Goal: Task Accomplishment & Management: Manage account settings

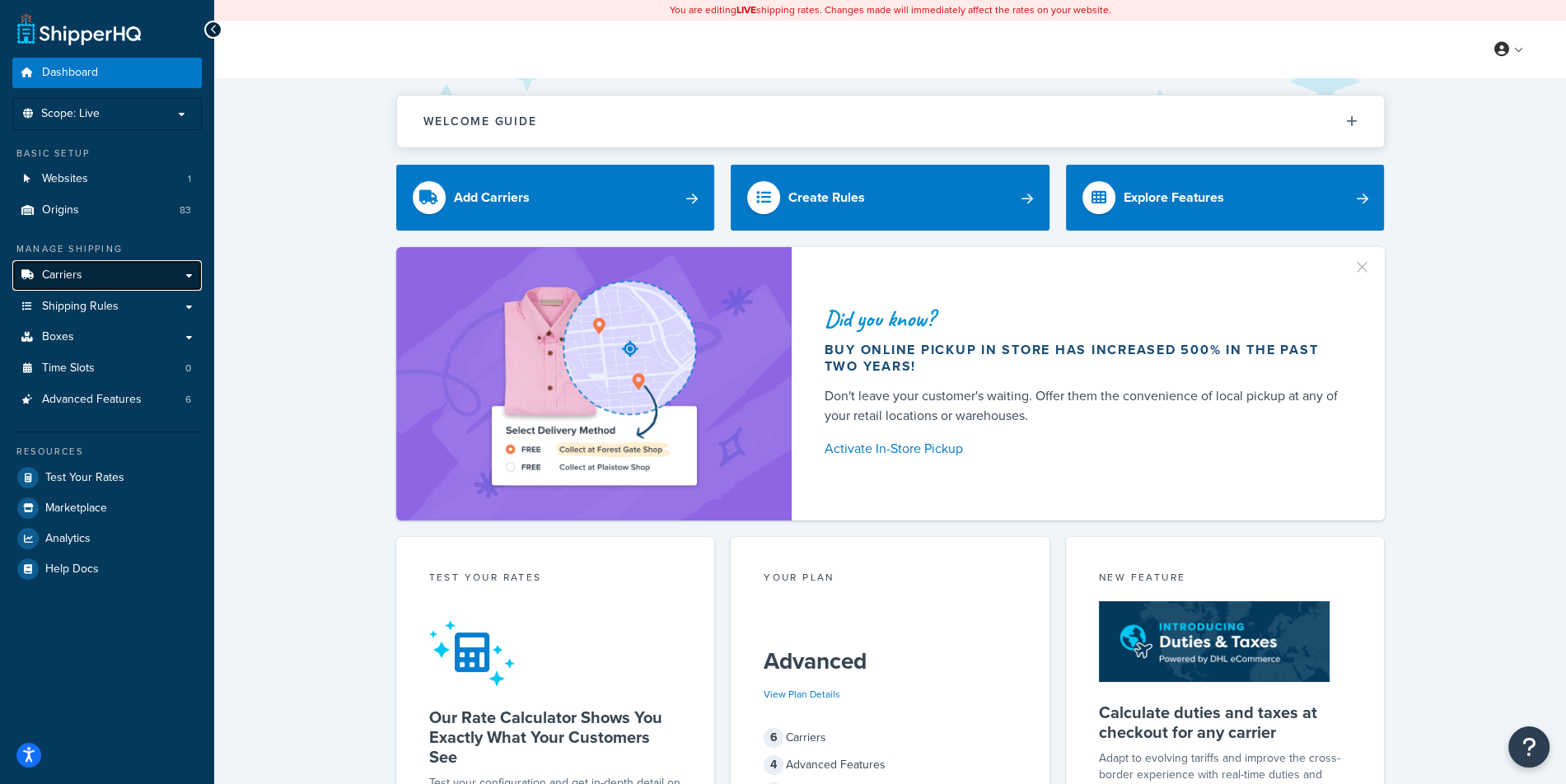
click at [87, 270] on link "Carriers" at bounding box center [107, 275] width 190 height 31
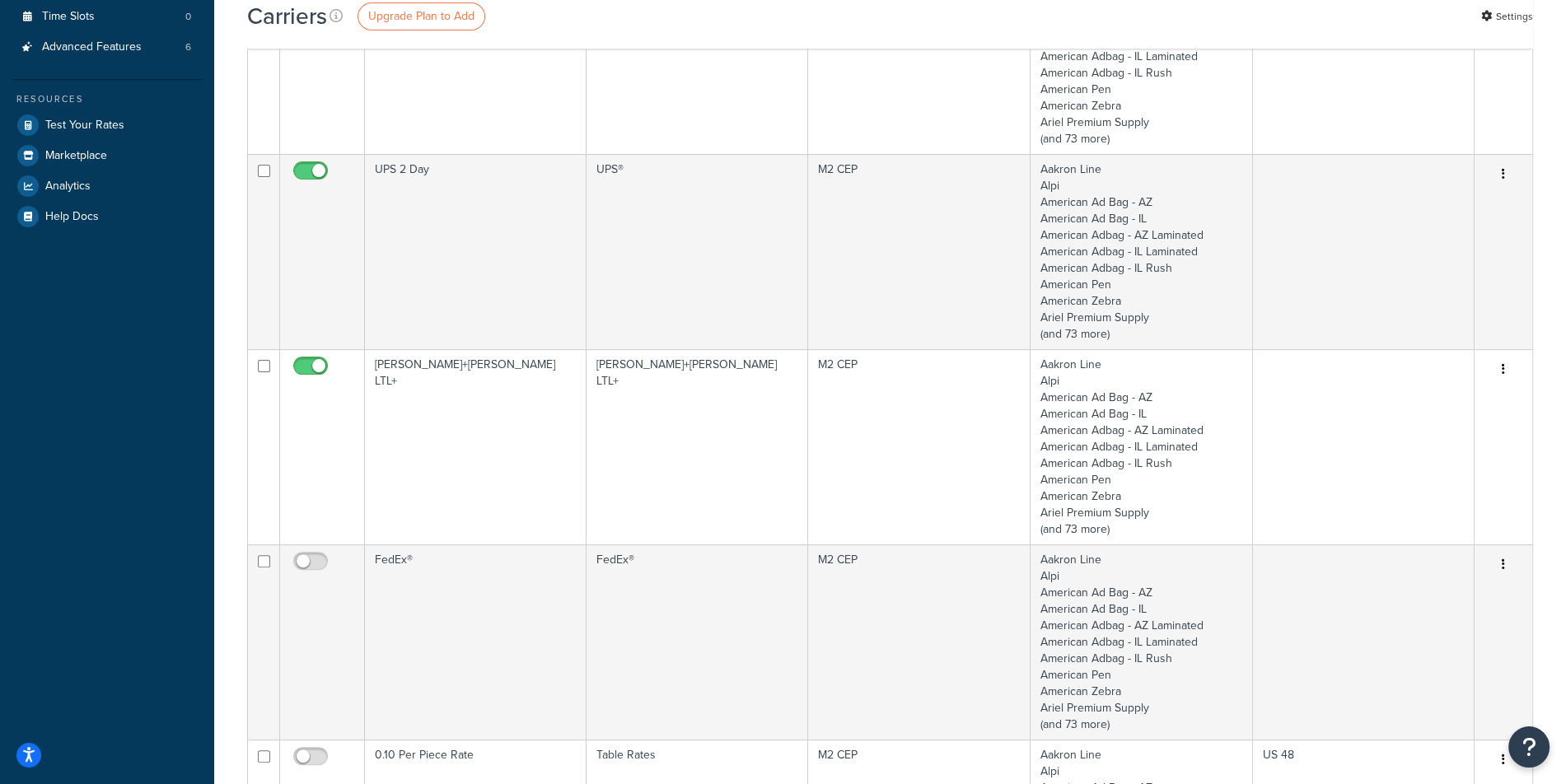
scroll to position [453, 0]
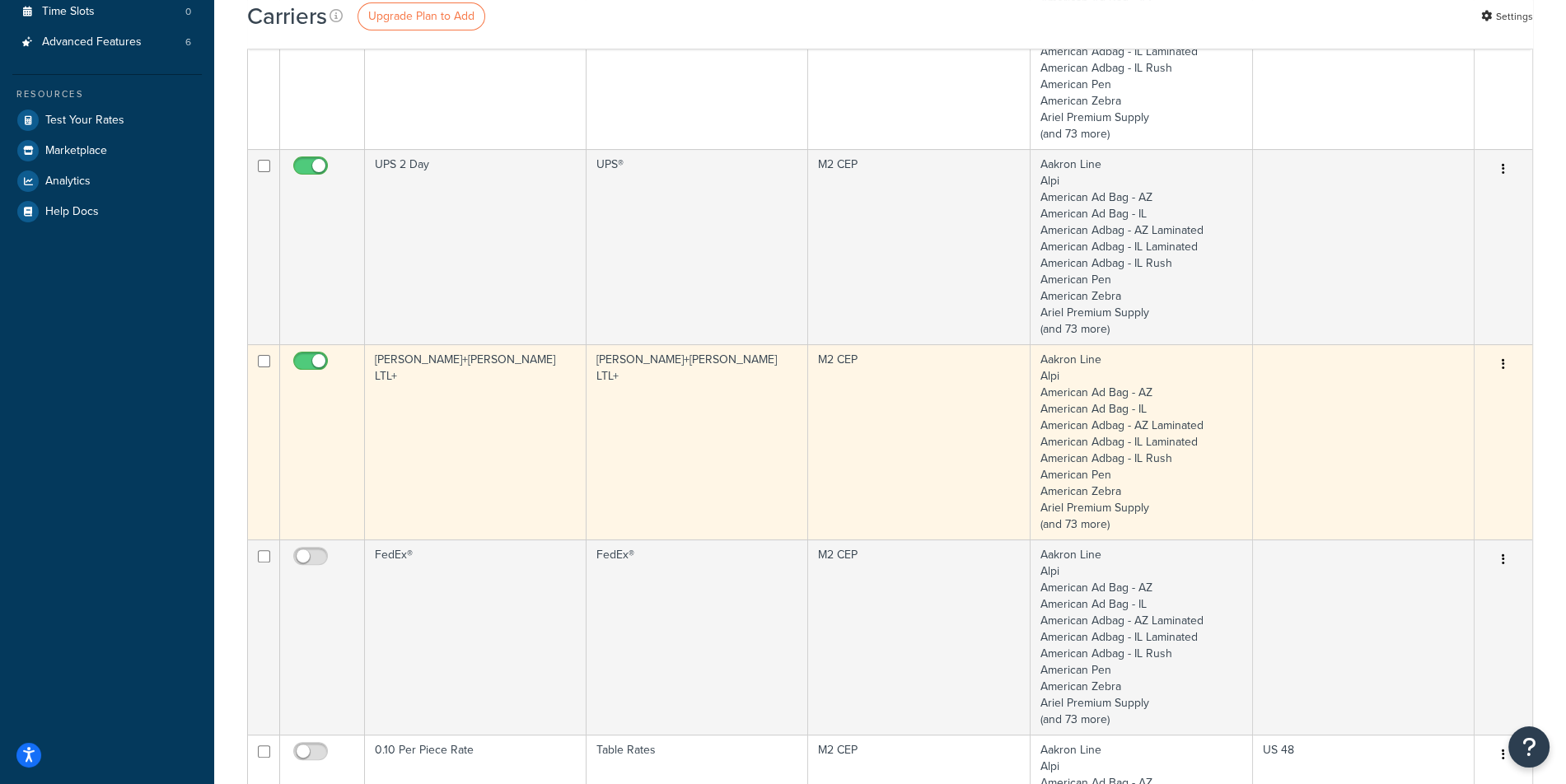
click at [1503, 365] on icon "button" at bounding box center [1503, 364] width 3 height 12
click at [1480, 381] on link "Edit" at bounding box center [1435, 396] width 130 height 34
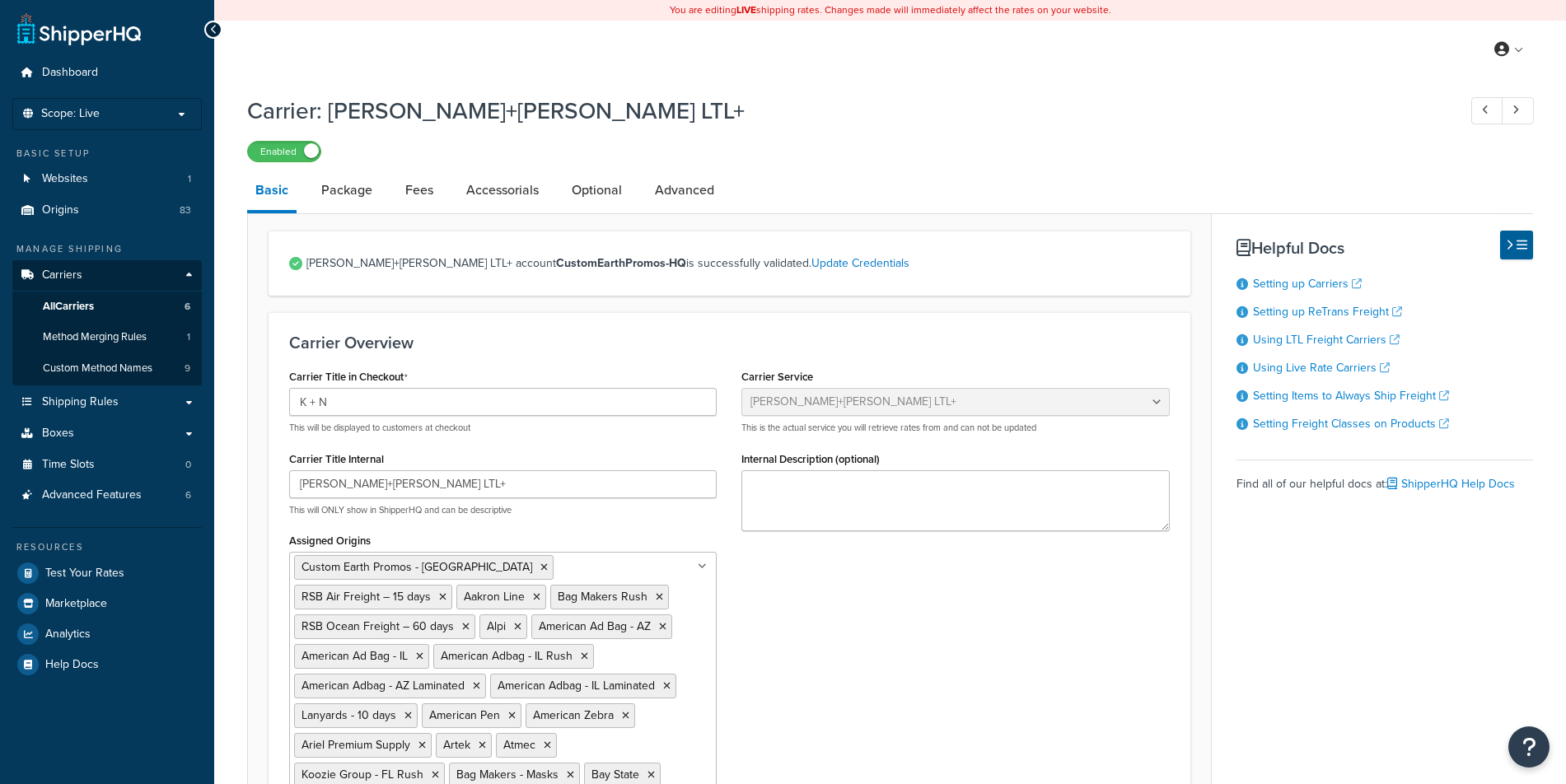
select select "reTransFreight"
click at [677, 204] on link "Advanced" at bounding box center [685, 190] width 76 height 40
select select "false"
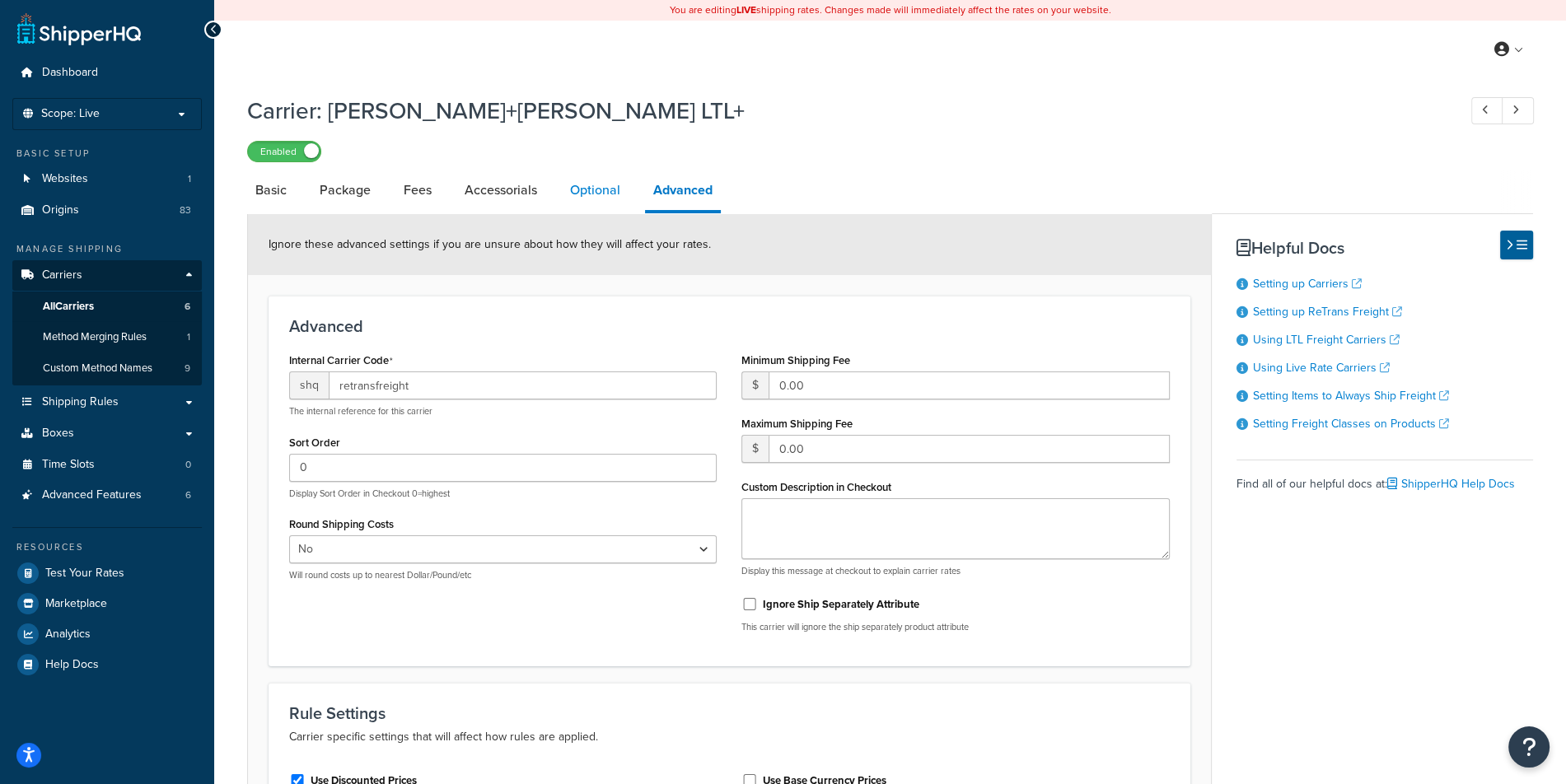
click at [578, 203] on link "Optional" at bounding box center [595, 190] width 67 height 40
select select "100"
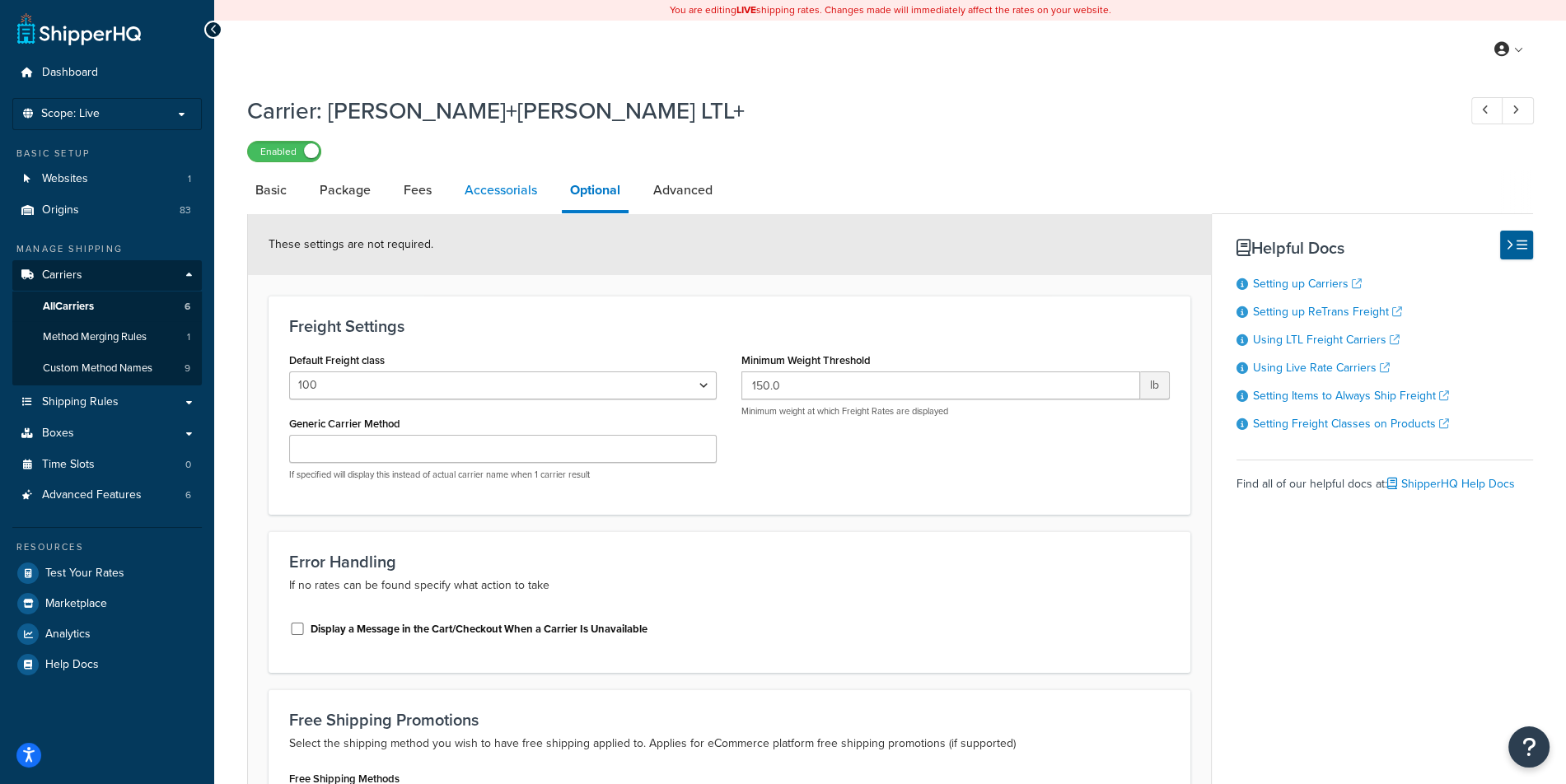
click at [532, 203] on link "Accessorials" at bounding box center [500, 190] width 89 height 40
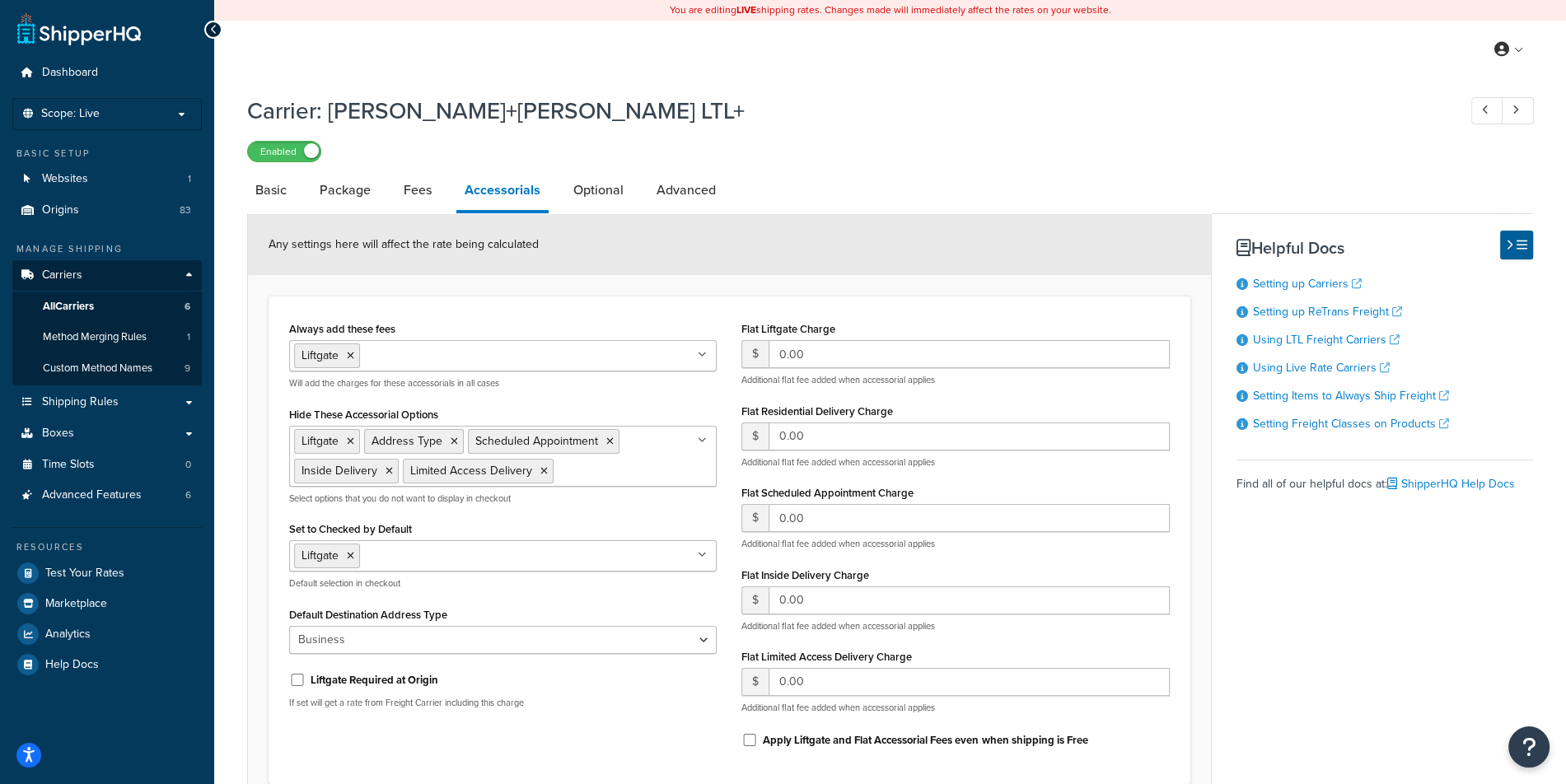
click at [645, 185] on li "Optional" at bounding box center [606, 190] width 83 height 40
click at [612, 198] on link "Optional" at bounding box center [598, 190] width 67 height 40
select select "100"
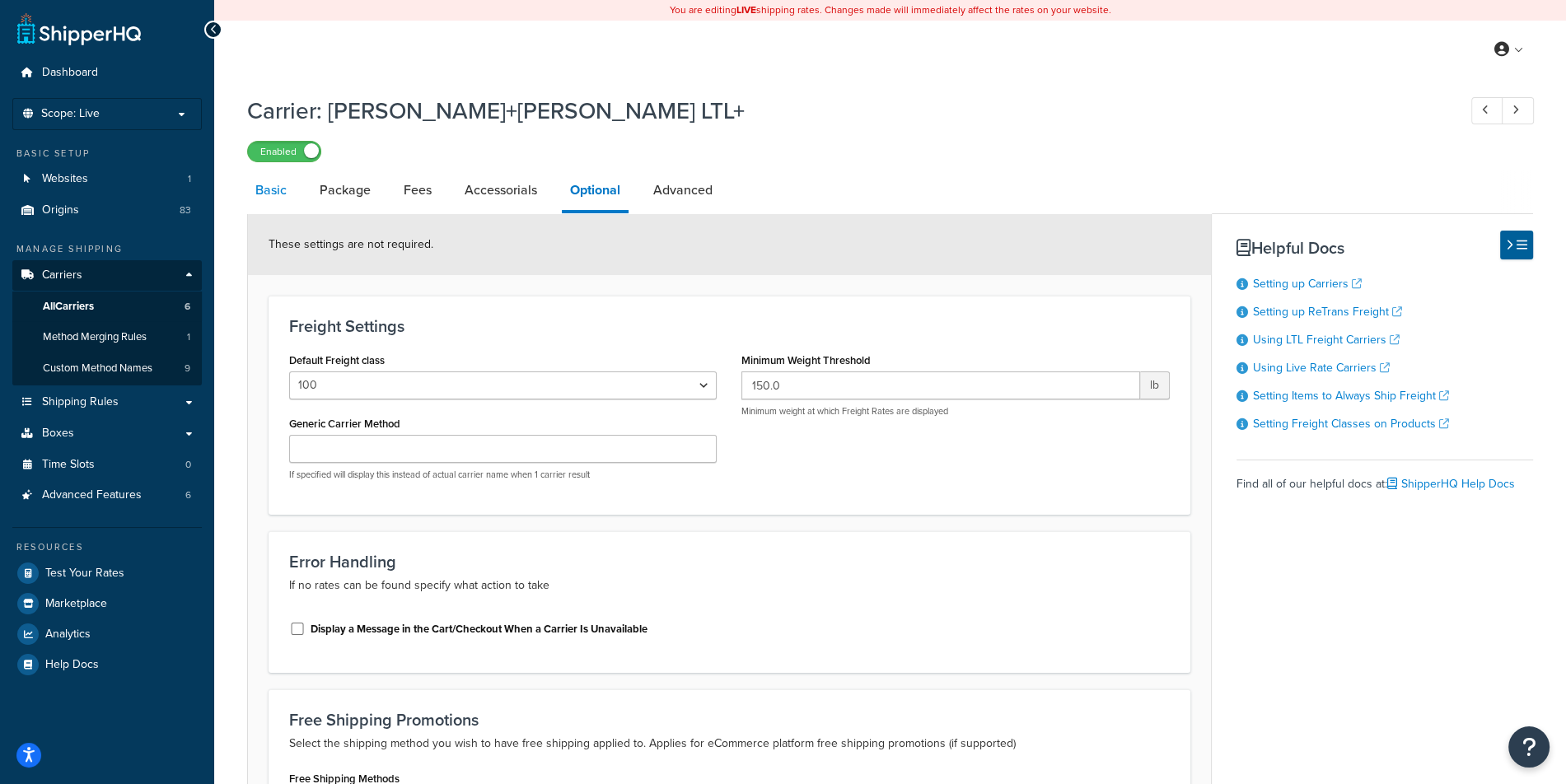
click at [267, 196] on link "Basic" at bounding box center [271, 190] width 48 height 40
select select "reTransFreight"
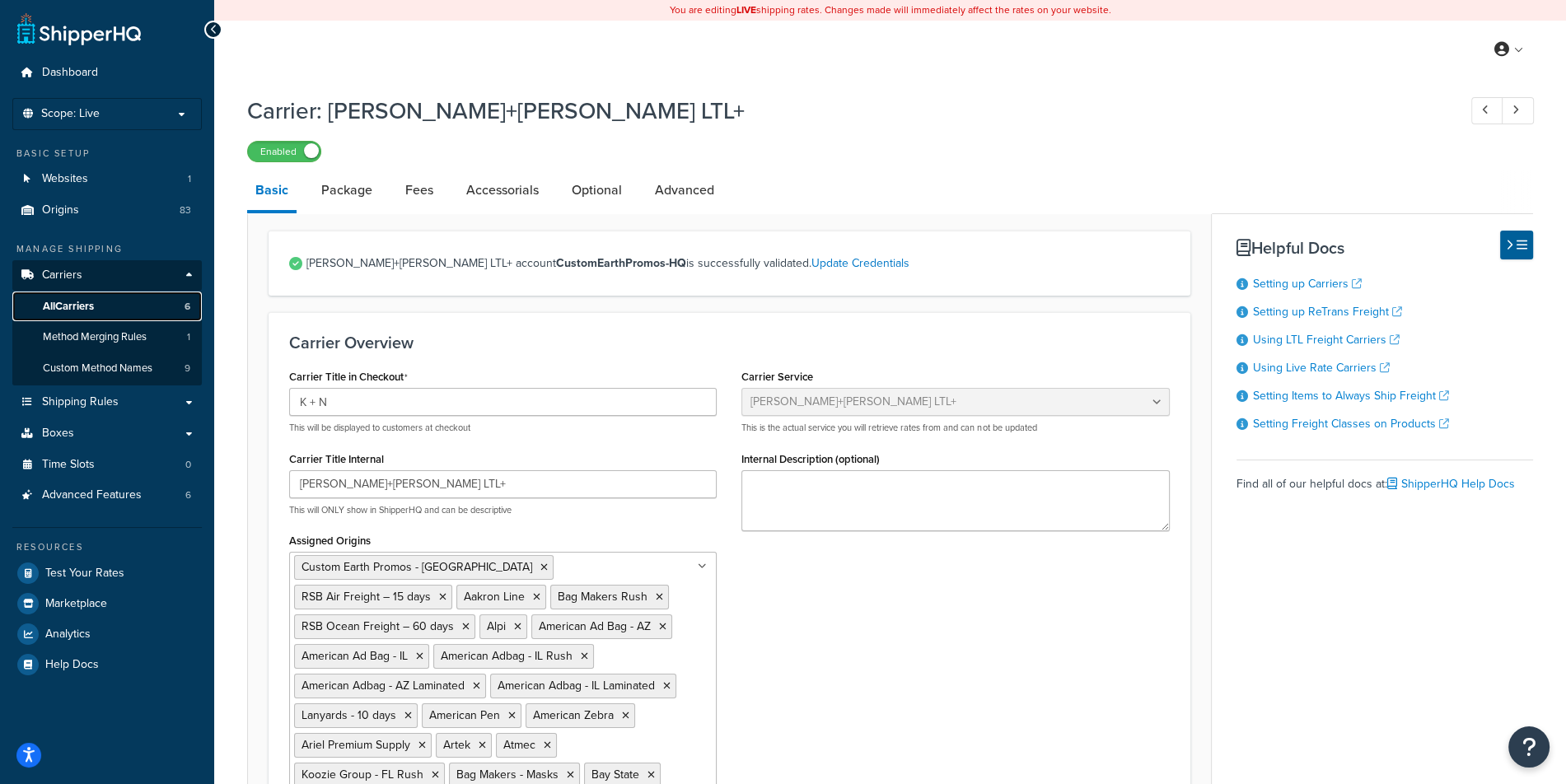
click at [147, 305] on link "All Carriers 6" at bounding box center [107, 306] width 190 height 31
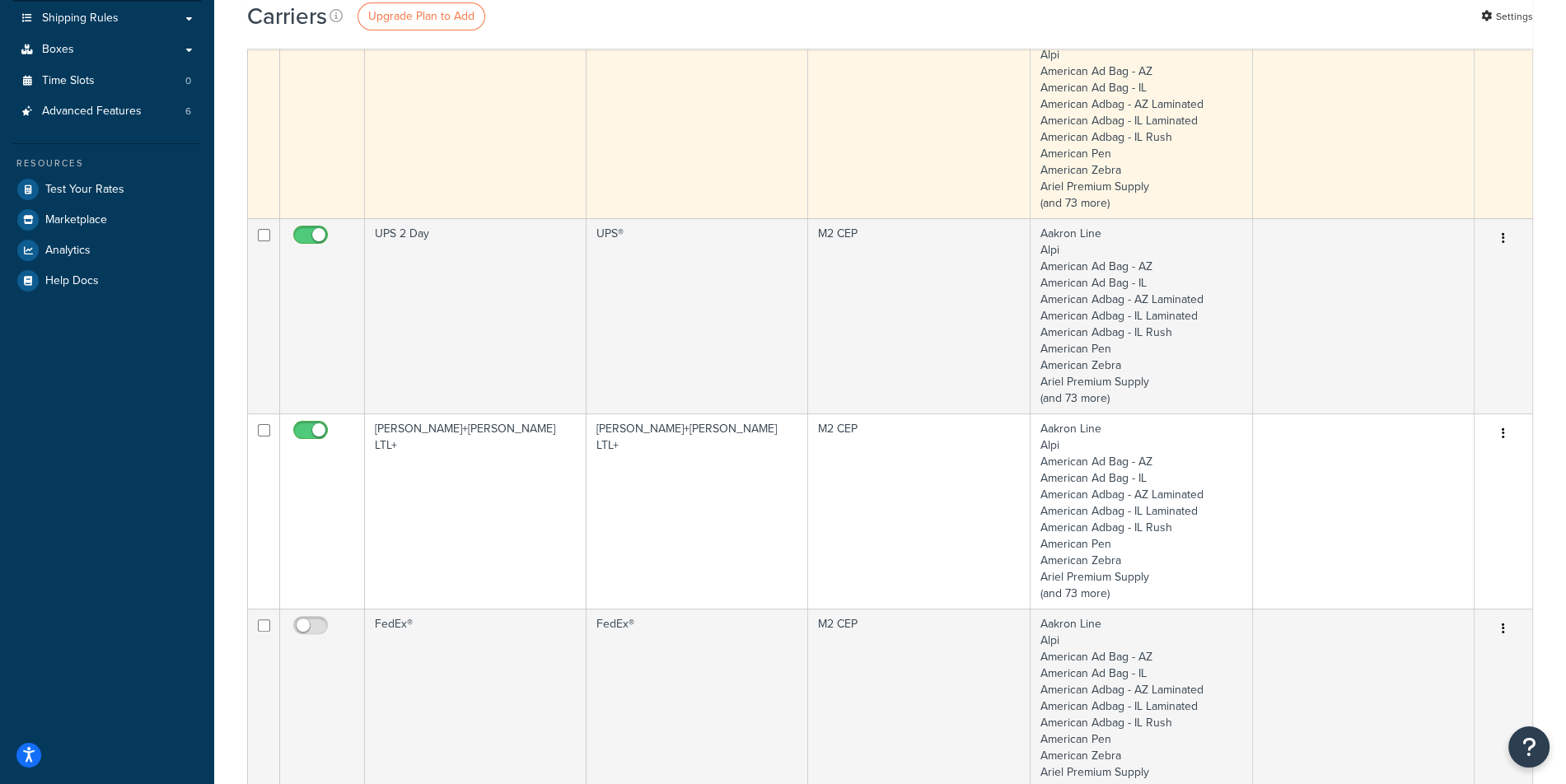
scroll to position [386, 0]
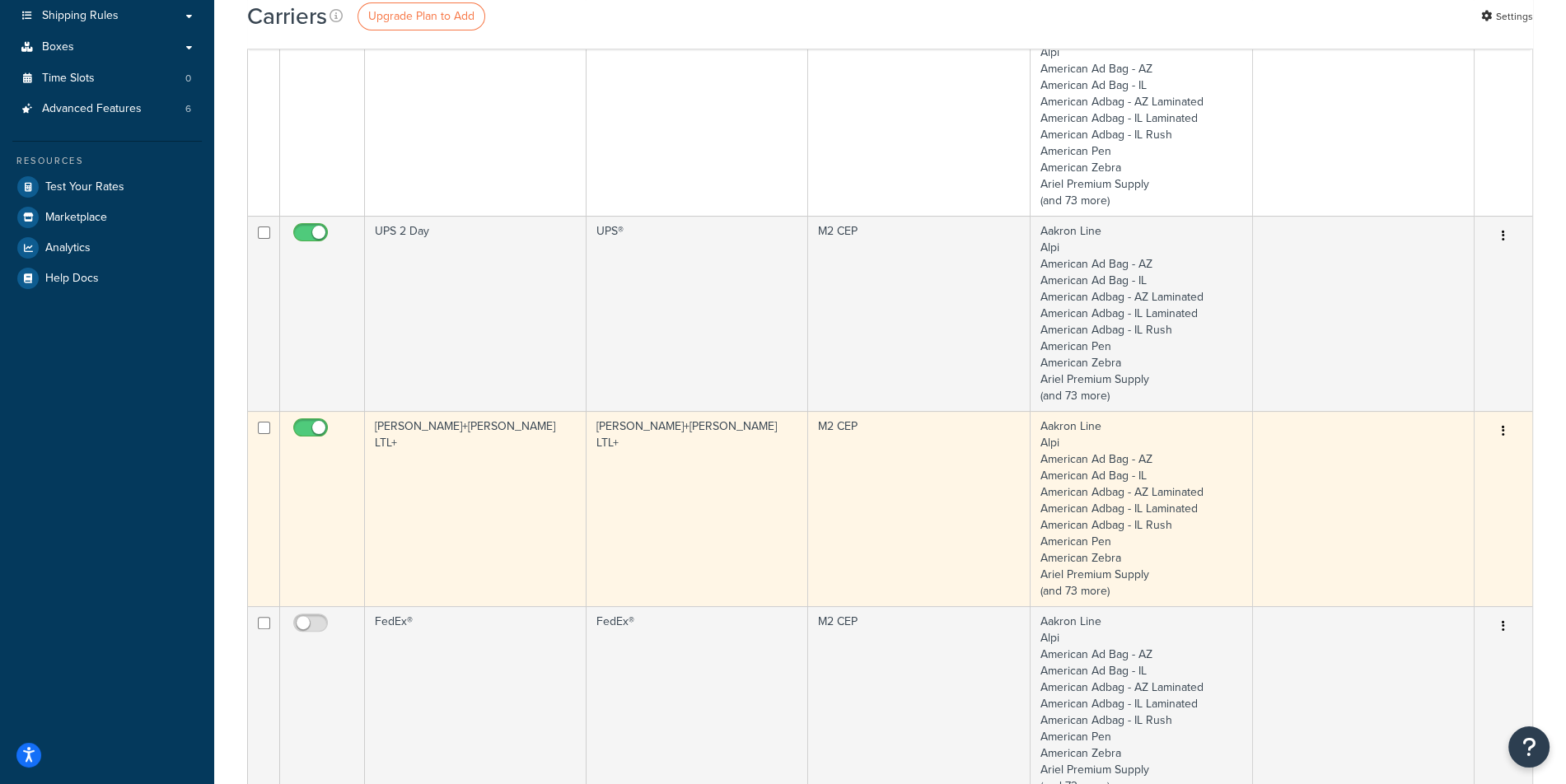
click at [743, 471] on td "Kuehne+Nagel LTL+" at bounding box center [697, 508] width 222 height 195
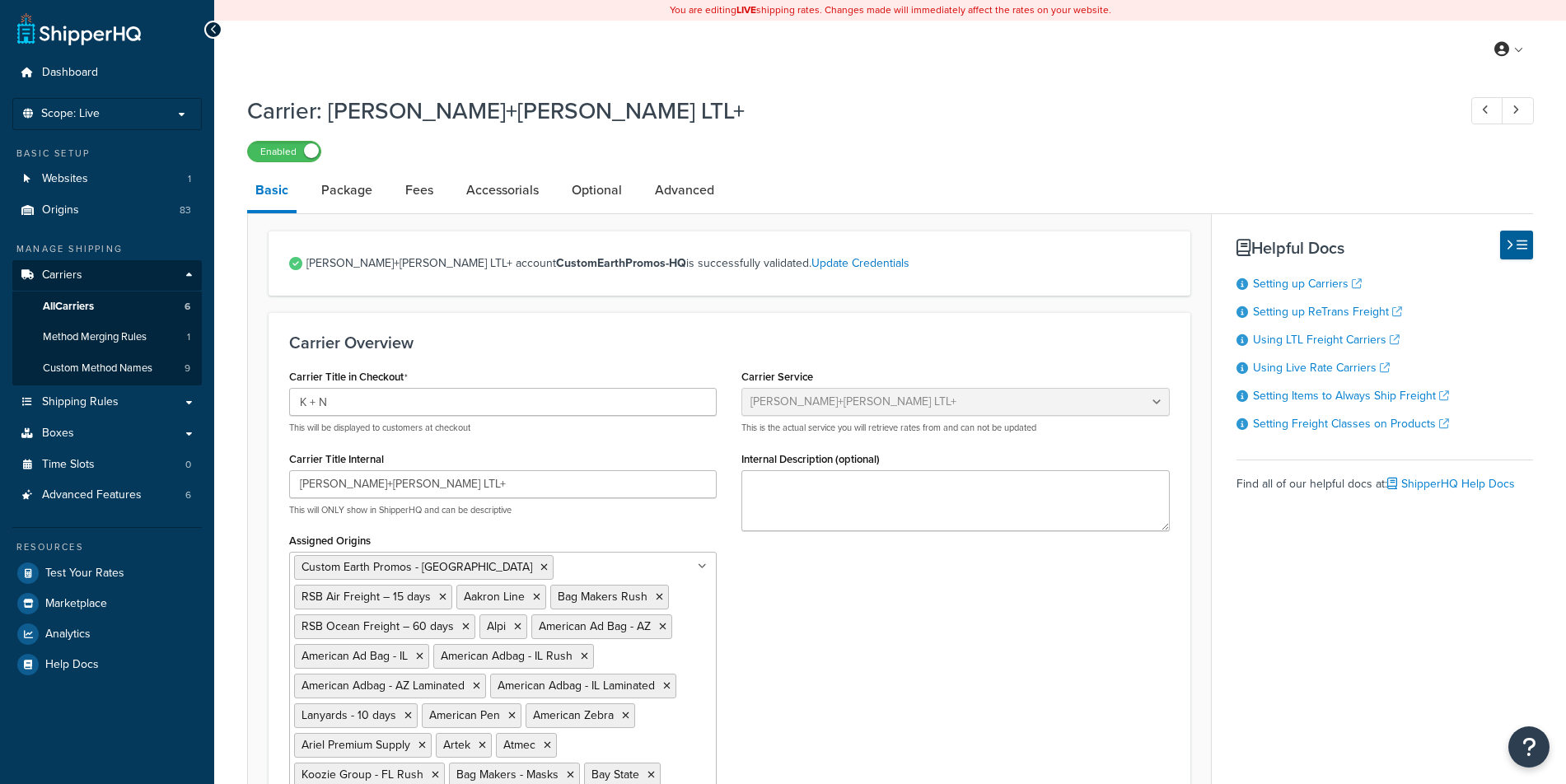
select select "reTransFreight"
click at [147, 378] on link "Custom Method Names 9" at bounding box center [107, 368] width 190 height 31
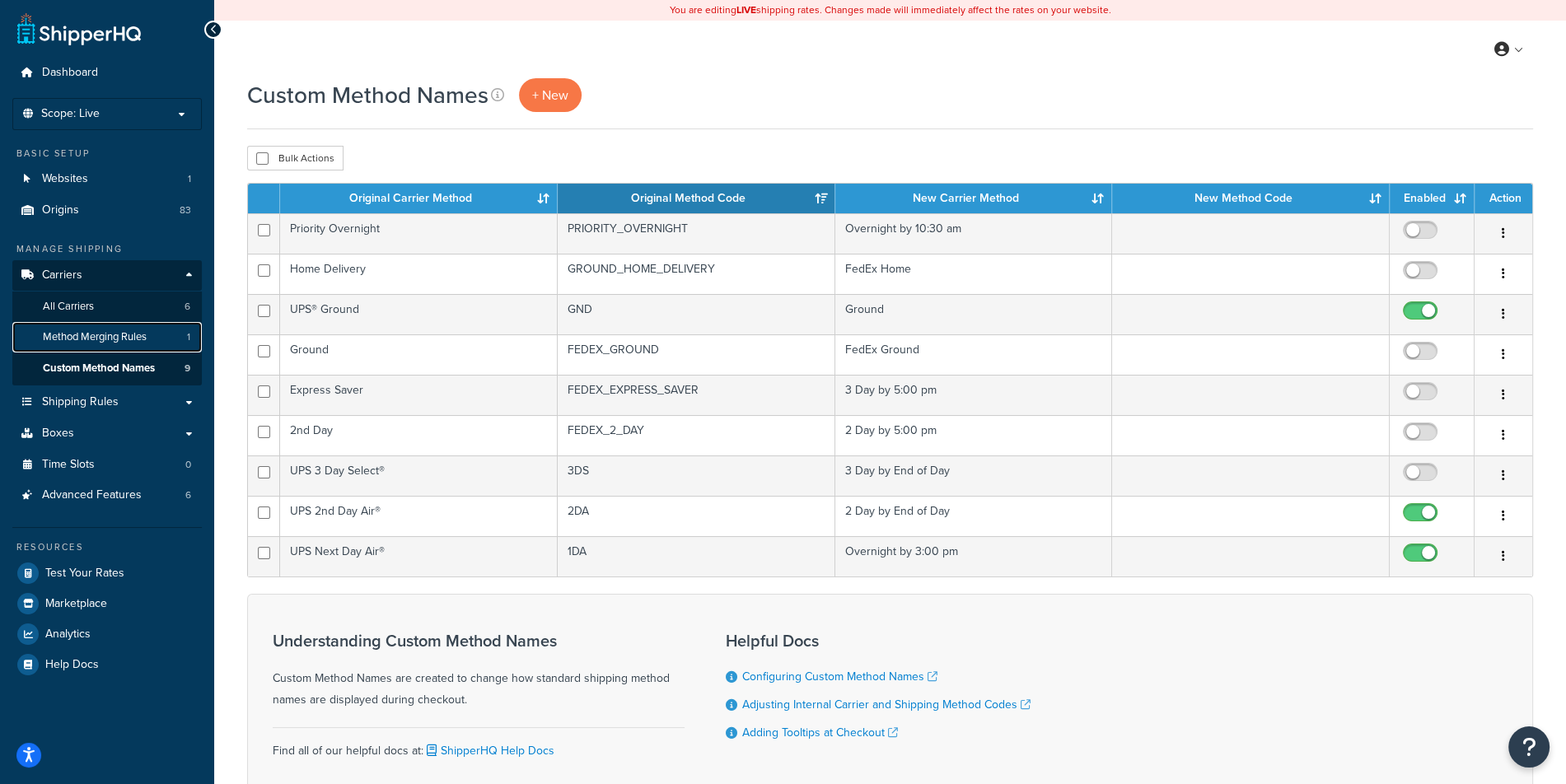
click at [137, 332] on span "Method Merging Rules" at bounding box center [94, 337] width 104 height 14
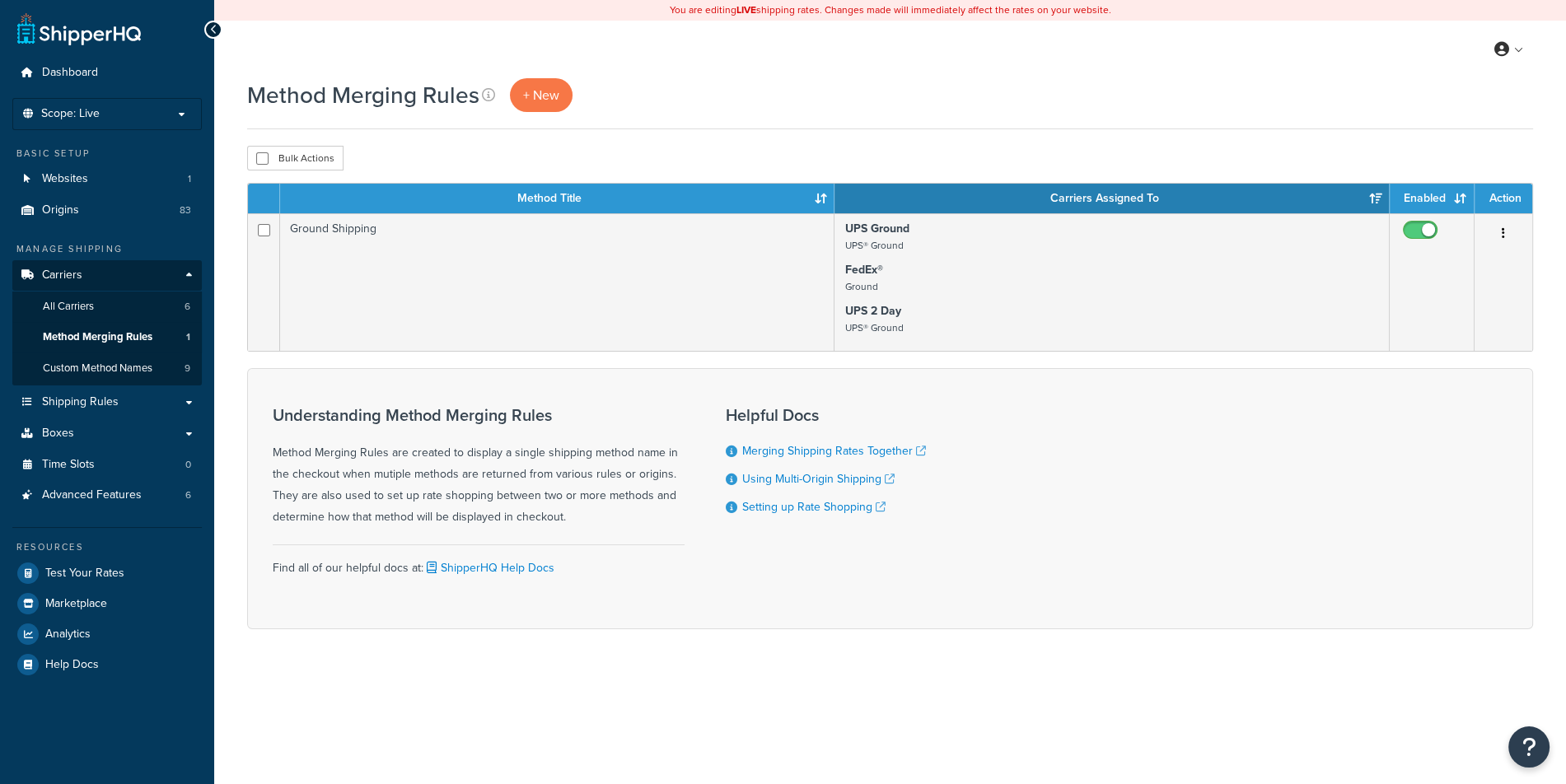
click at [497, 264] on td "Ground Shipping" at bounding box center [557, 282] width 554 height 137
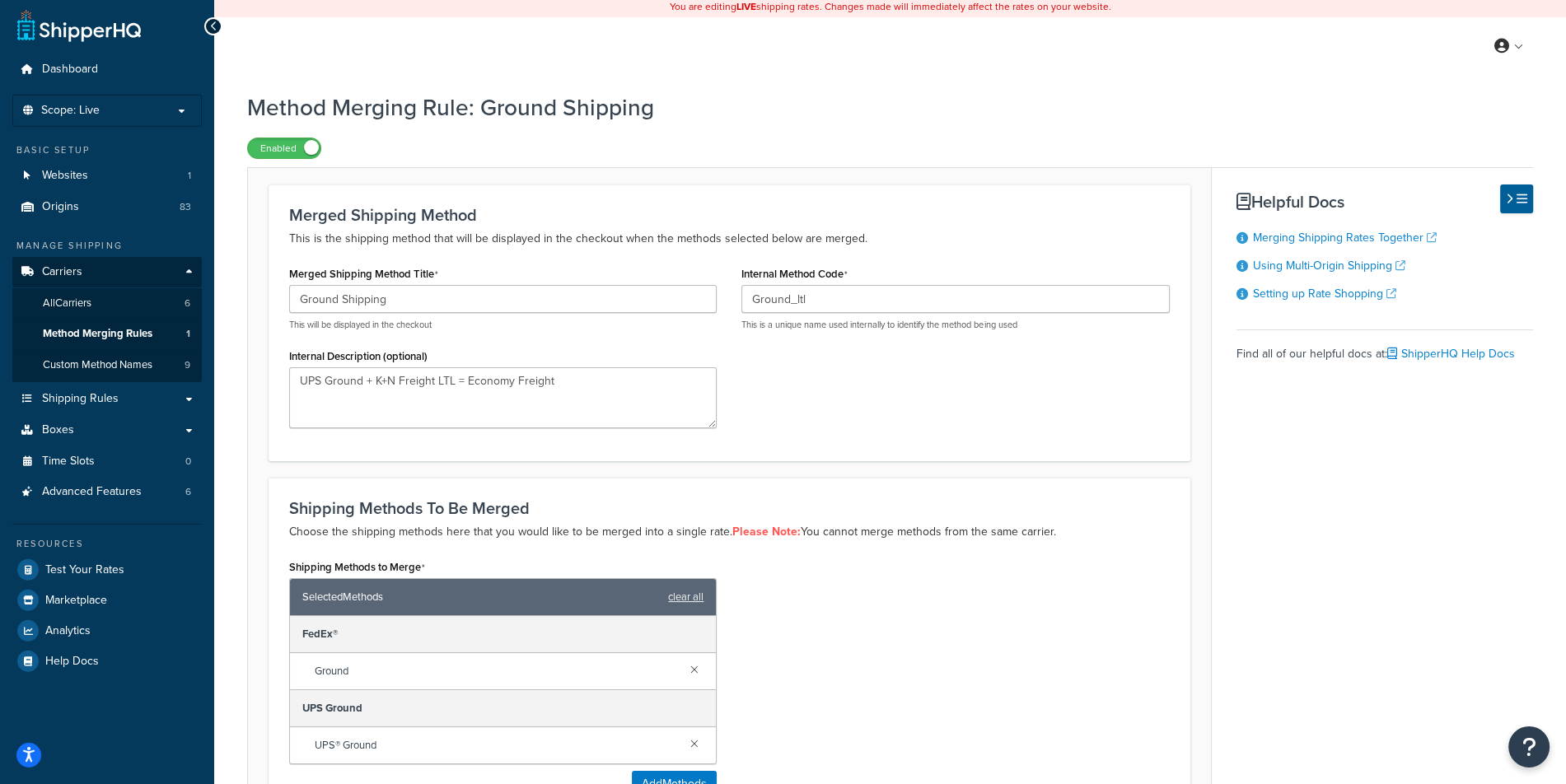
scroll to position [9, 0]
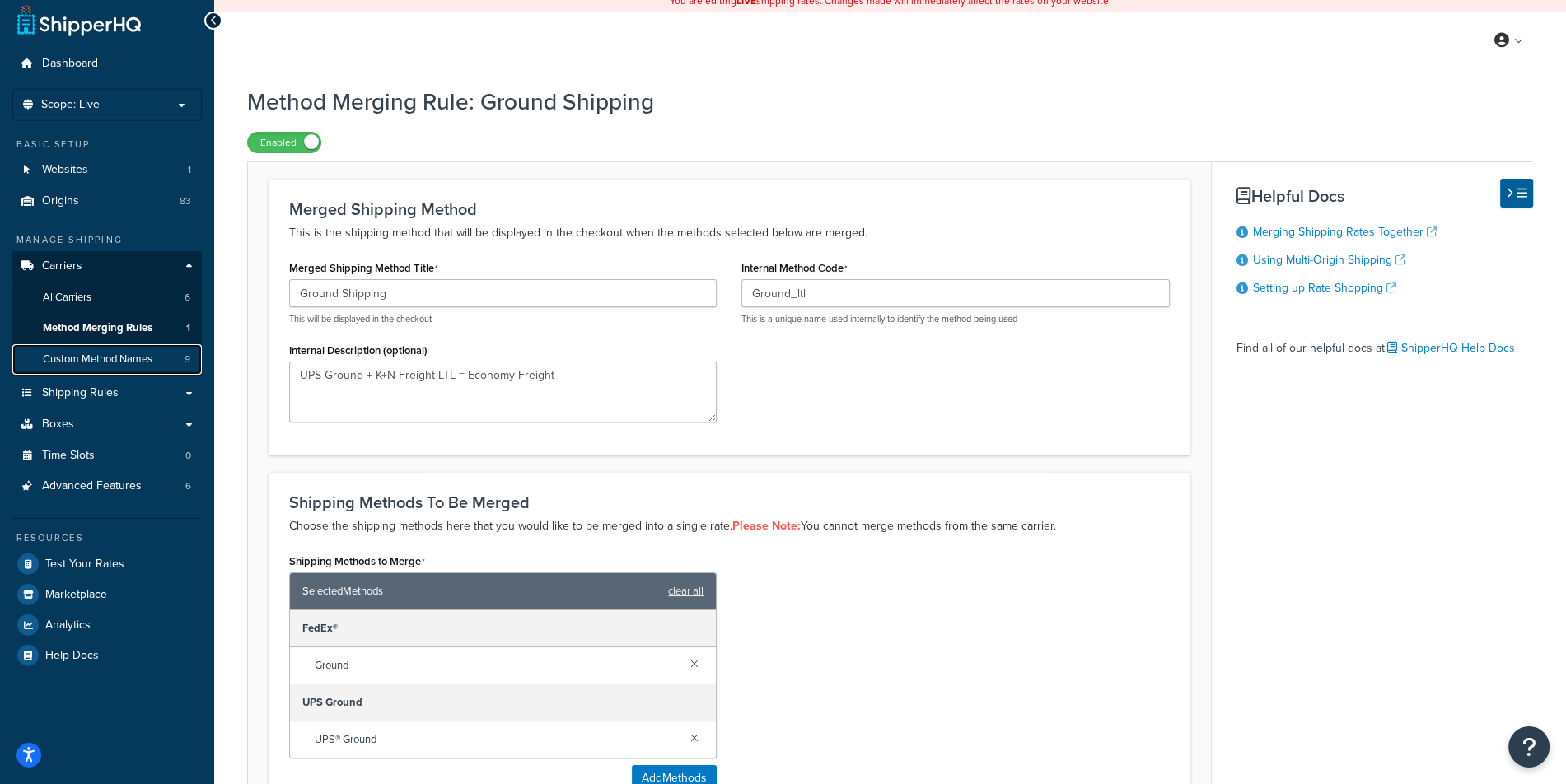
click at [161, 368] on link "Custom Method Names 9" at bounding box center [107, 359] width 190 height 31
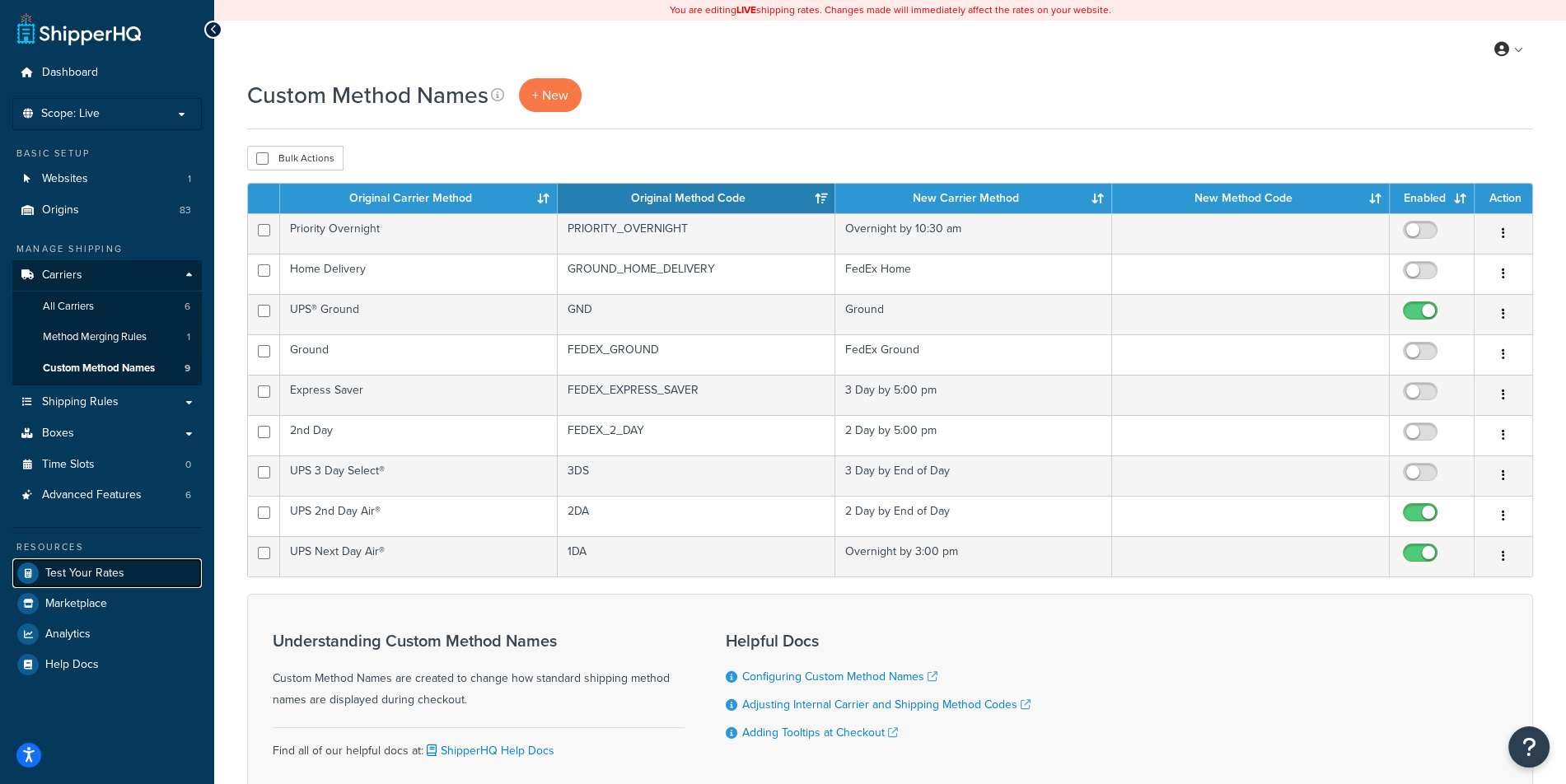
click at [55, 570] on span "Test Your Rates" at bounding box center [84, 573] width 79 height 14
click at [105, 214] on link "Origins 83" at bounding box center [107, 210] width 190 height 31
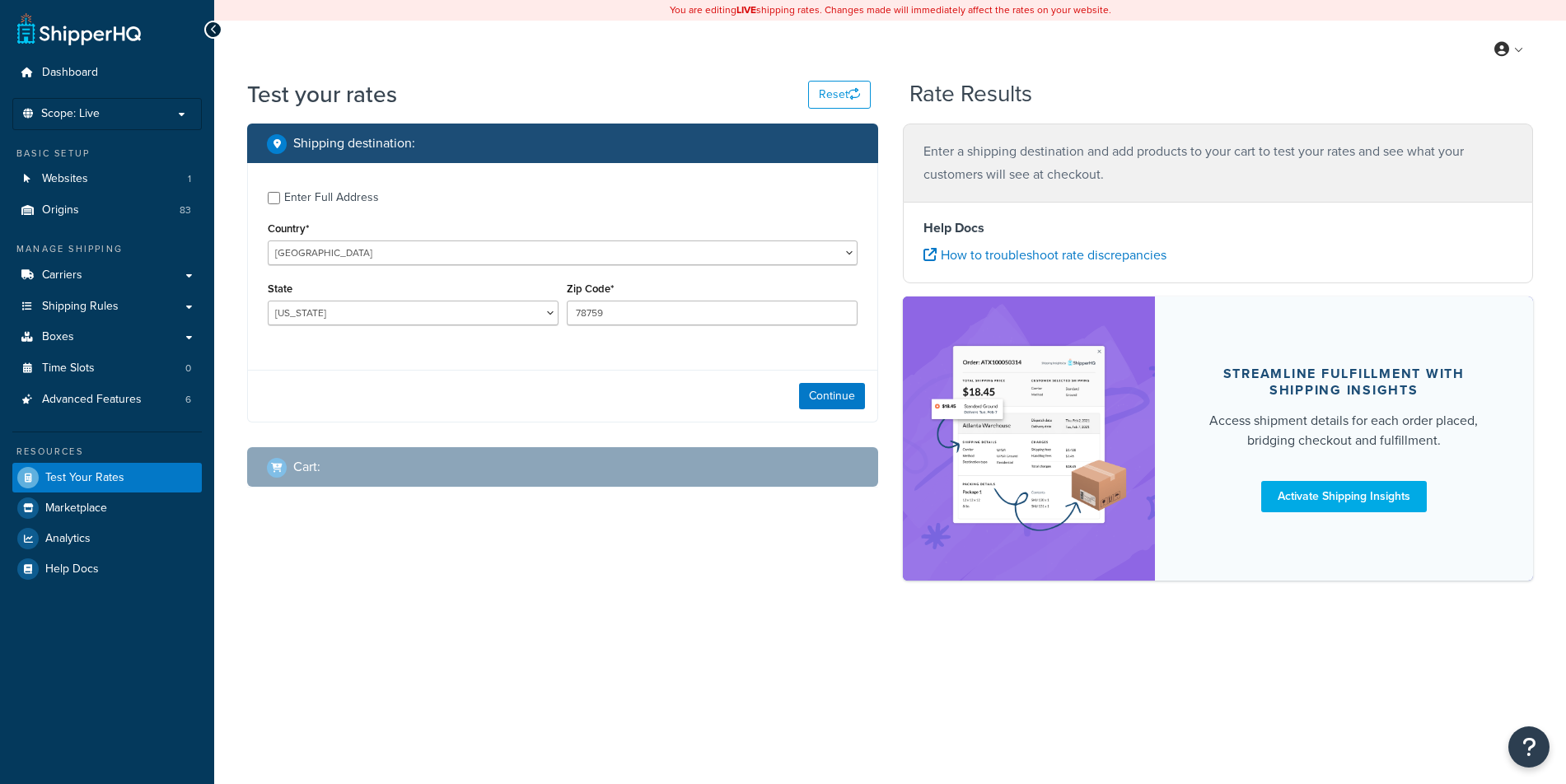
select select "TX"
click at [605, 314] on input "78759" at bounding box center [711, 313] width 291 height 25
paste input "33445"
type input "33445"
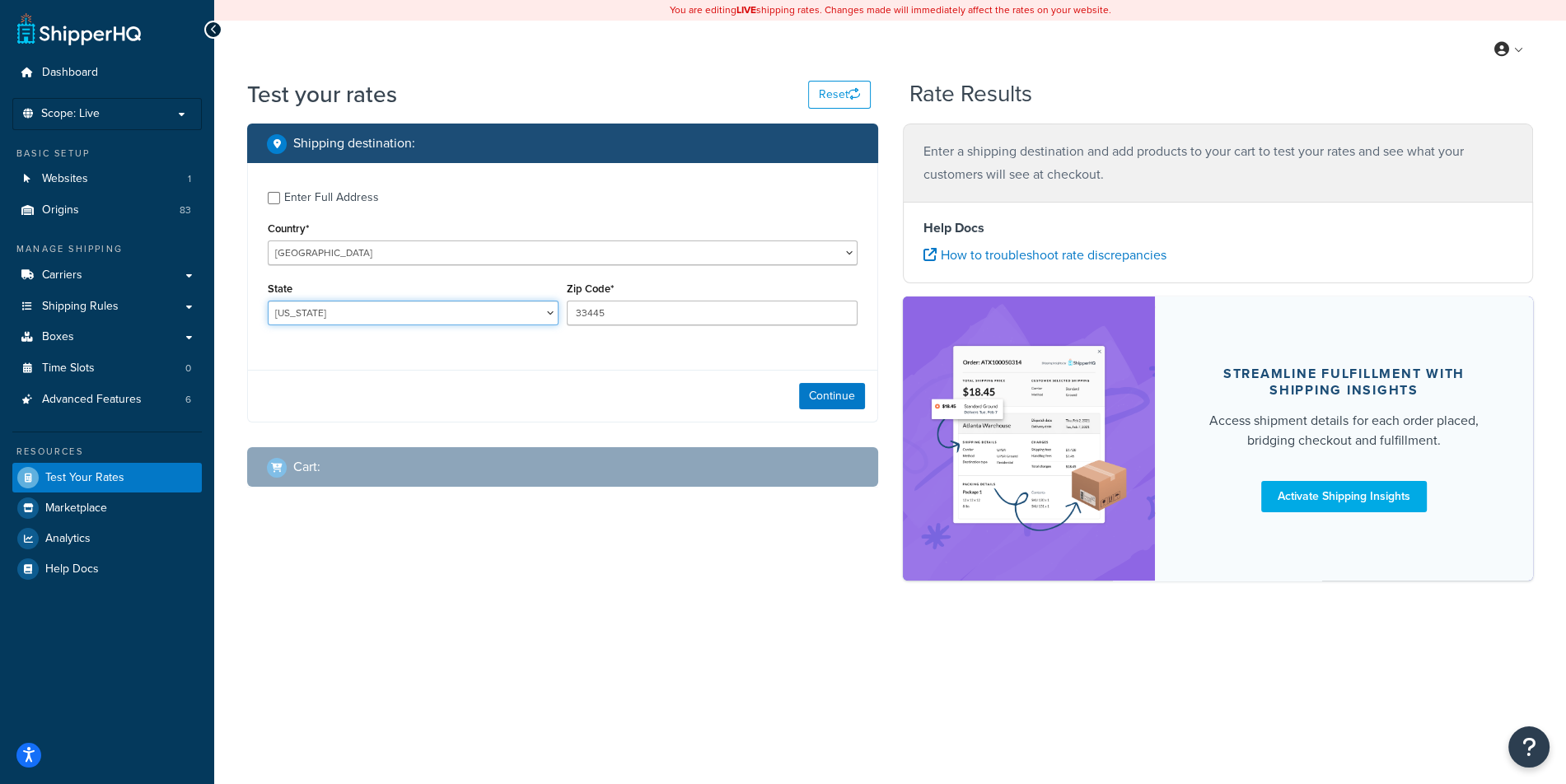
click at [267, 301] on select "Alabama Alaska American Samoa Arizona Arkansas Armed Forces Americas Armed Forc…" at bounding box center [412, 313] width 291 height 25
select select "FL"
click at [804, 387] on button "Continue" at bounding box center [832, 396] width 66 height 26
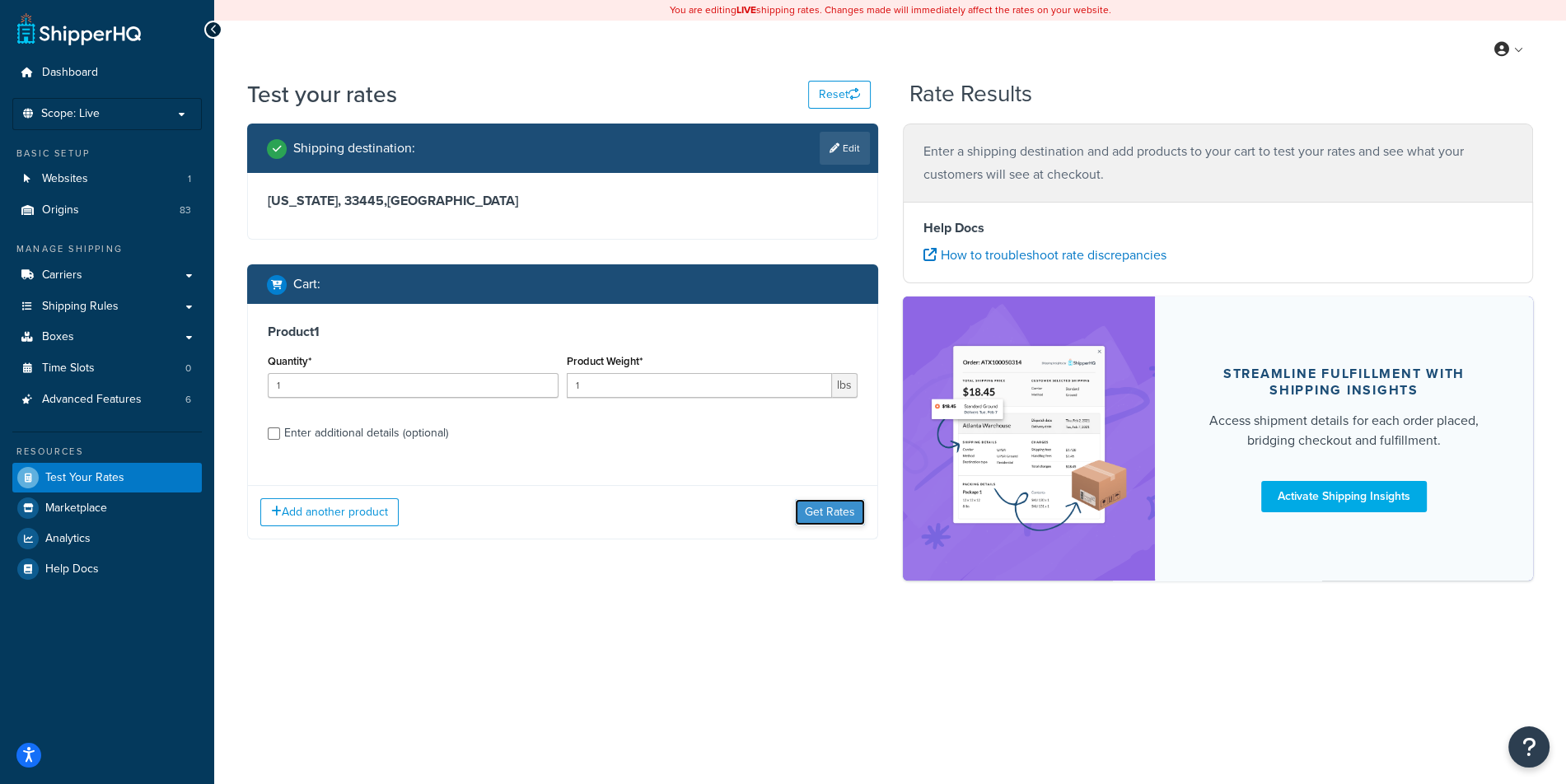
click at [807, 503] on button "Get Rates" at bounding box center [830, 512] width 70 height 26
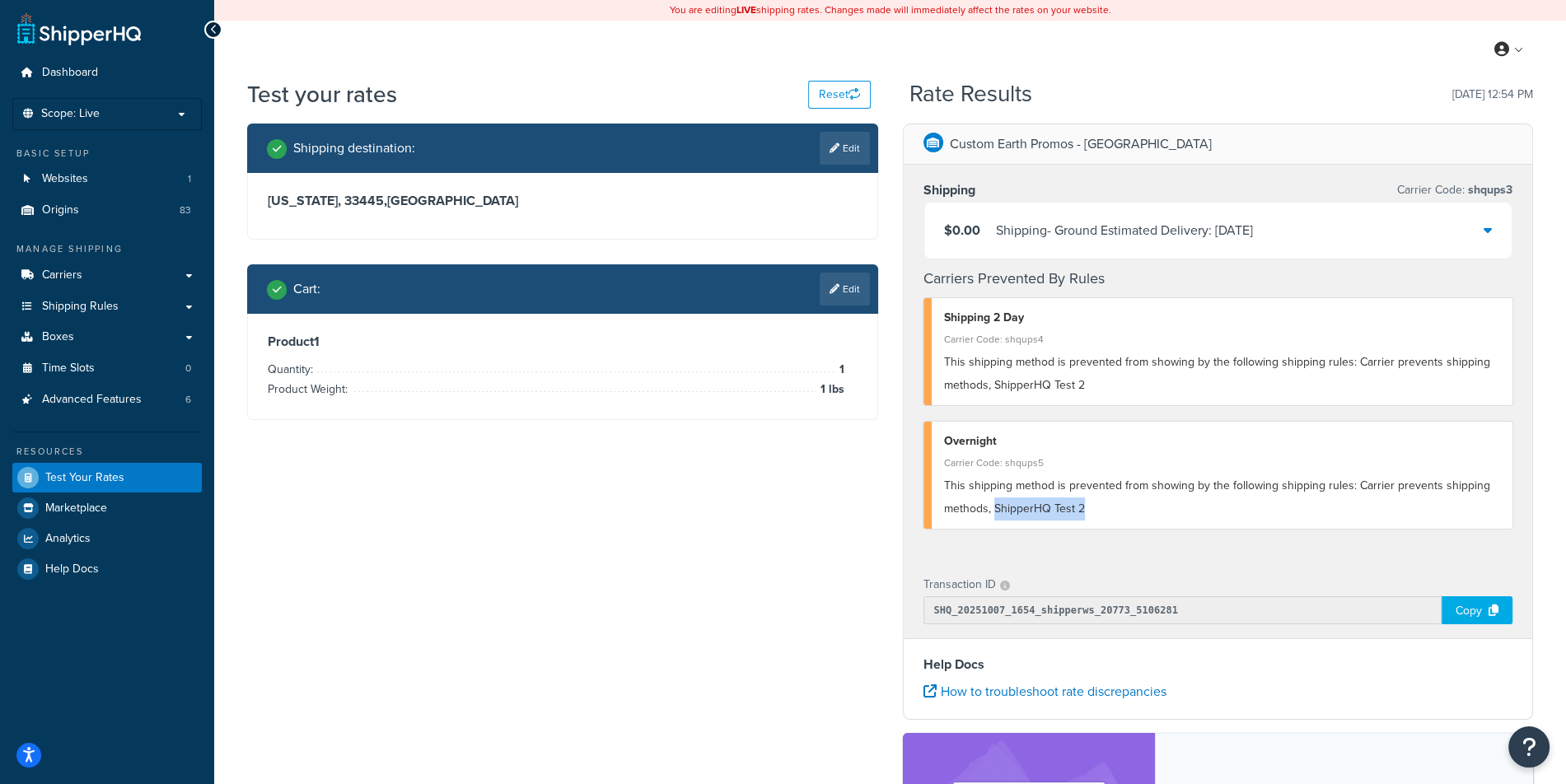
drag, startPoint x: 1106, startPoint y: 518, endPoint x: 995, endPoint y: 515, distance: 111.0
click at [995, 515] on div "This shipping method is prevented from showing by the following shipping rules:…" at bounding box center [1222, 498] width 557 height 46
copy span "ShipperHQ Test 2"
click at [111, 302] on span "Shipping Rules" at bounding box center [80, 306] width 76 height 14
click at [832, 280] on link "Edit" at bounding box center [845, 289] width 51 height 33
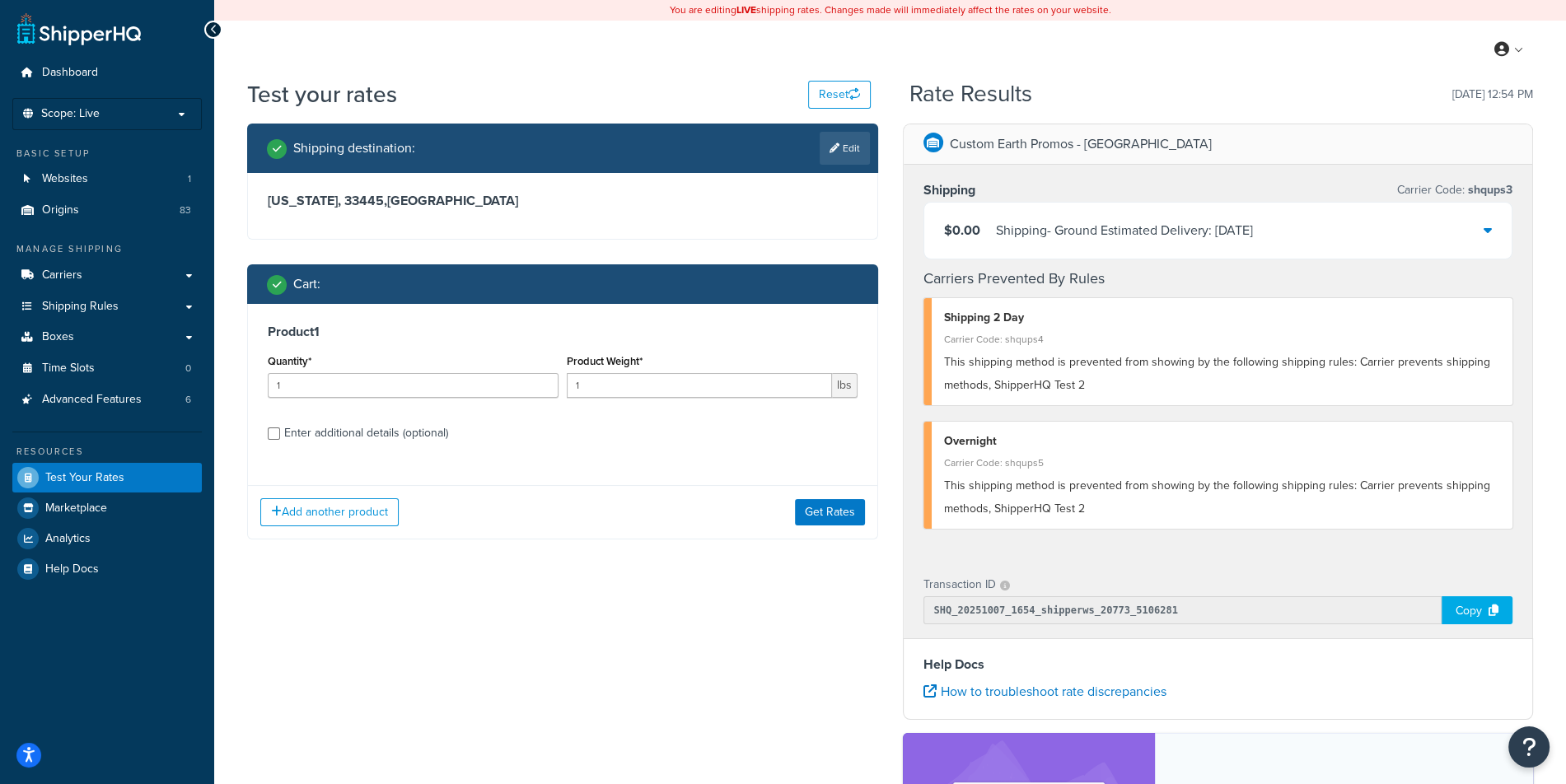
click at [431, 436] on div "Enter additional details (optional)" at bounding box center [366, 433] width 164 height 23
click at [280, 436] on input "Enter additional details (optional)" at bounding box center [273, 433] width 12 height 12
checkbox input "true"
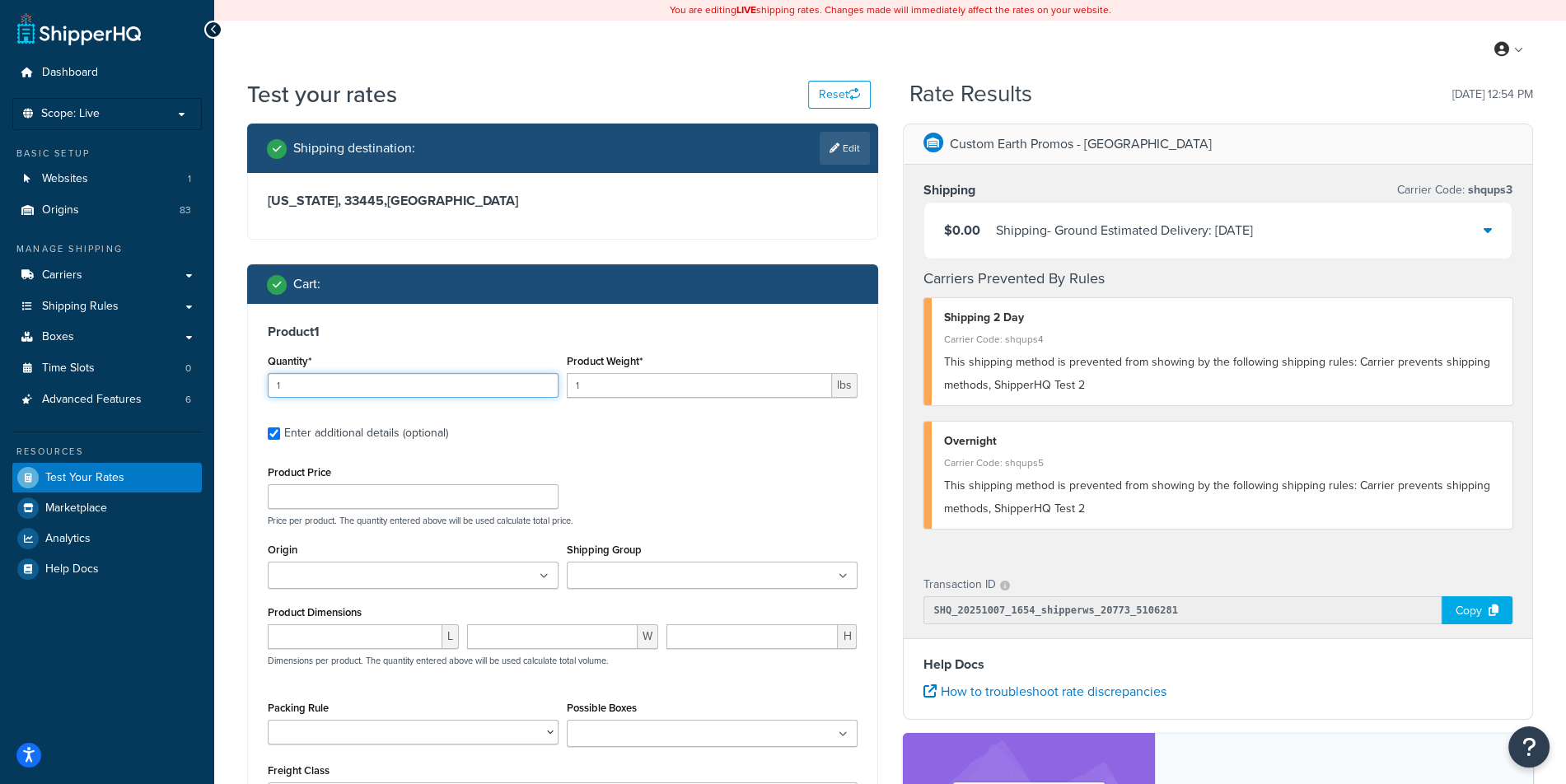
click at [464, 388] on input "1" at bounding box center [412, 386] width 291 height 25
type input "6"
click at [614, 380] on input "1" at bounding box center [699, 386] width 265 height 25
click at [394, 507] on input "Product Price" at bounding box center [412, 497] width 291 height 25
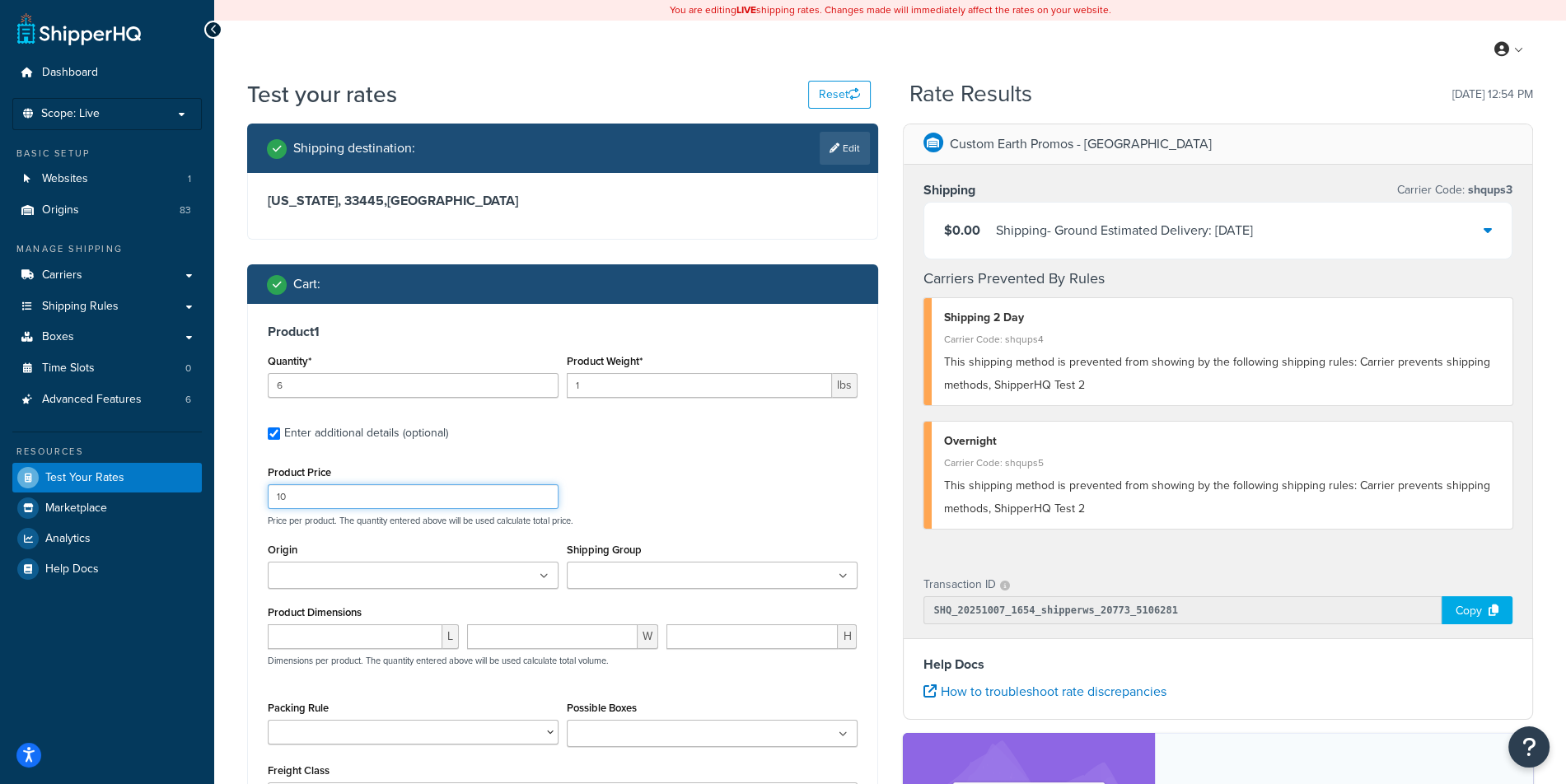
scroll to position [329, 0]
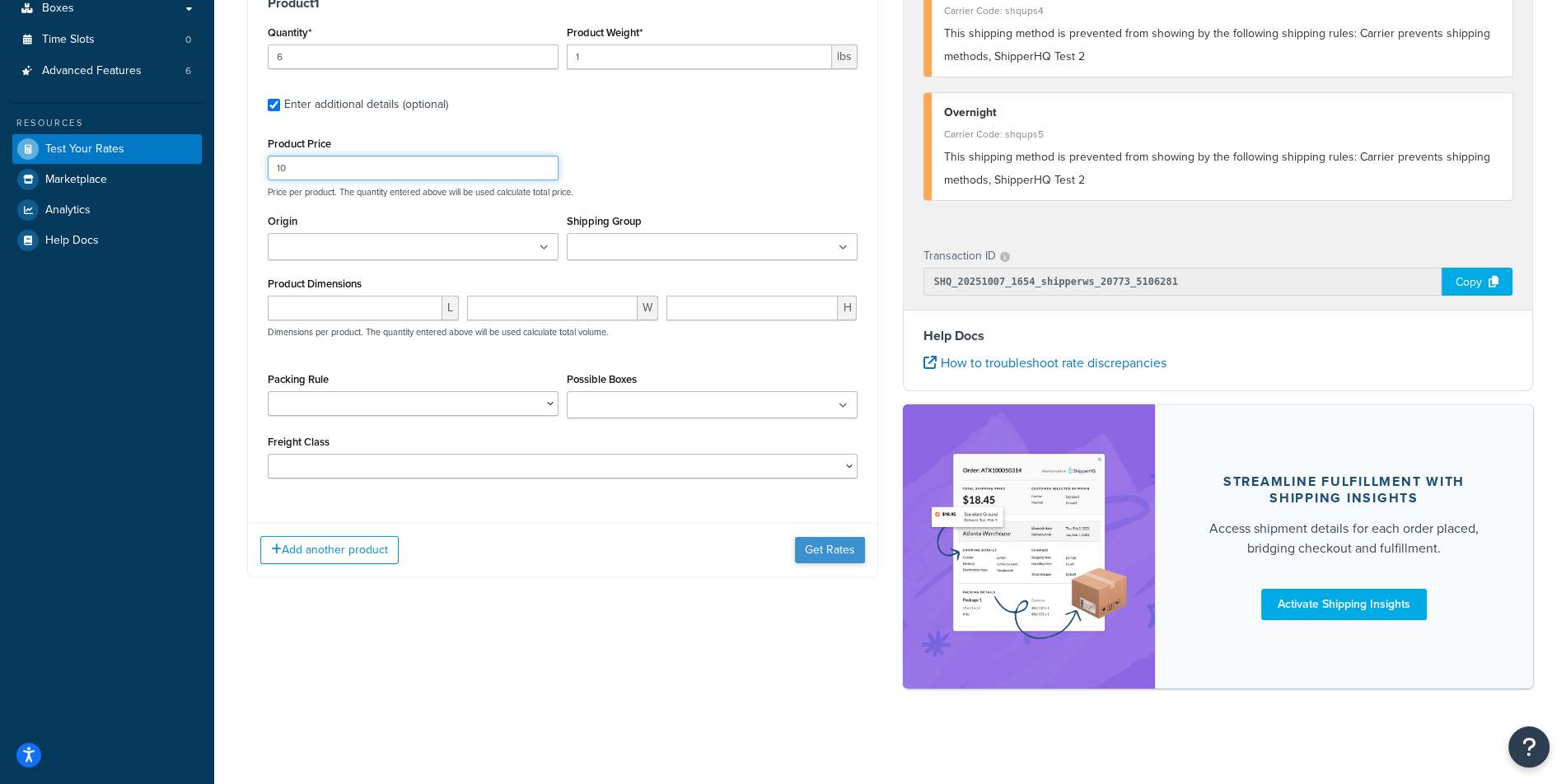
type input "10"
click at [847, 537] on button "Get Rates" at bounding box center [830, 550] width 70 height 26
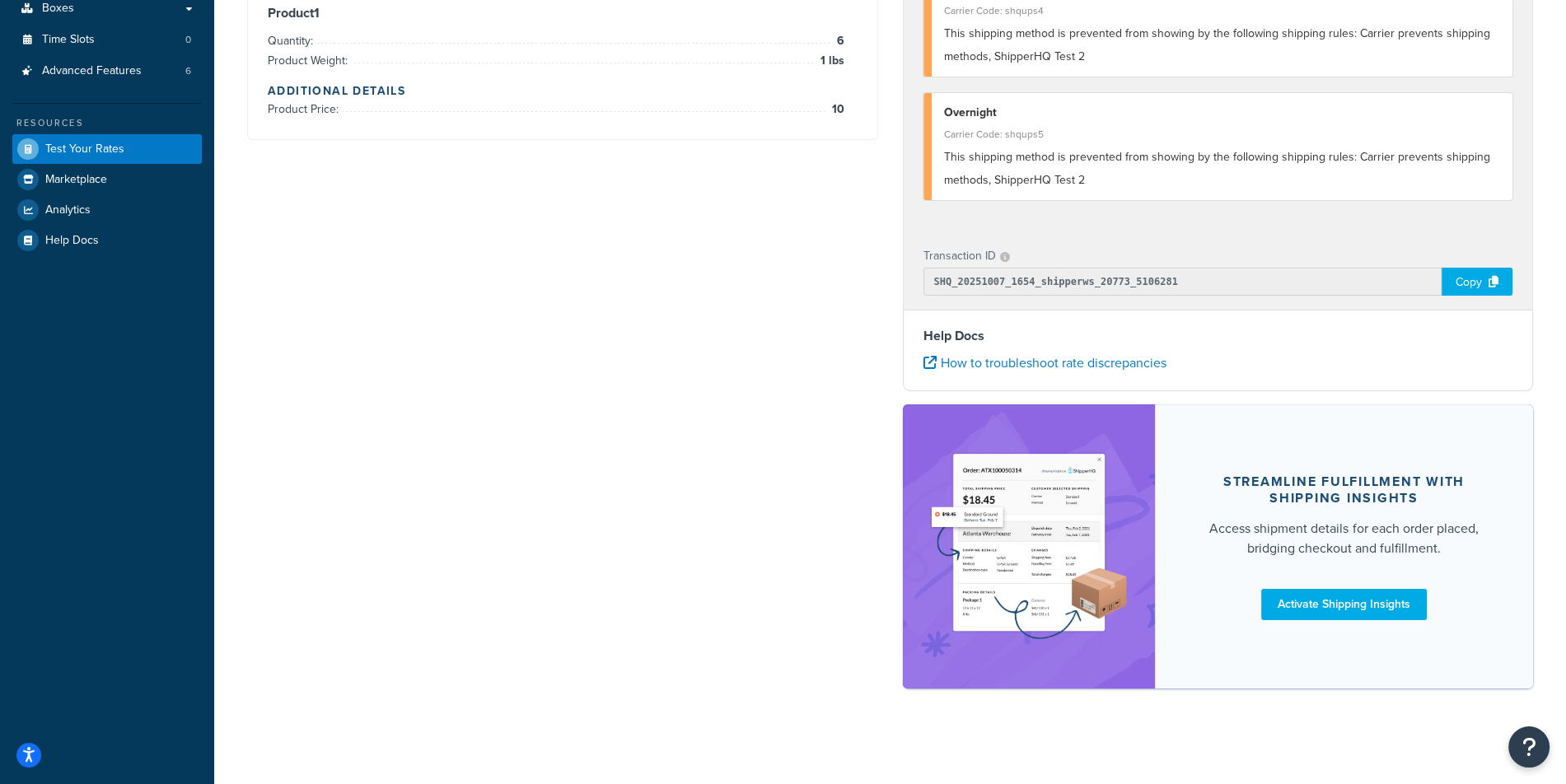
scroll to position [0, 0]
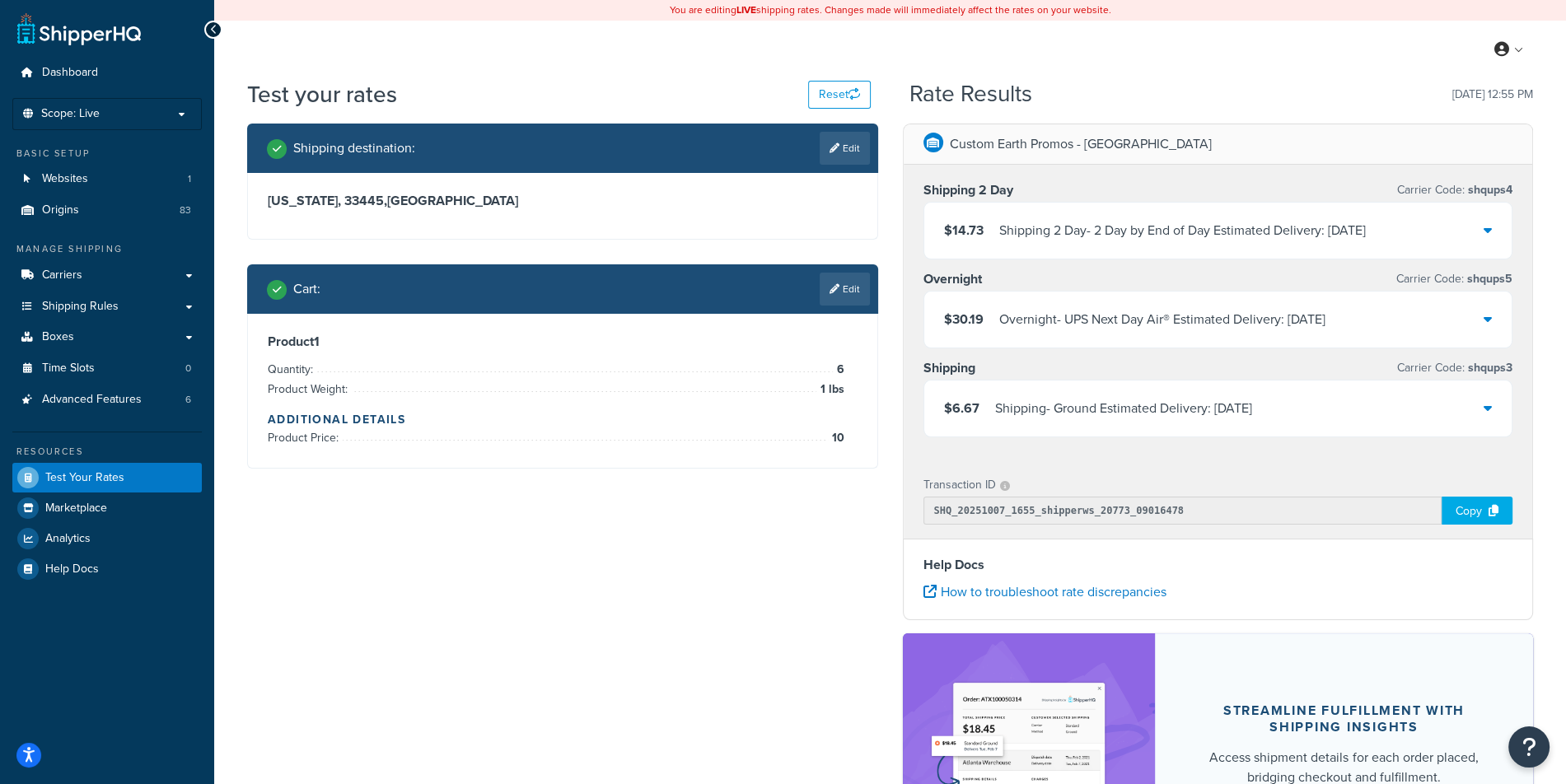
click at [1122, 330] on div "$30.19 Overnight - UPS Next Day Air® Estimated Delivery: 10/10/2025" at bounding box center [1218, 320] width 588 height 56
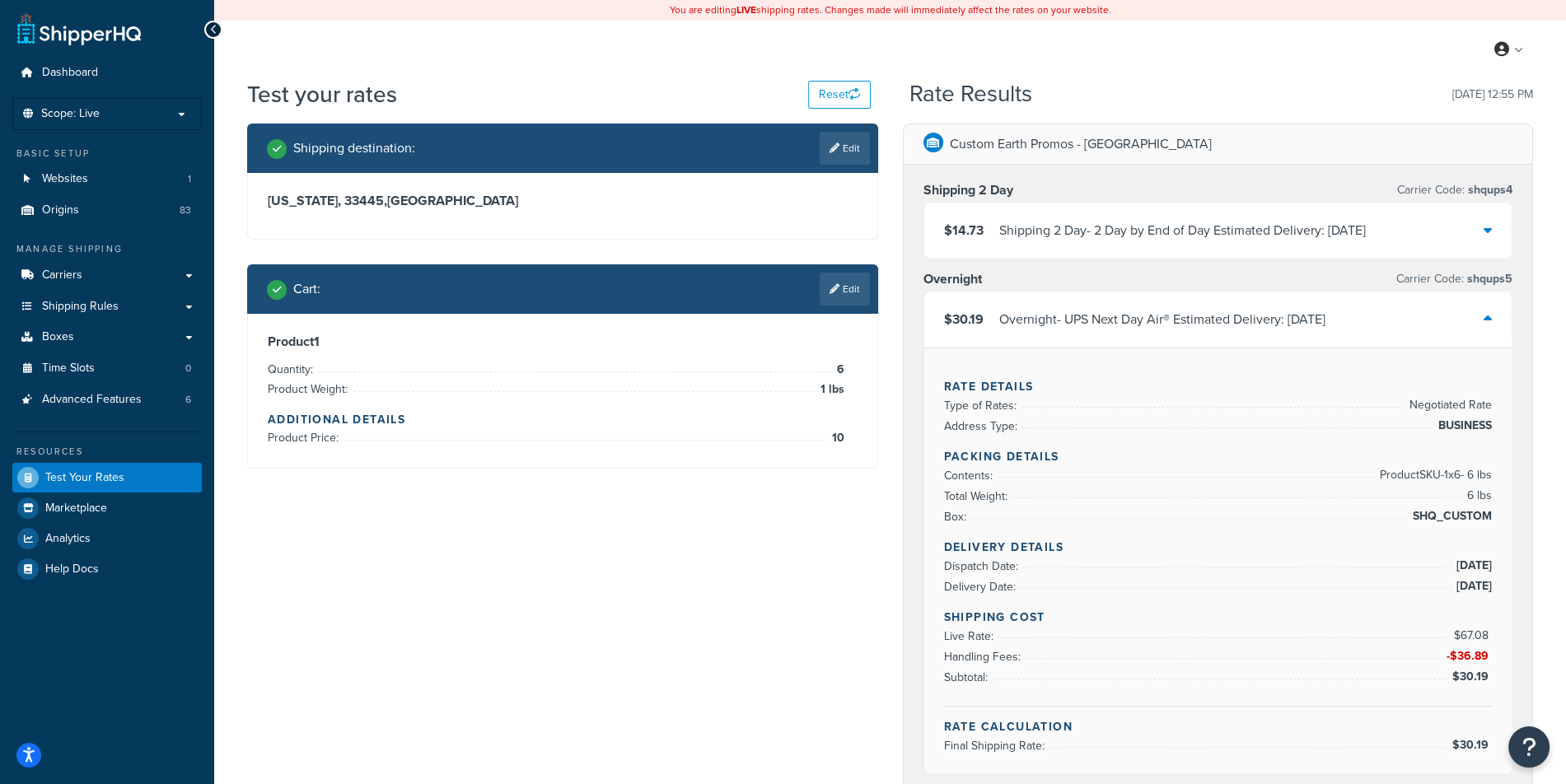
click at [1199, 323] on div "Overnight - UPS Next Day Air® Estimated Delivery: 10/10/2025" at bounding box center [1162, 320] width 326 height 23
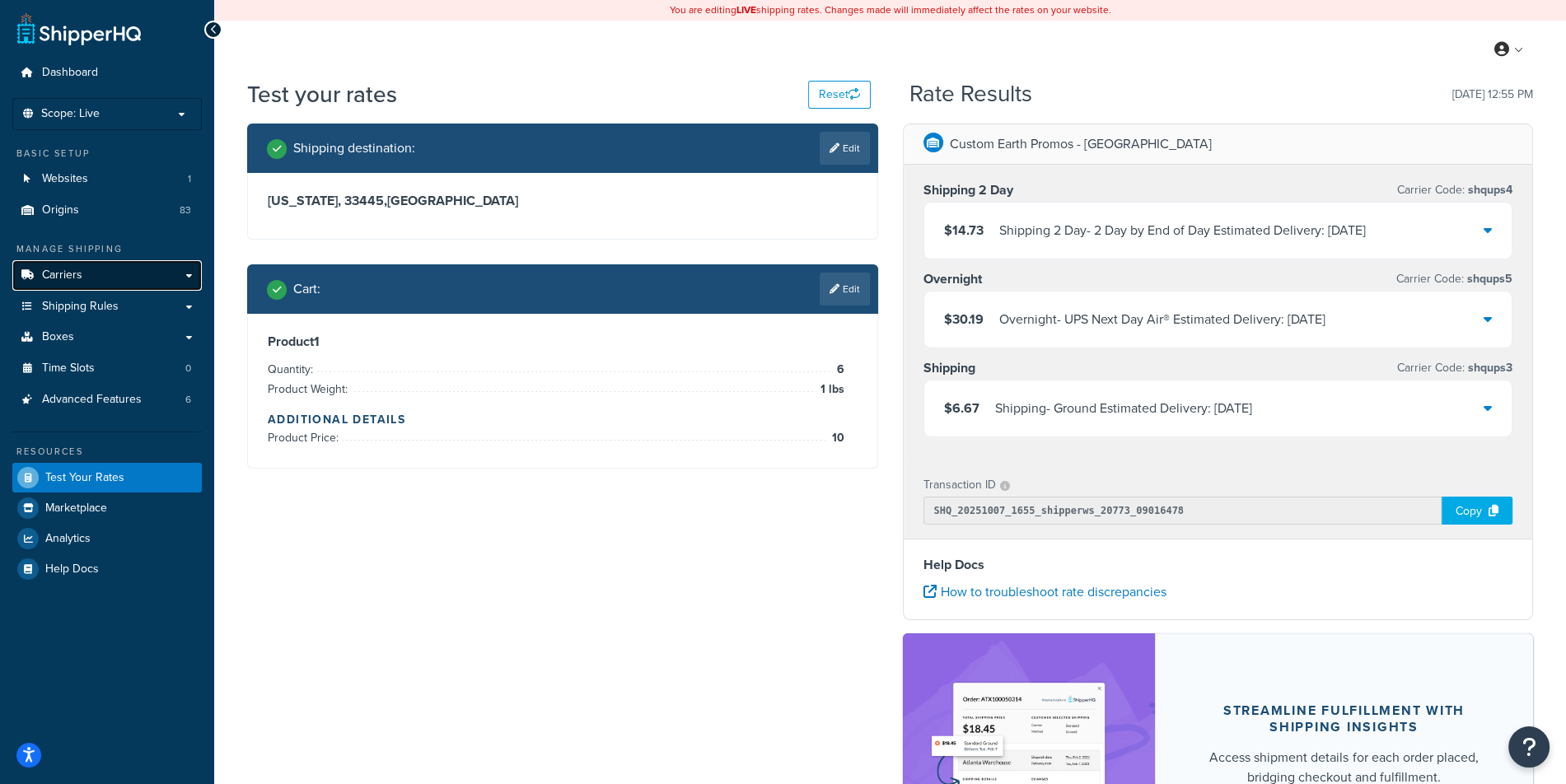
click at [64, 282] on span "Carriers" at bounding box center [62, 275] width 41 height 14
click at [1111, 400] on div "Shipping - Ground Estimated Delivery: 10/10/2025" at bounding box center [1123, 408] width 257 height 23
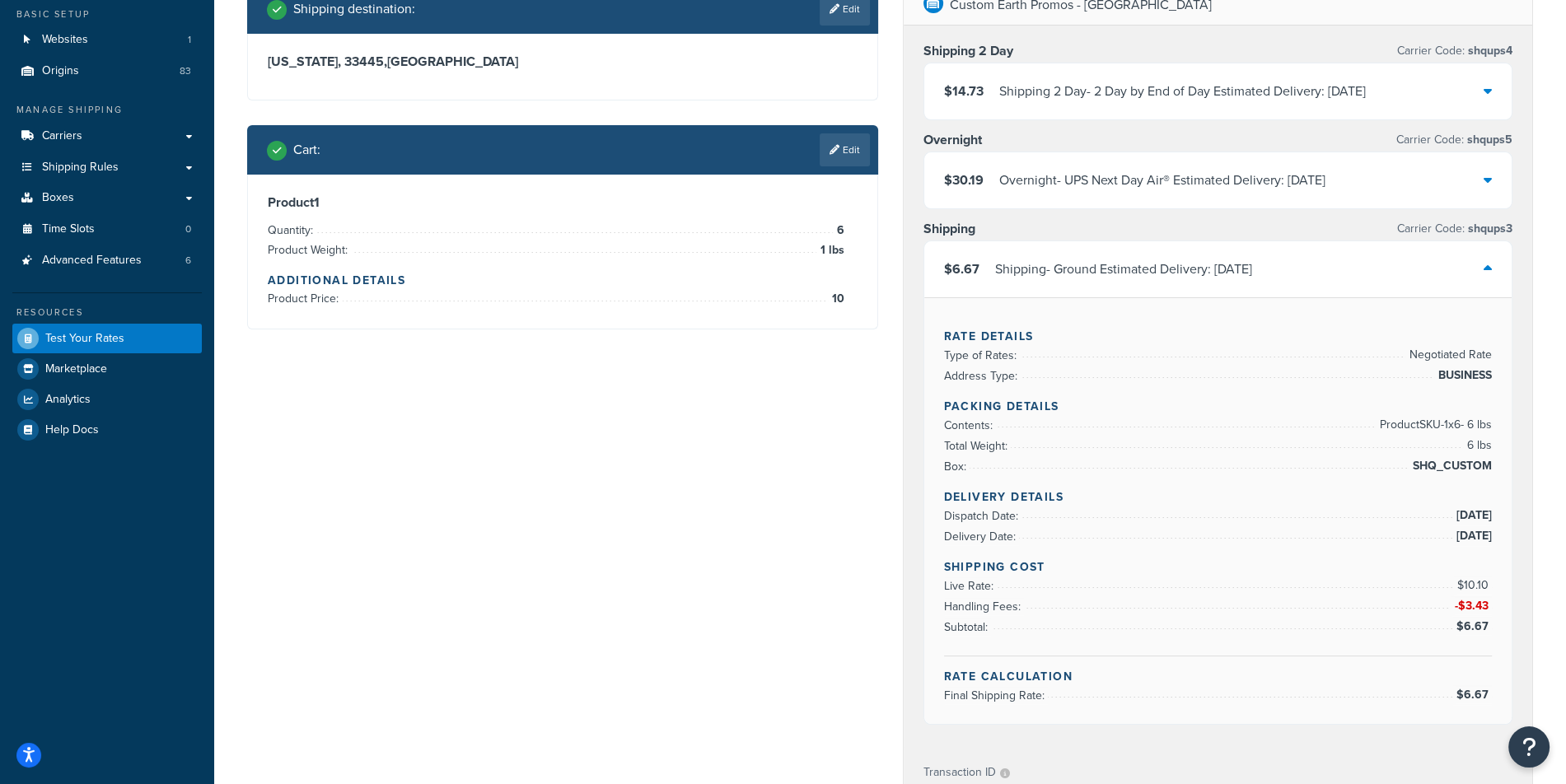
scroll to position [103, 0]
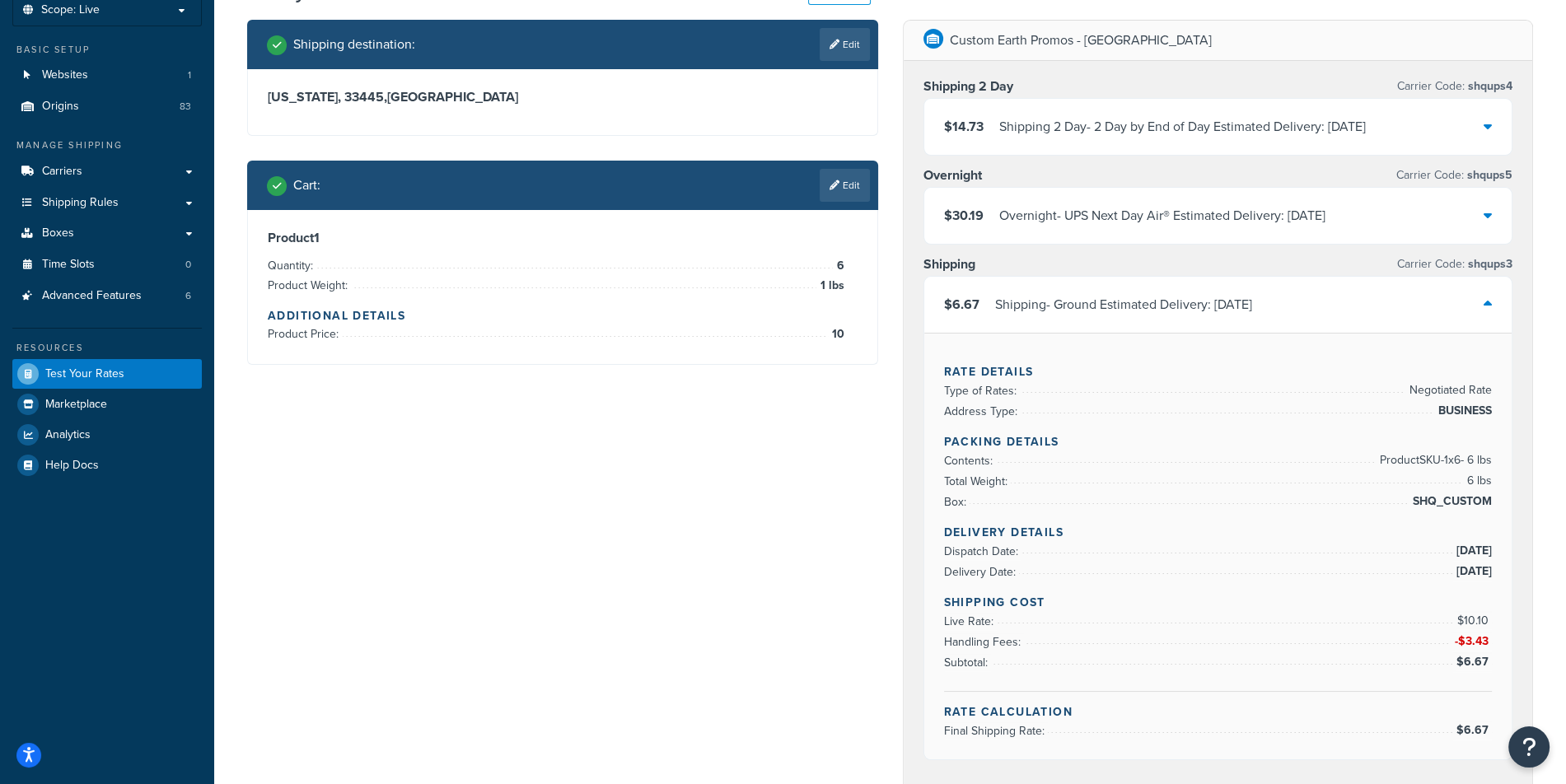
click at [1067, 310] on div "Shipping - Ground Estimated Delivery: 10/10/2025" at bounding box center [1123, 305] width 257 height 23
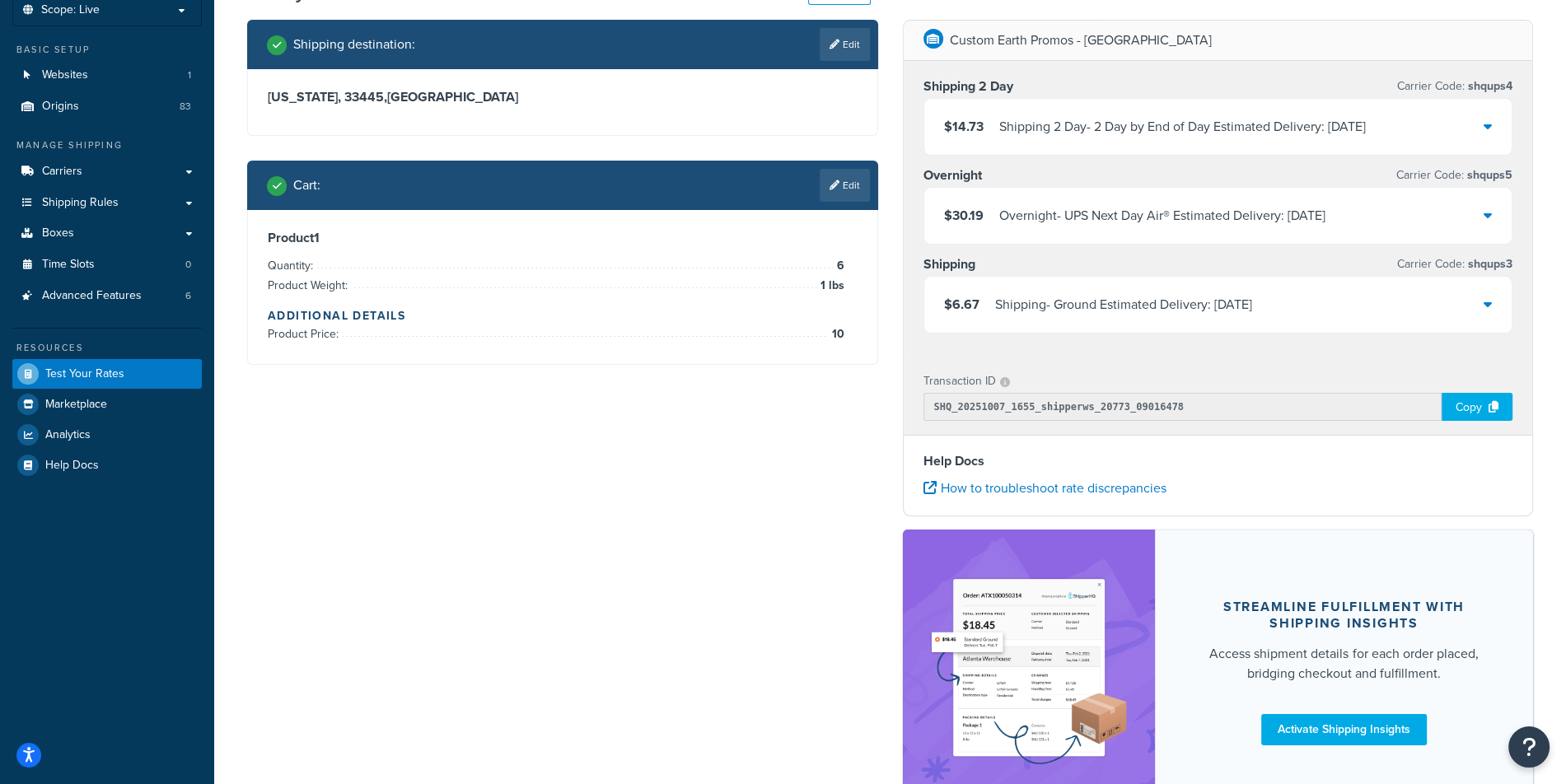
scroll to position [65, 0]
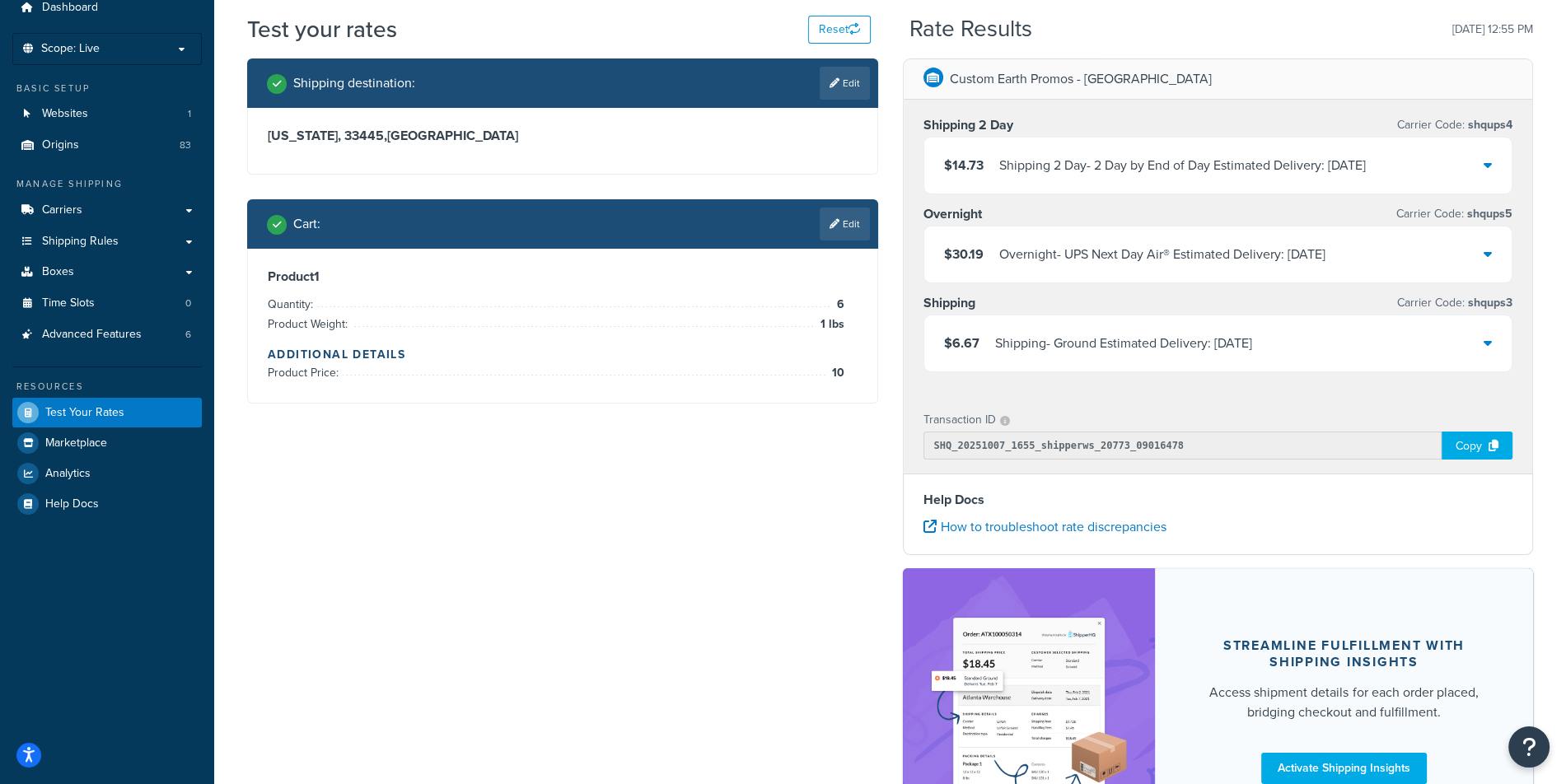
click at [532, 610] on div "Shipping destination : Edit Florida, 33445 , United States Cart : Edit Product …" at bounding box center [889, 464] width 1310 height 810
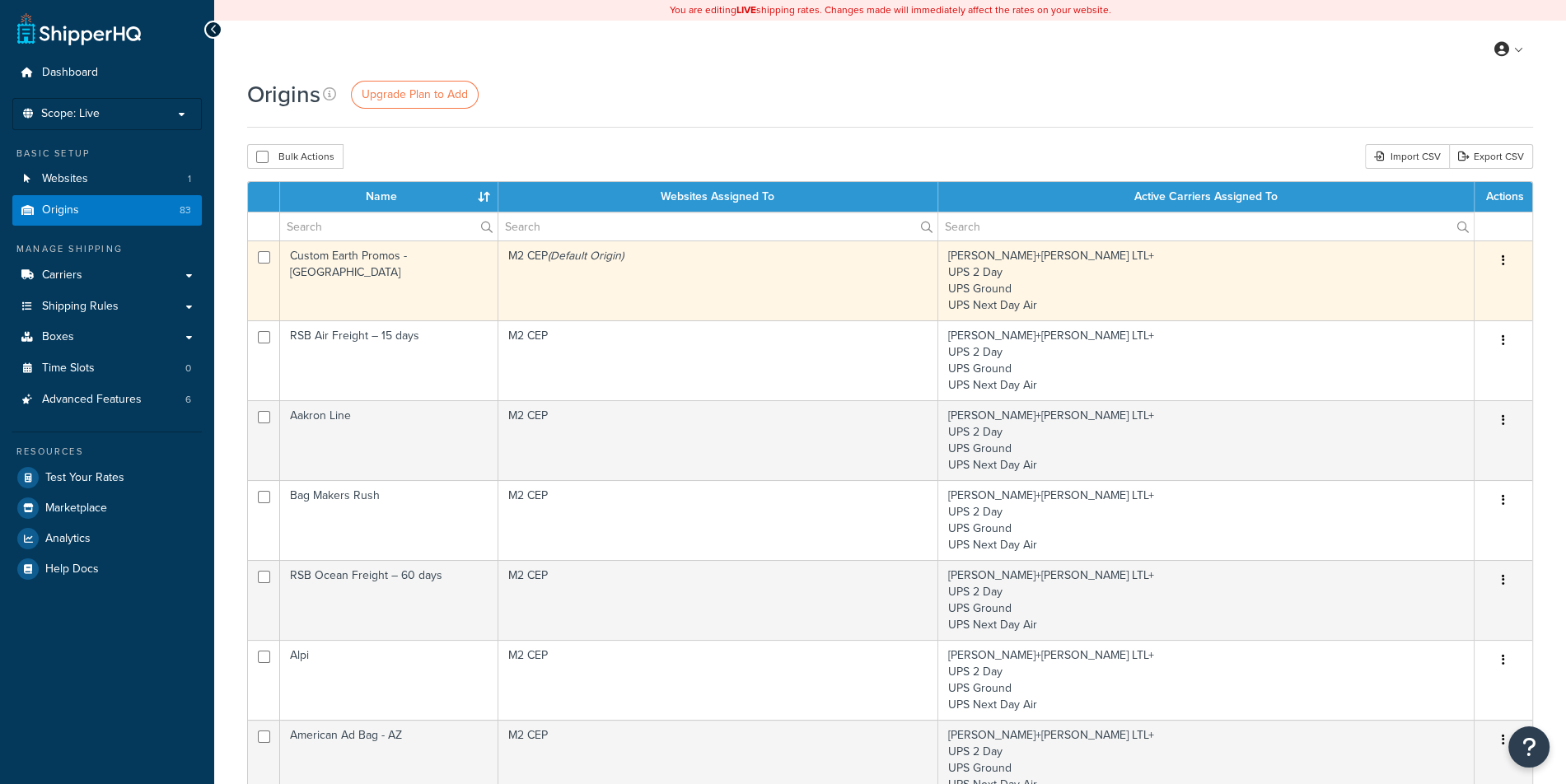
click at [622, 282] on td "M2 CEP (Default Origin)" at bounding box center [719, 280] width 441 height 79
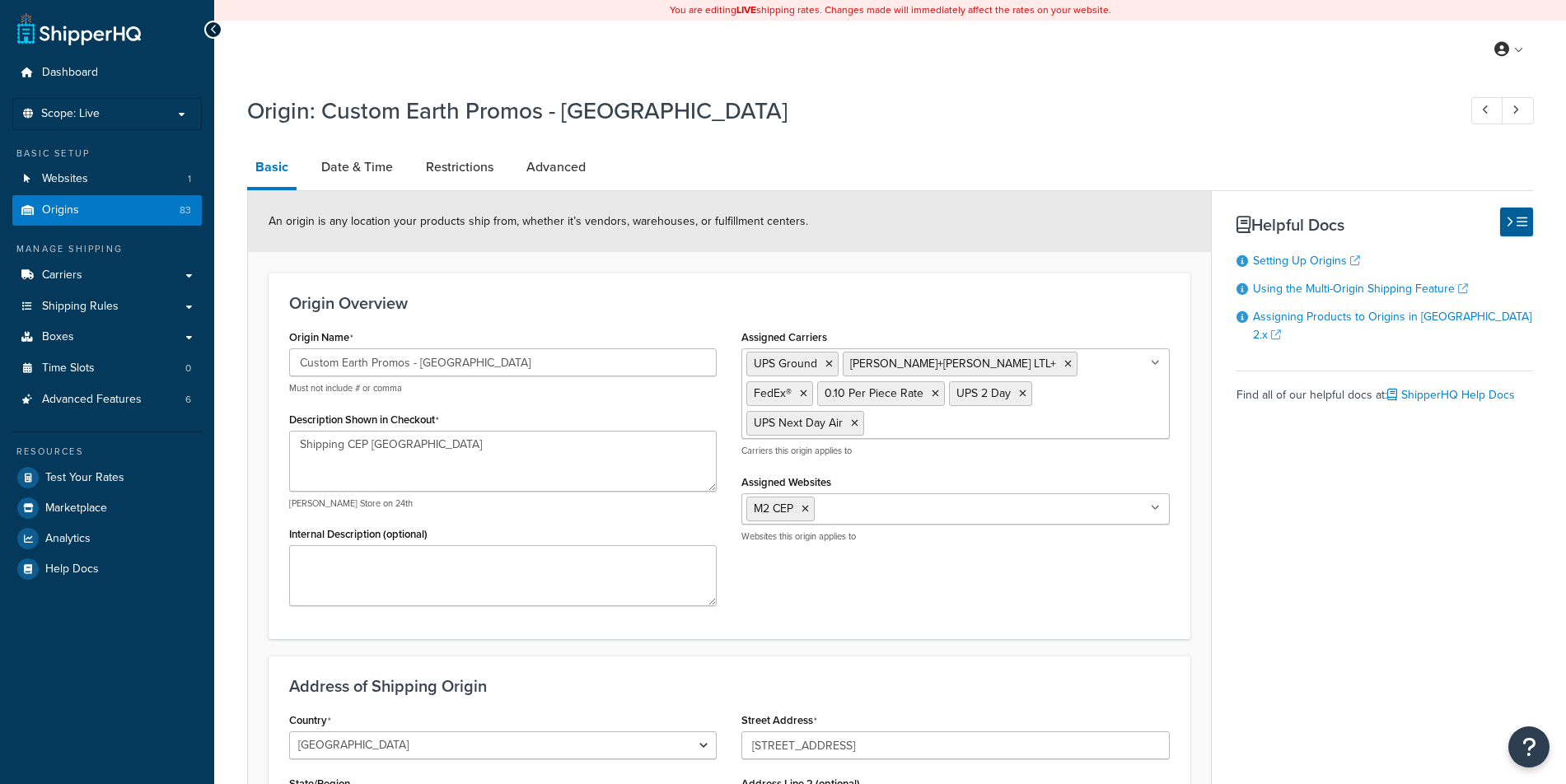
select select "9"
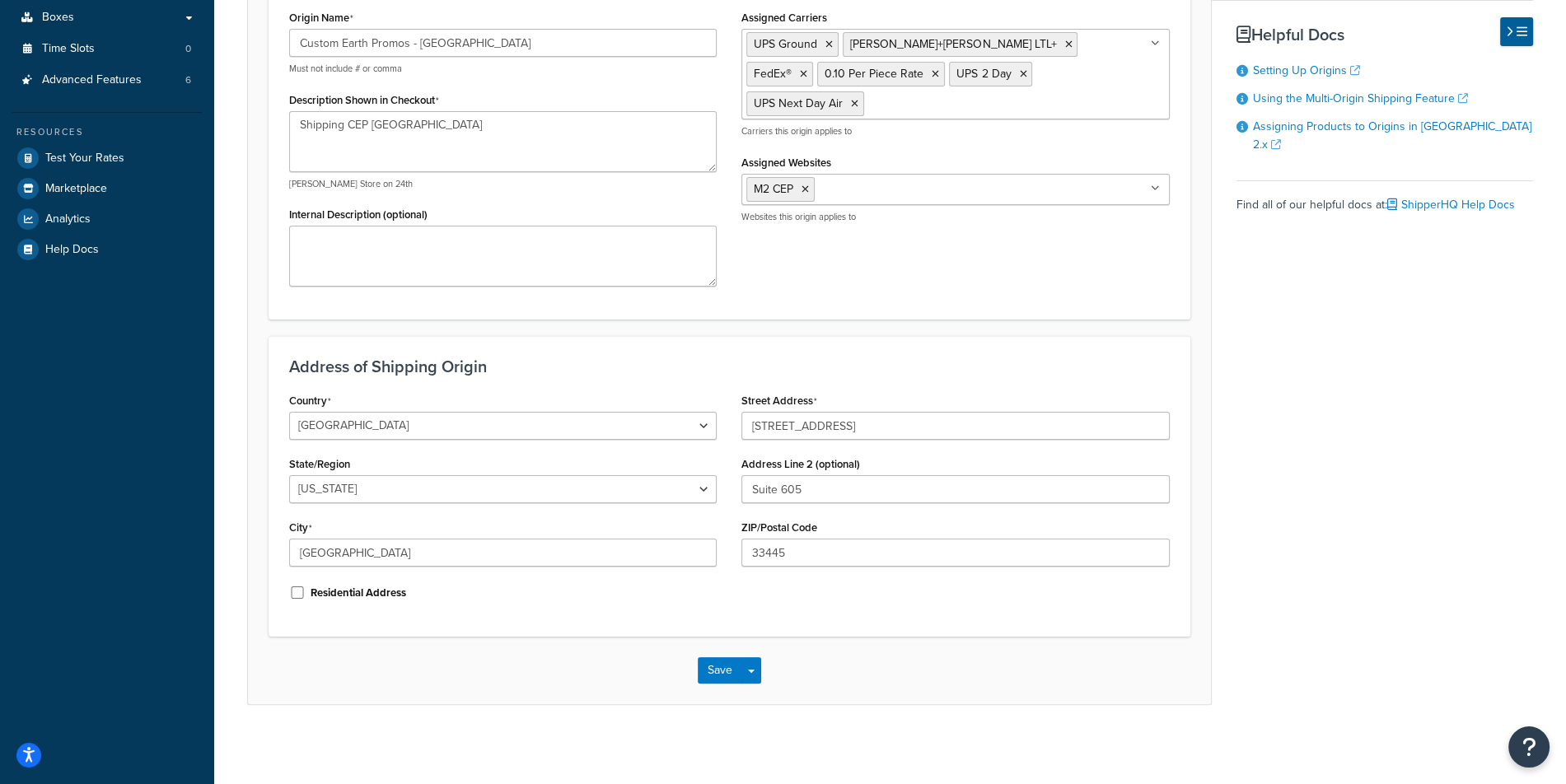
click at [838, 532] on div "ZIP/Postal Code 33445" at bounding box center [955, 541] width 427 height 51
click at [829, 545] on input "33445" at bounding box center [955, 552] width 427 height 28
drag, startPoint x: 808, startPoint y: 354, endPoint x: 815, endPoint y: 253, distance: 101.2
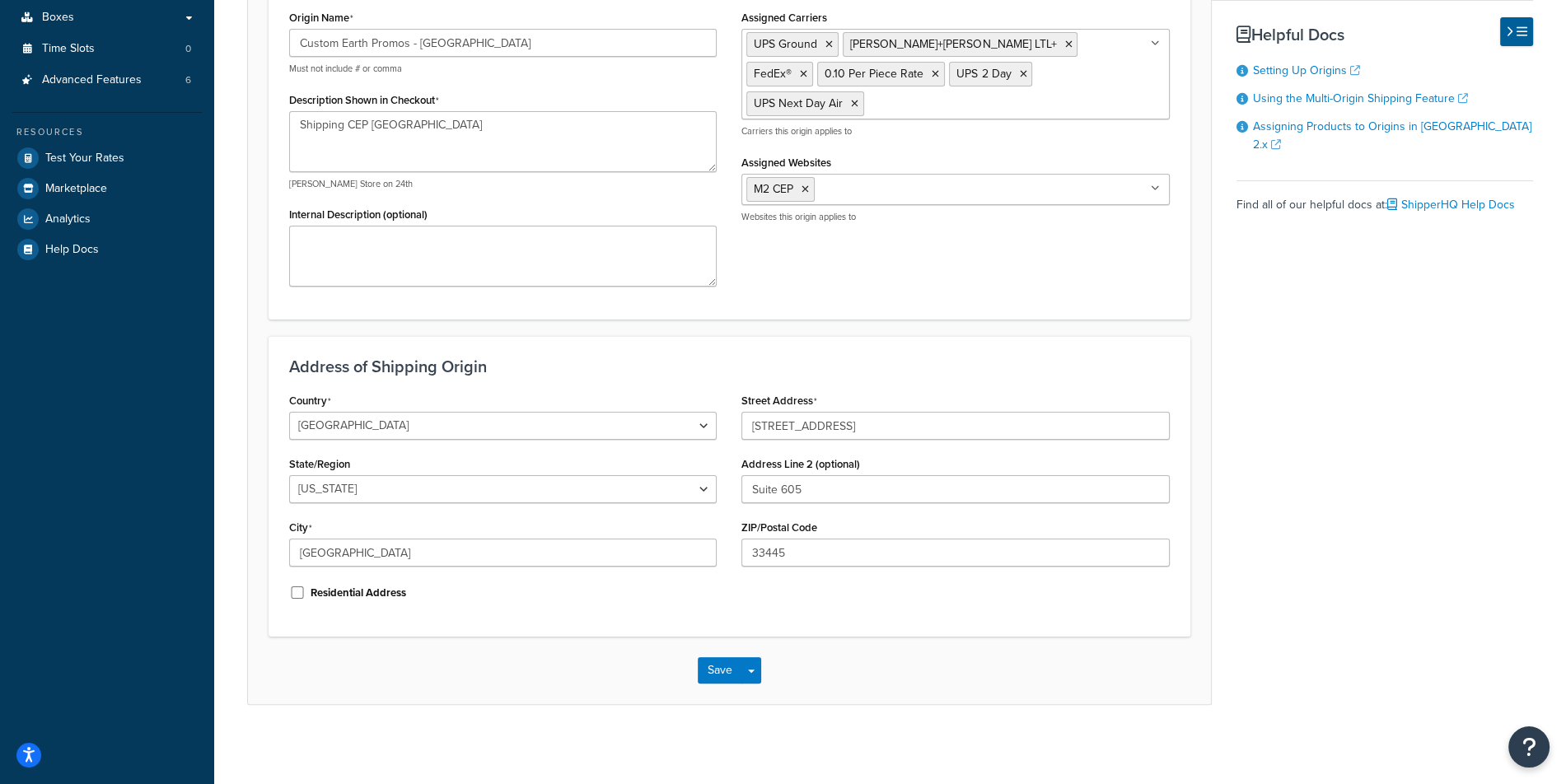
click at [810, 354] on div "Address of Shipping Origin Country United States United Kingdom Afghanistan Åla…" at bounding box center [729, 486] width 922 height 301
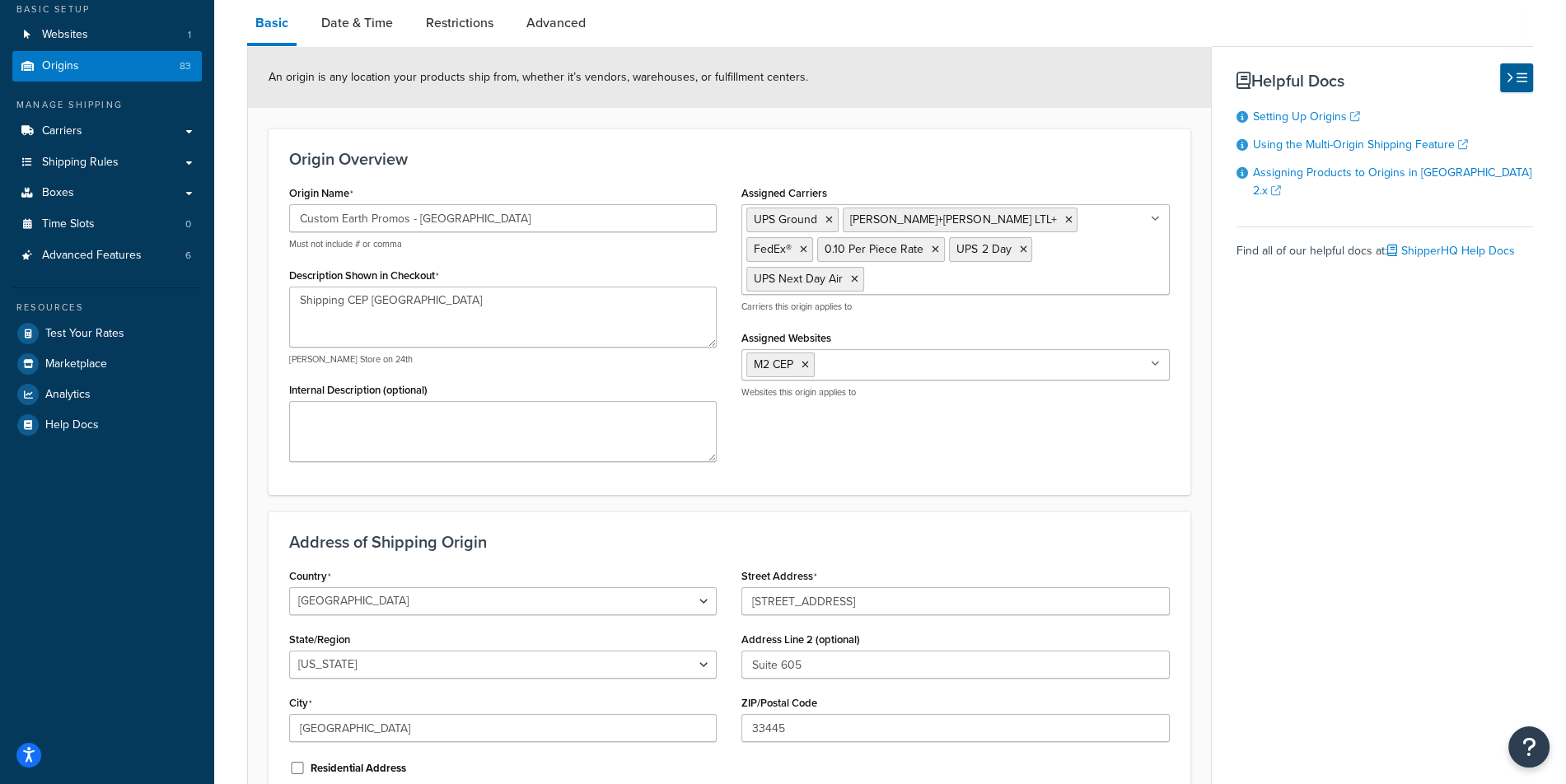
scroll to position [55, 0]
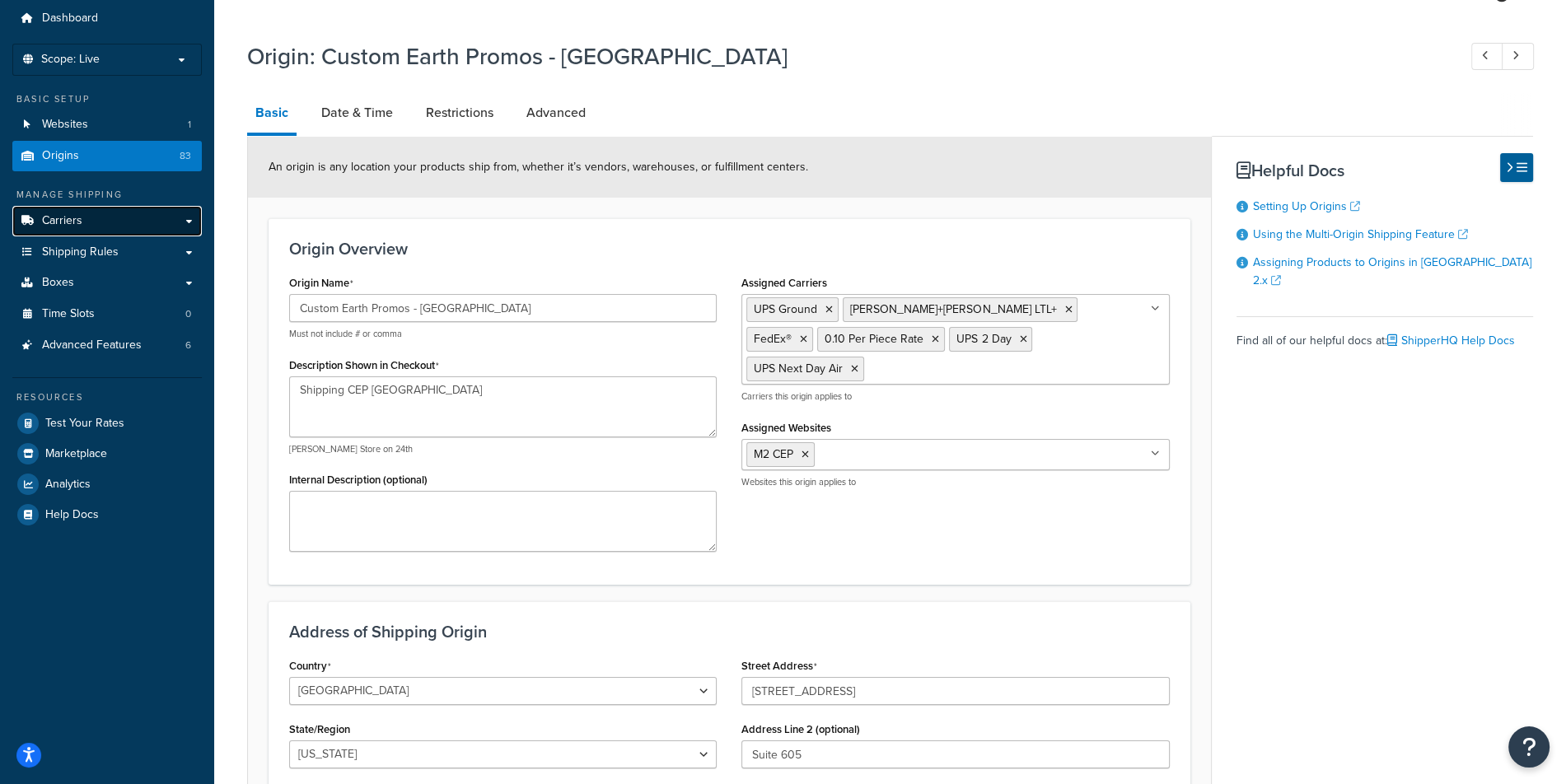
click at [87, 231] on link "Carriers" at bounding box center [107, 221] width 190 height 31
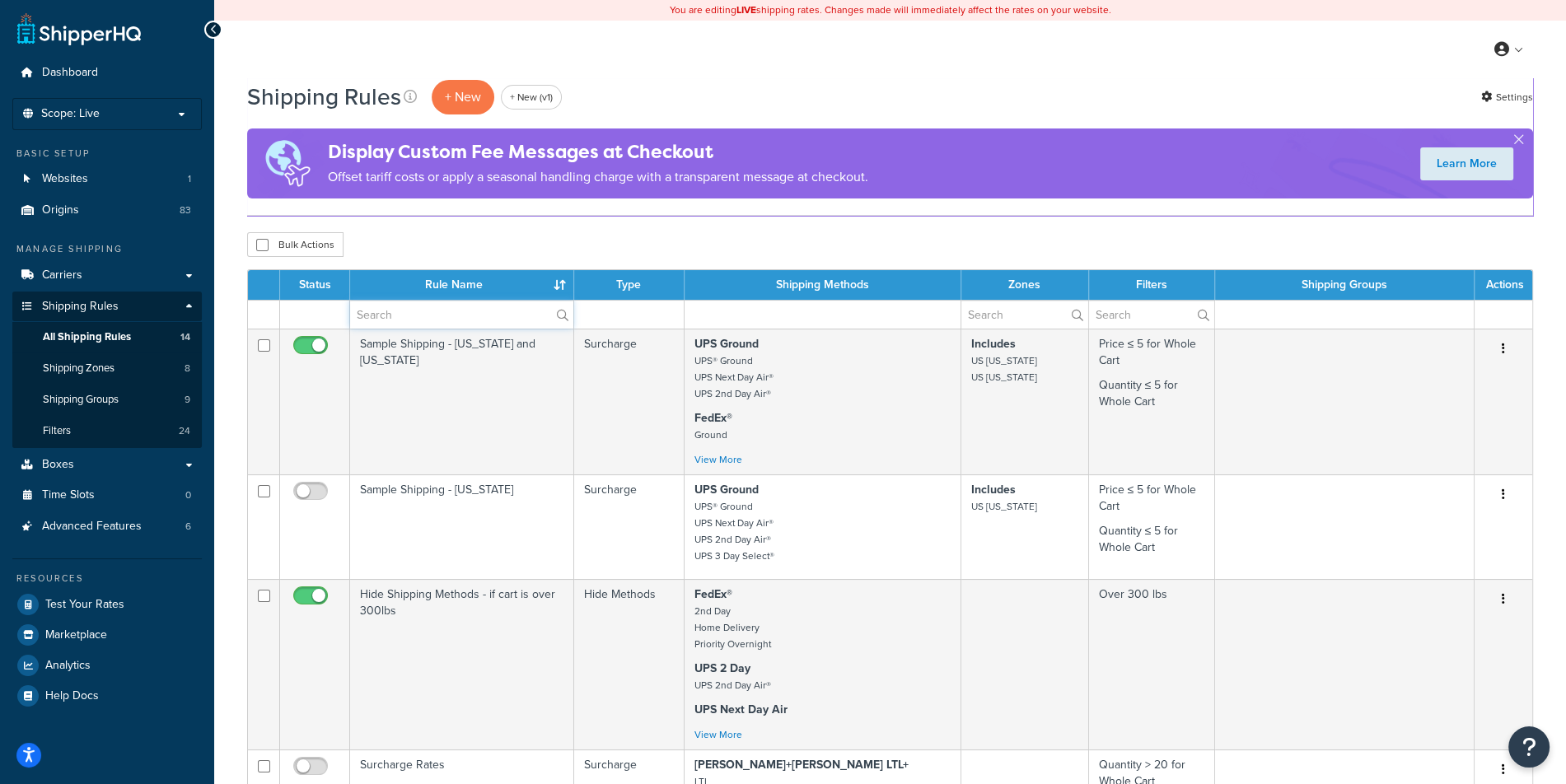
click at [437, 320] on input "text" at bounding box center [462, 315] width 224 height 28
paste input "ShipperHQ Test 2"
type input "ShipperHQ Test 2"
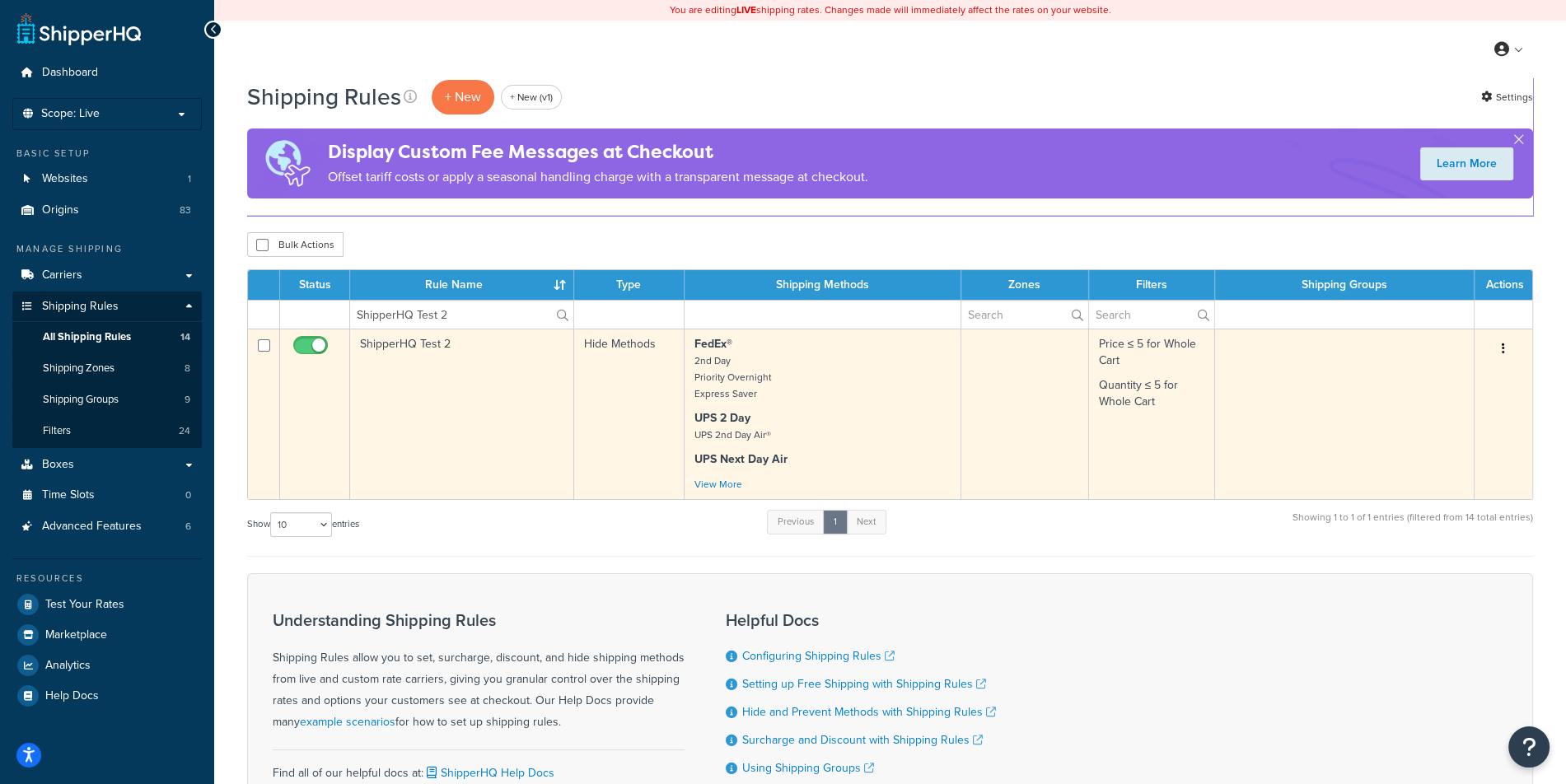
click at [845, 357] on p "FedEx® 2nd Day Priority Overnight Express Saver" at bounding box center [822, 369] width 256 height 66
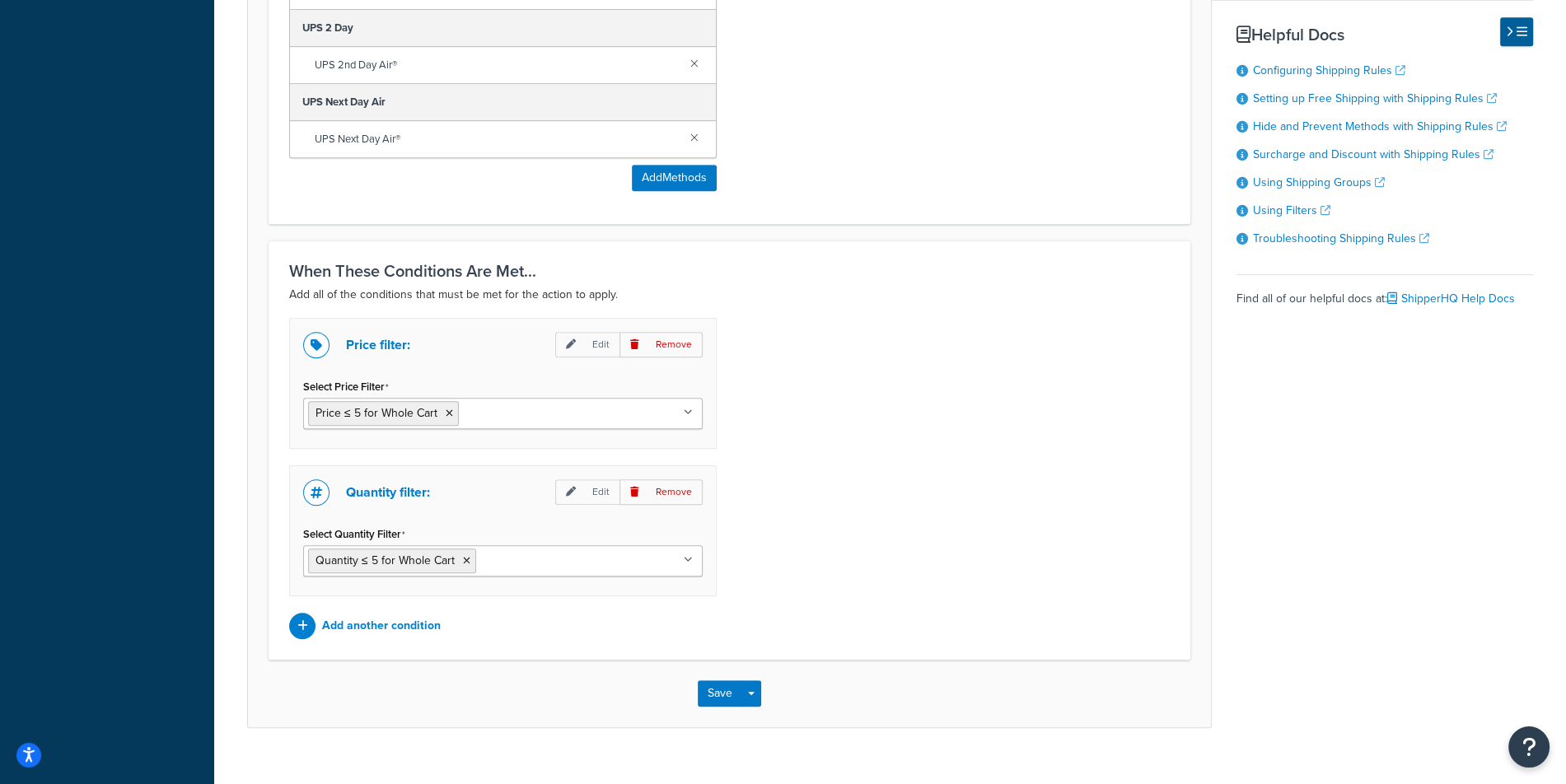
scroll to position [965, 0]
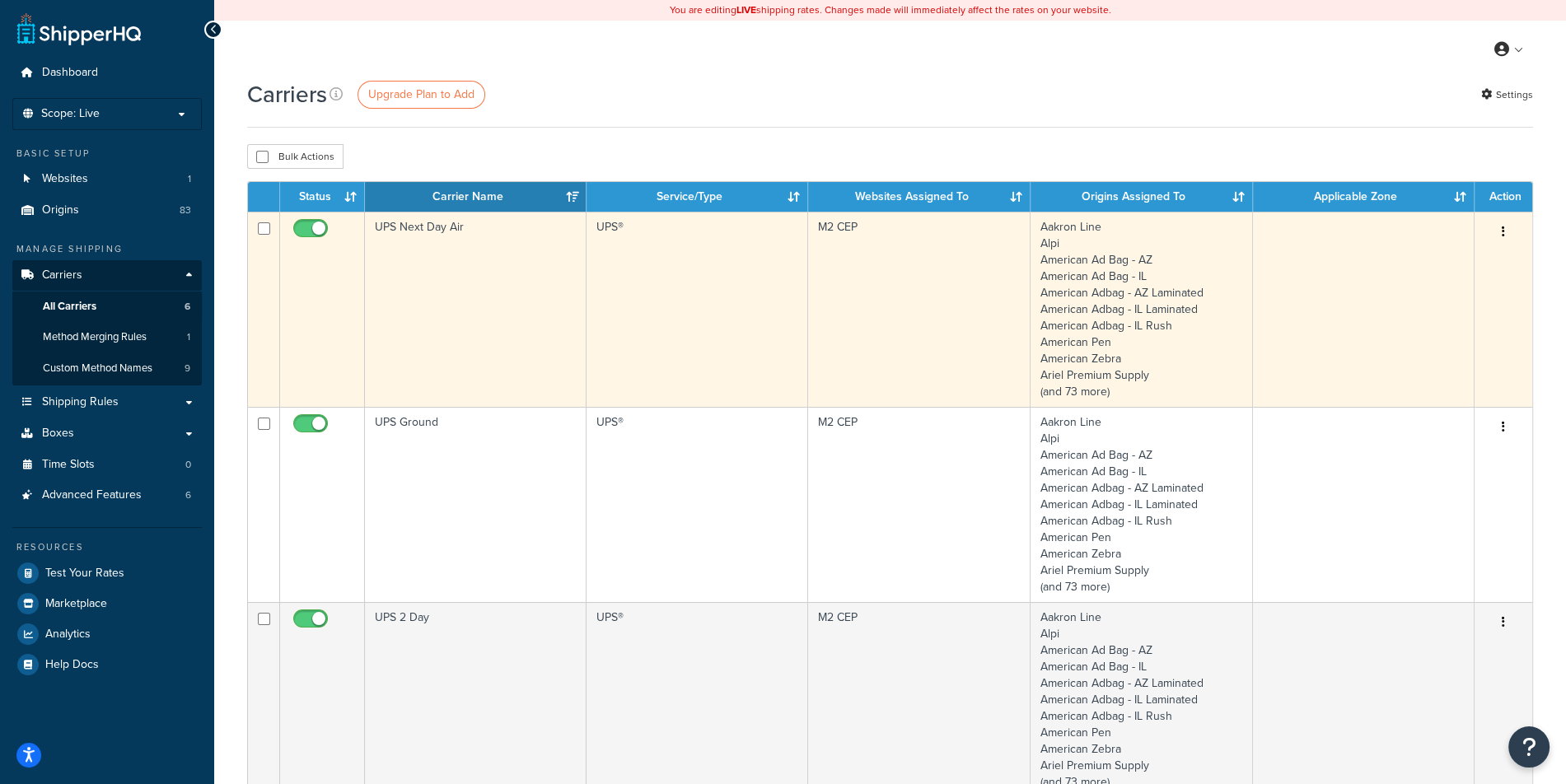
click at [685, 320] on td "UPS®" at bounding box center [697, 310] width 222 height 195
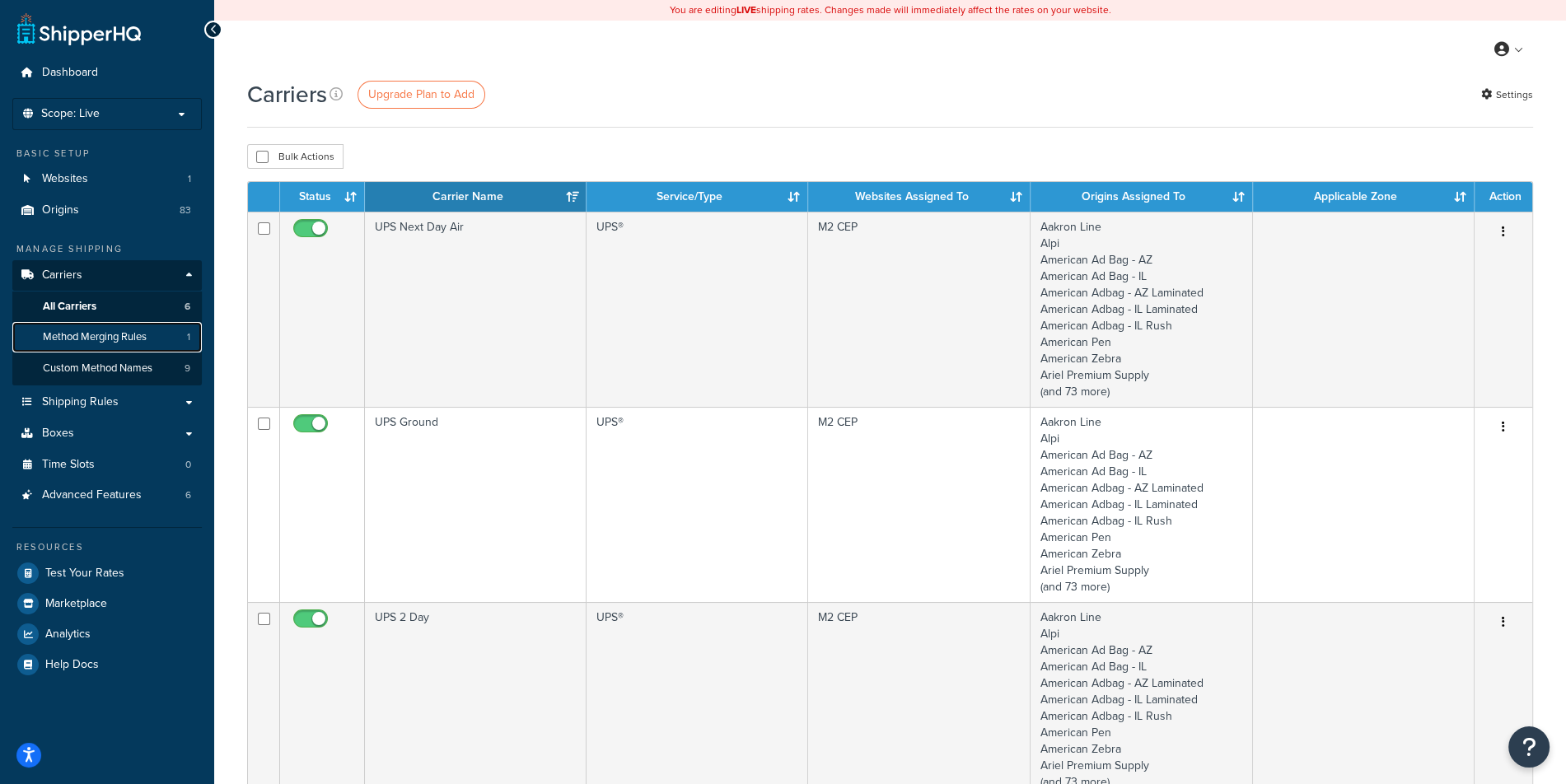
click at [153, 342] on link "Method Merging Rules 1" at bounding box center [107, 337] width 190 height 31
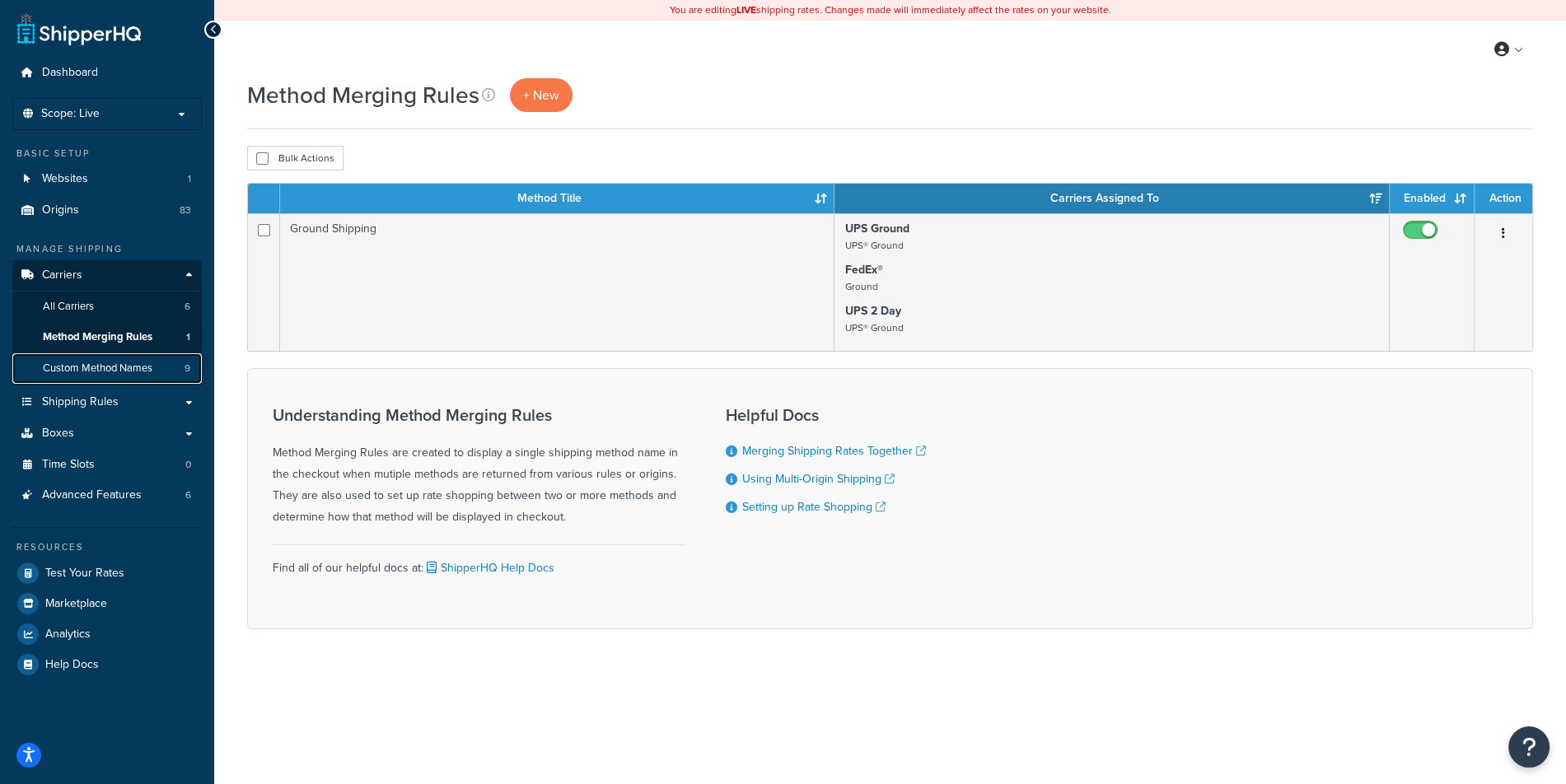
click at [94, 358] on link "Custom Method Names 9" at bounding box center [107, 368] width 190 height 31
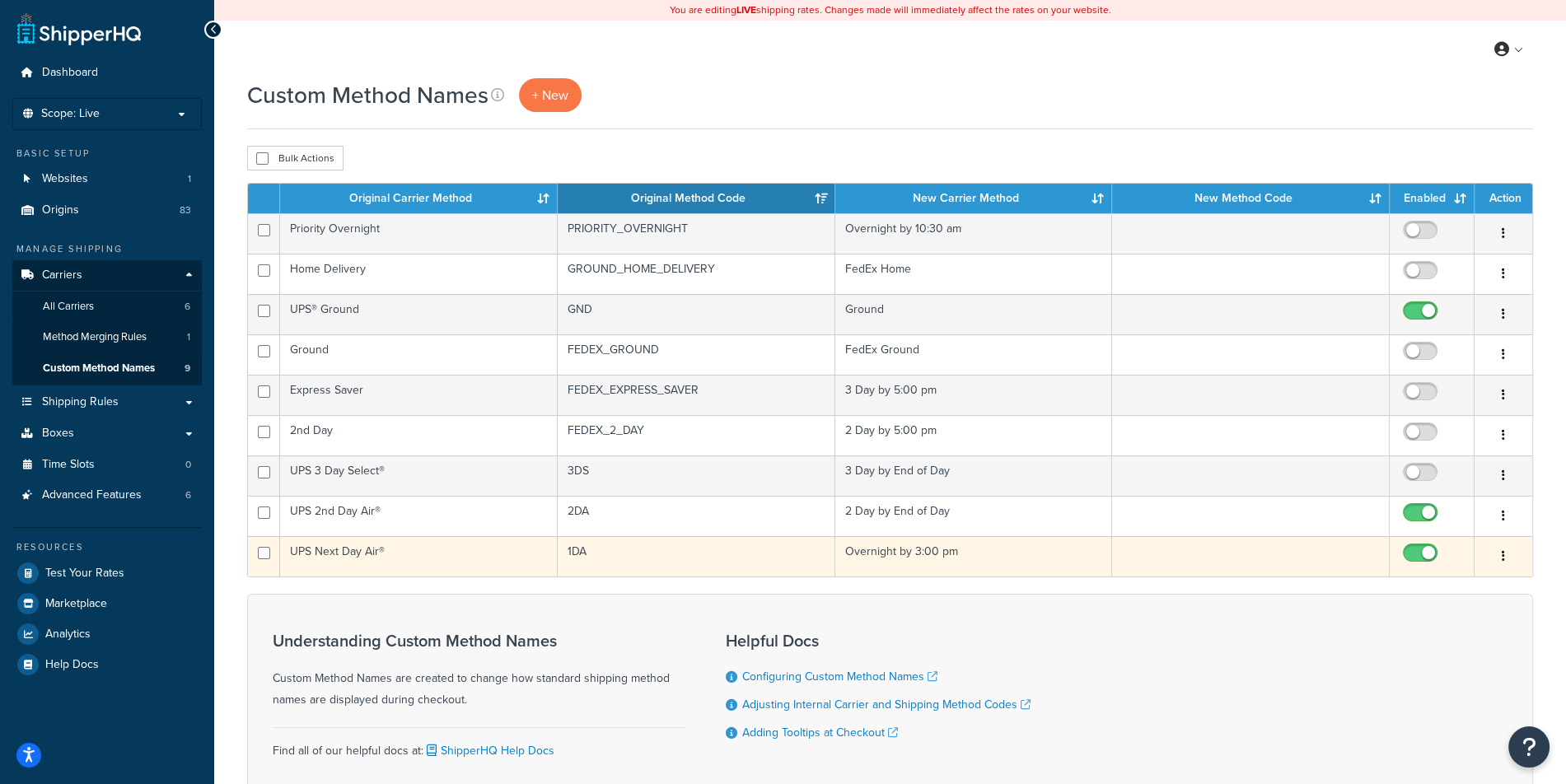
click at [422, 557] on td "UPS Next Day Air®" at bounding box center [418, 556] width 277 height 41
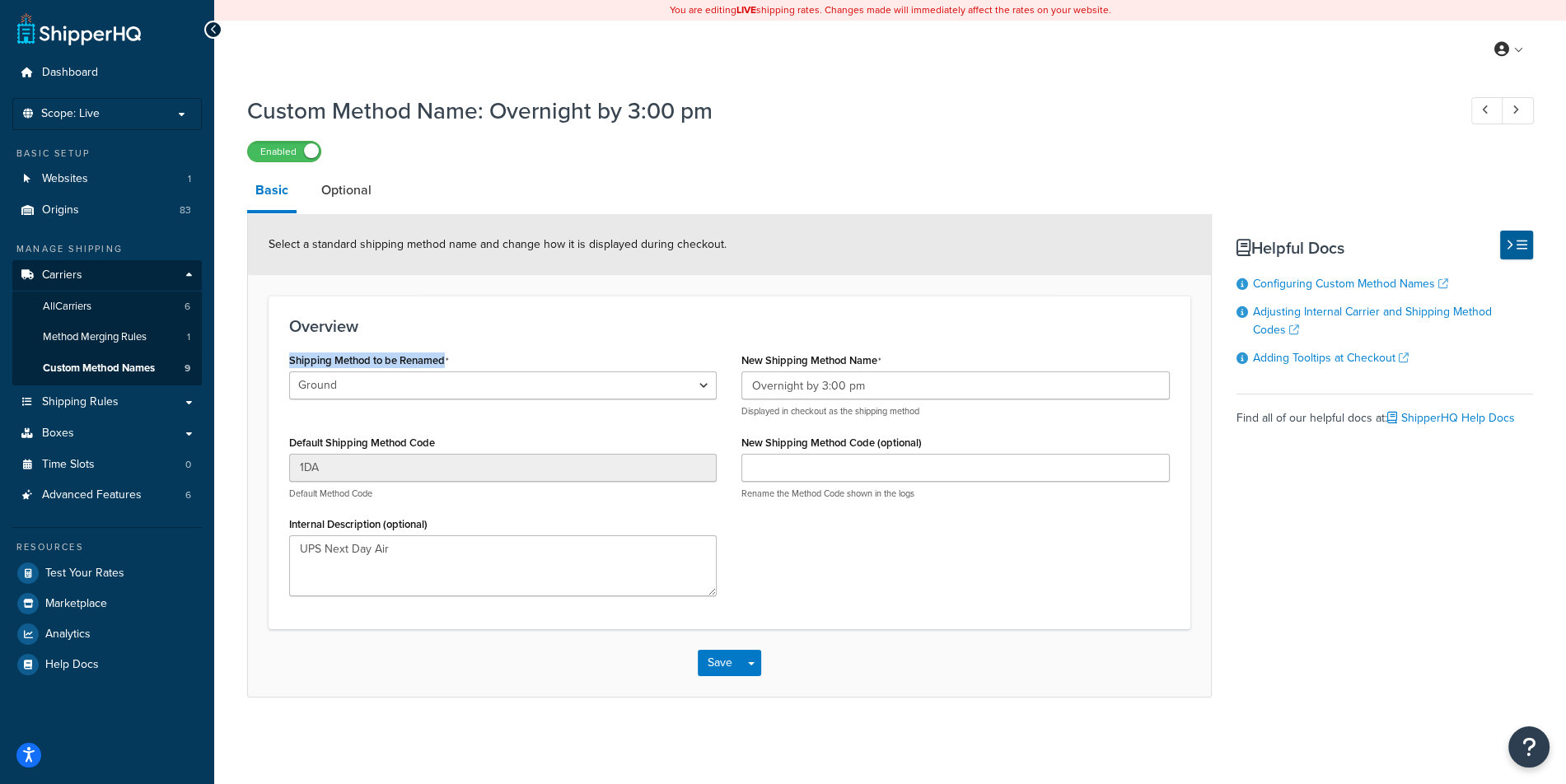
drag, startPoint x: 485, startPoint y: 366, endPoint x: 278, endPoint y: 361, distance: 207.1
click at [278, 361] on div "Shipping Method to be Renamed Ground 2nd Day Home Delivery Priority Overnight E…" at bounding box center [503, 479] width 452 height 260
click at [554, 362] on div "Shipping Method to be Renamed Ground 2nd Day Home Delivery Priority Overnight E…" at bounding box center [503, 383] width 427 height 70
click at [289, 372] on select "Ground 2nd Day Home Delivery Priority Overnight Express Saver Old Dominion Frei…" at bounding box center [503, 386] width 427 height 28
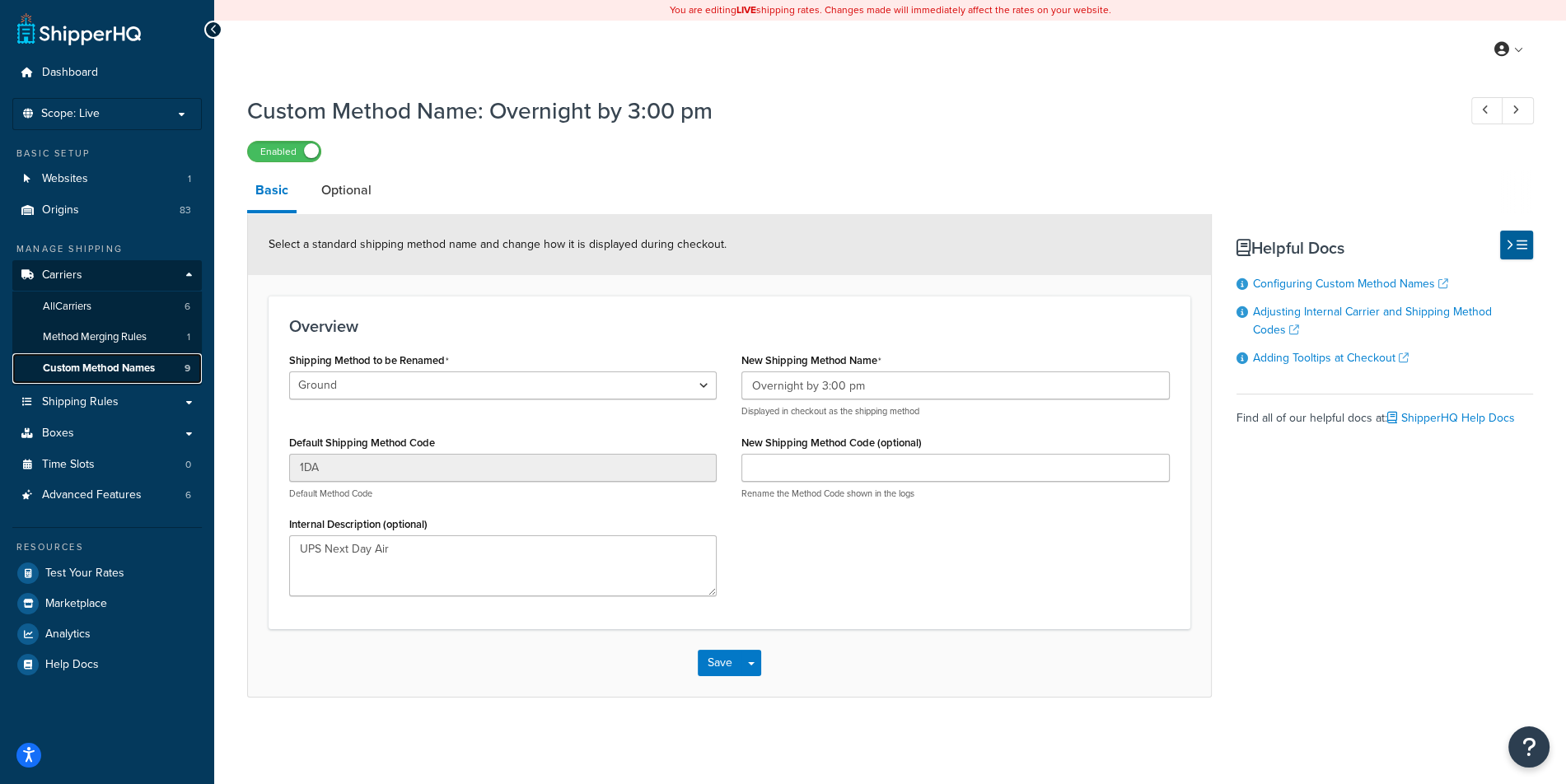
click at [139, 358] on link "Custom Method Names 9" at bounding box center [107, 368] width 190 height 31
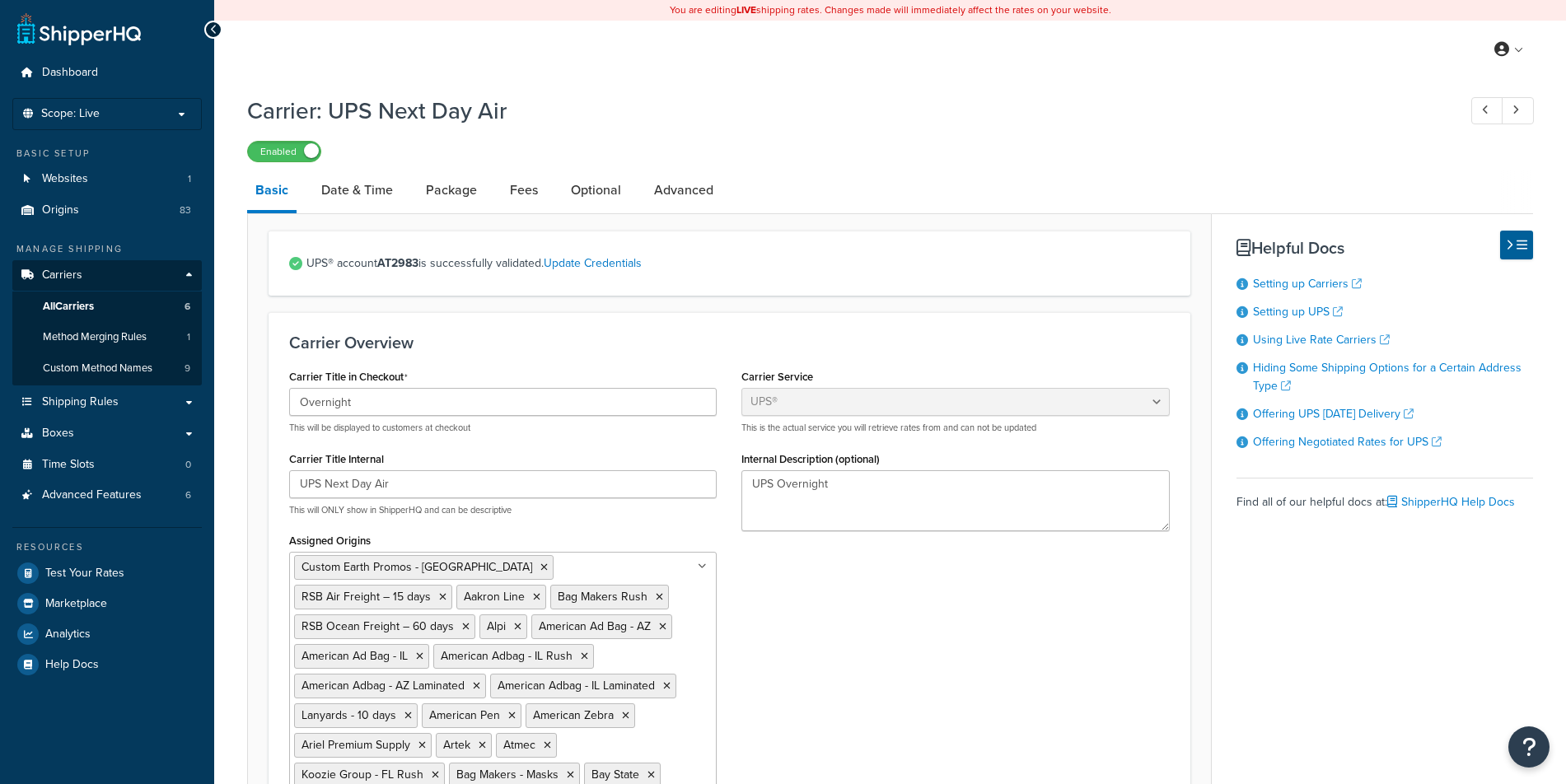
select select "ups"
select select "us"
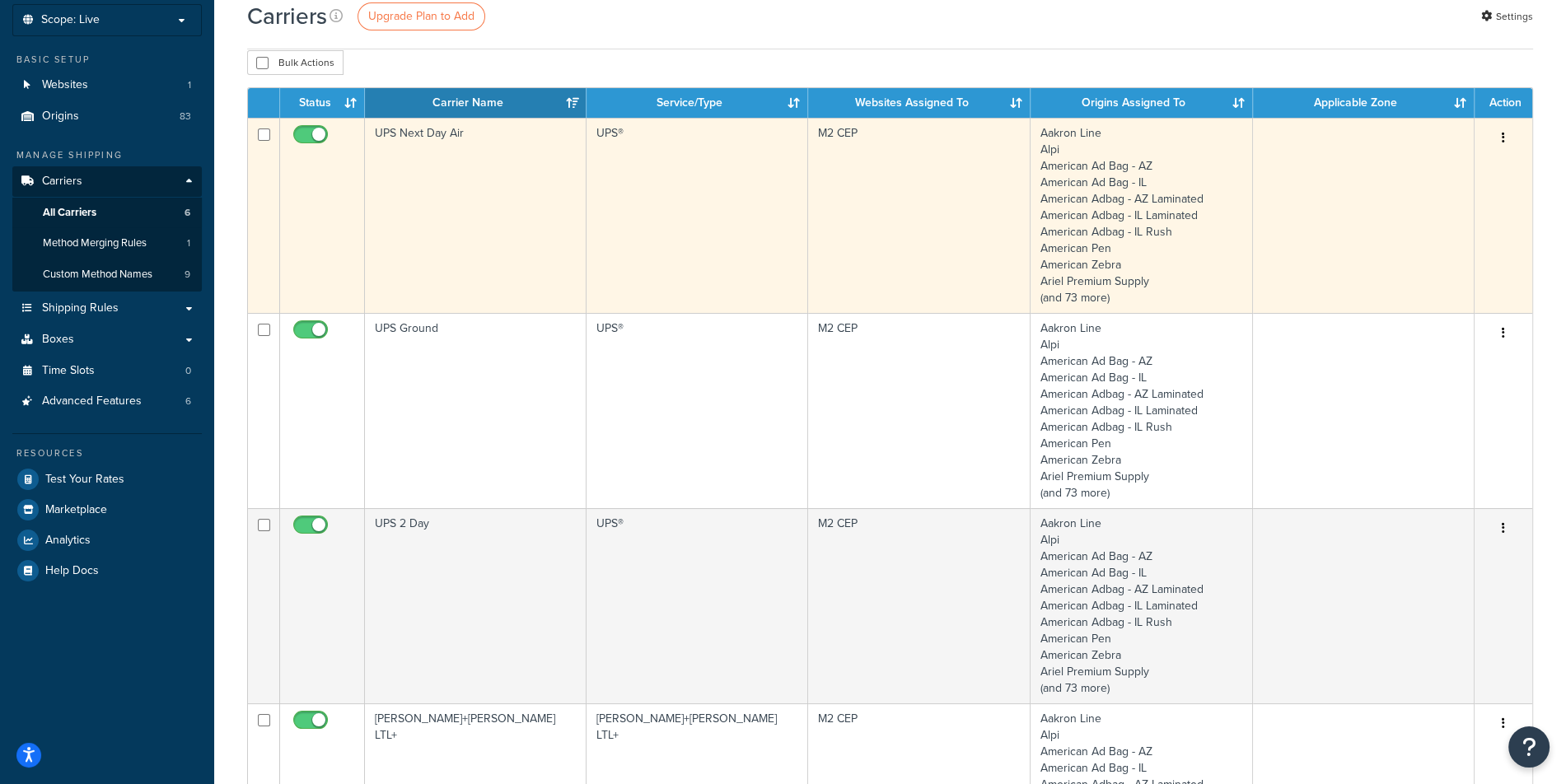
scroll to position [99, 0]
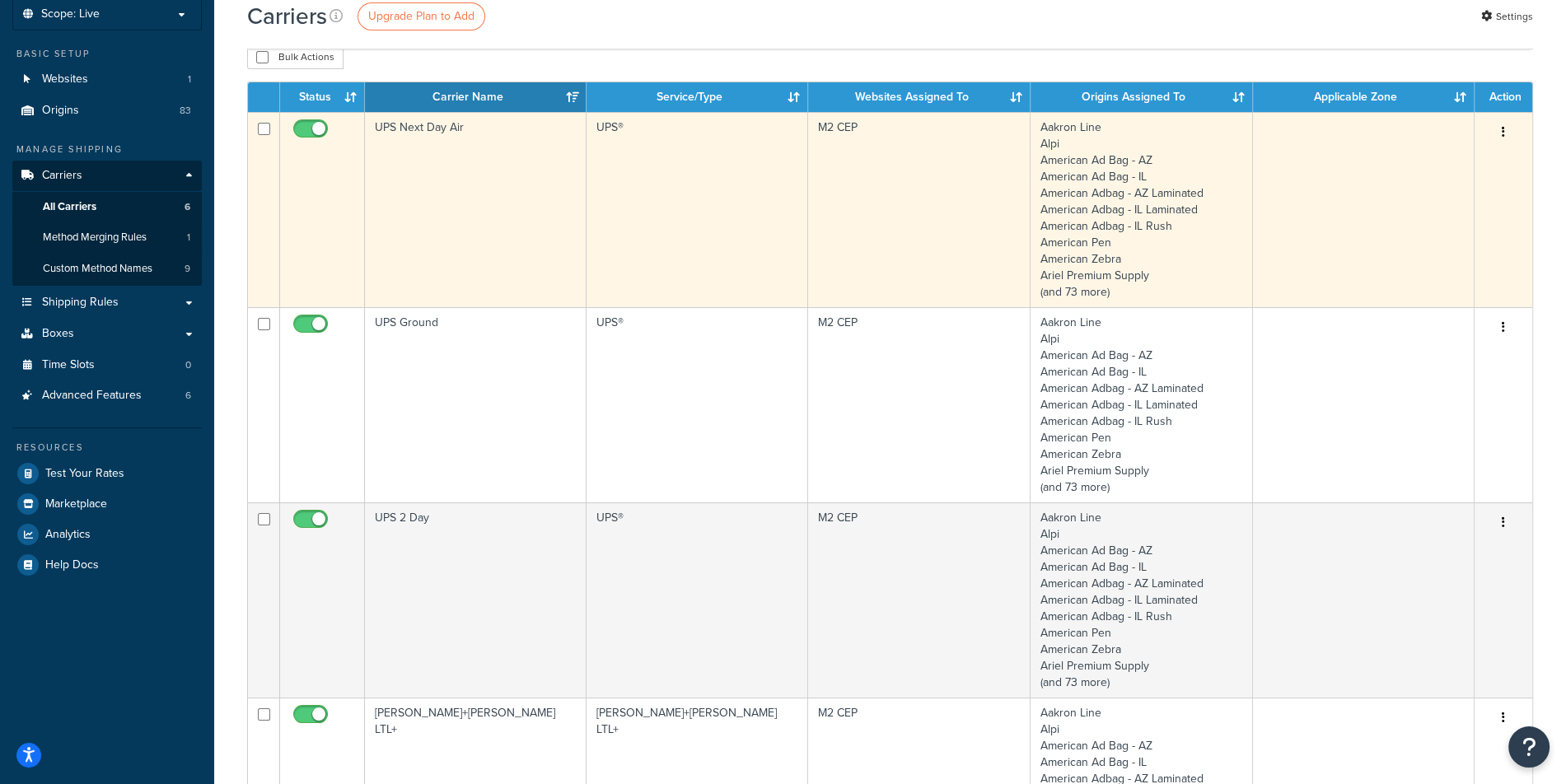
click at [564, 249] on td "UPS Next Day Air" at bounding box center [476, 209] width 222 height 195
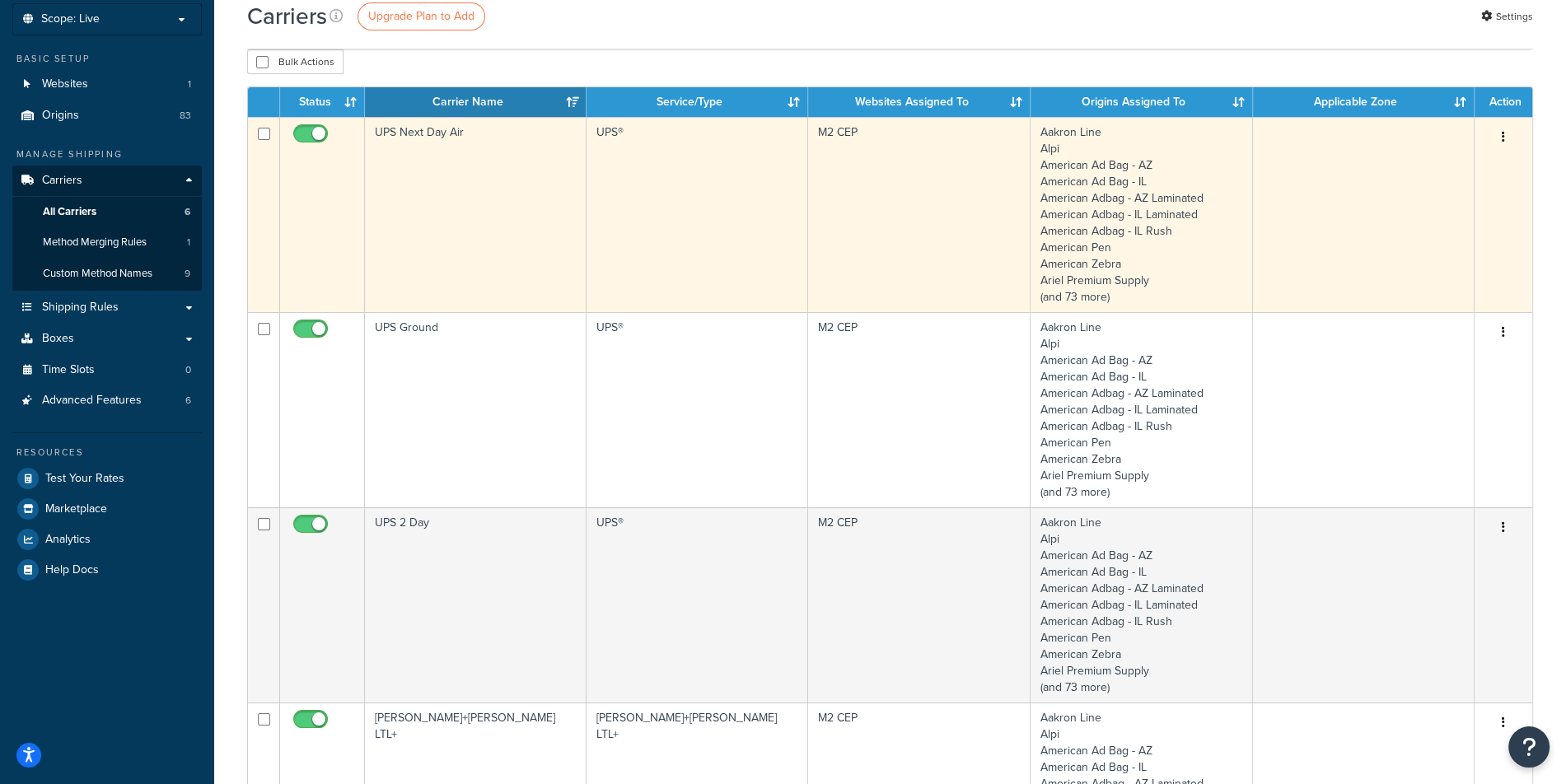
scroll to position [89, 0]
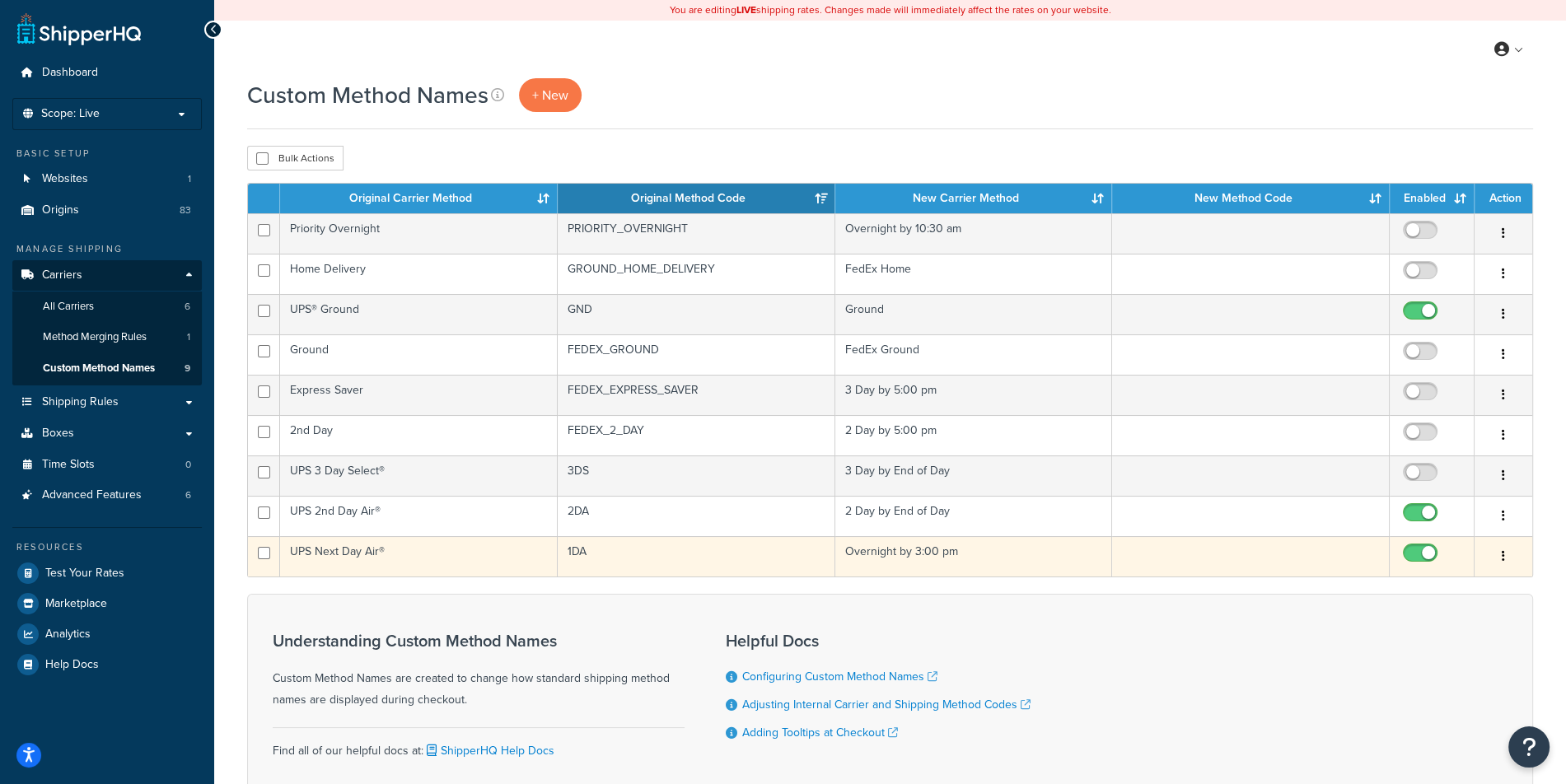
click at [367, 561] on td "UPS Next Day Air®" at bounding box center [418, 556] width 277 height 41
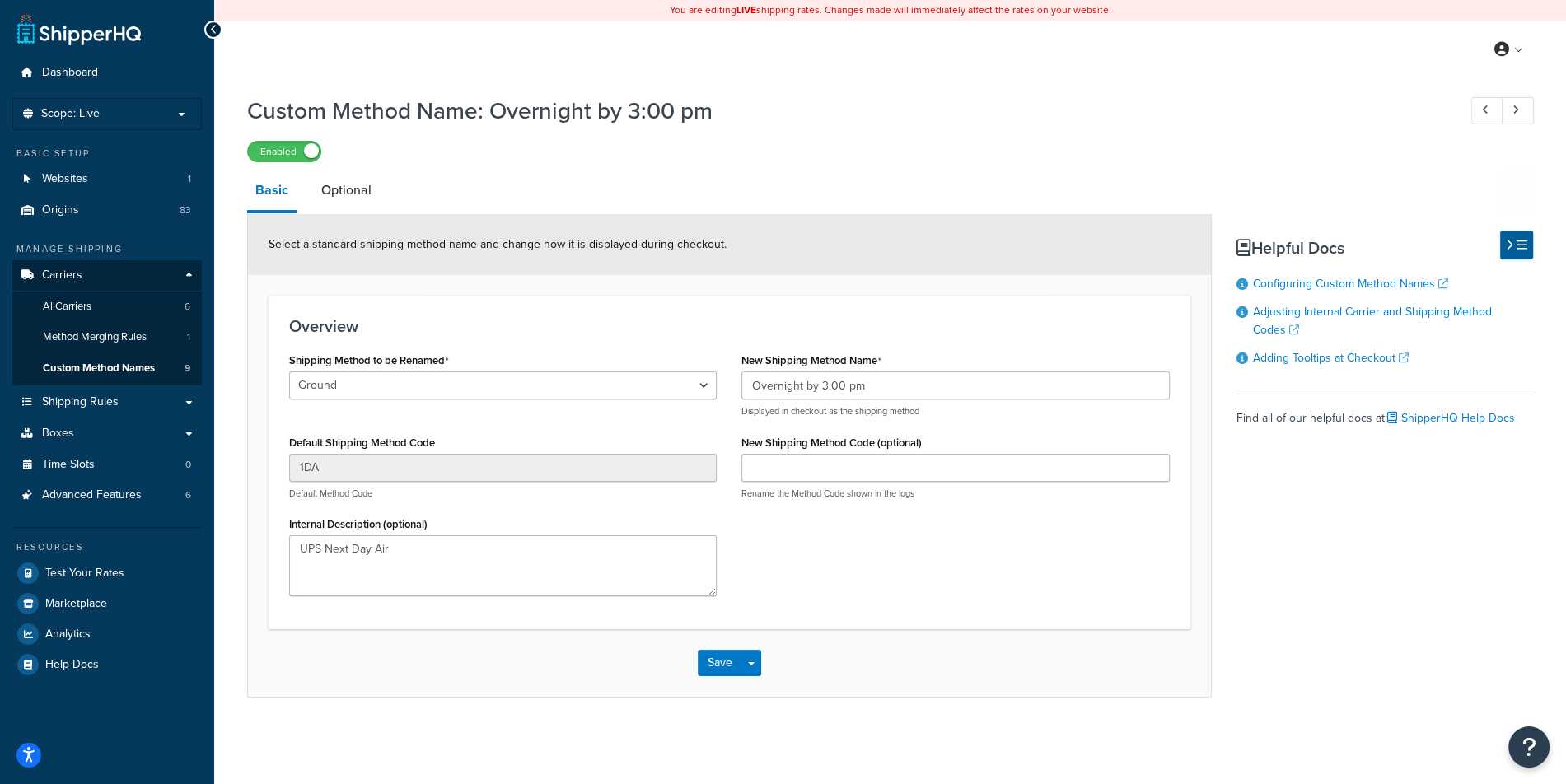
click at [652, 321] on h3 "Overview" at bounding box center [729, 326] width 880 height 18
click at [289, 372] on select "Ground 2nd Day Home Delivery Priority Overnight Express Saver Old Dominion Frei…" at bounding box center [503, 386] width 427 height 28
click at [659, 521] on div "Internal Description (optional) UPS Next Day Air" at bounding box center [503, 554] width 427 height 84
click at [289, 372] on select "Ground 2nd Day Home Delivery Priority Overnight Express Saver Old Dominion Frei…" at bounding box center [503, 386] width 427 height 28
select select "715286"
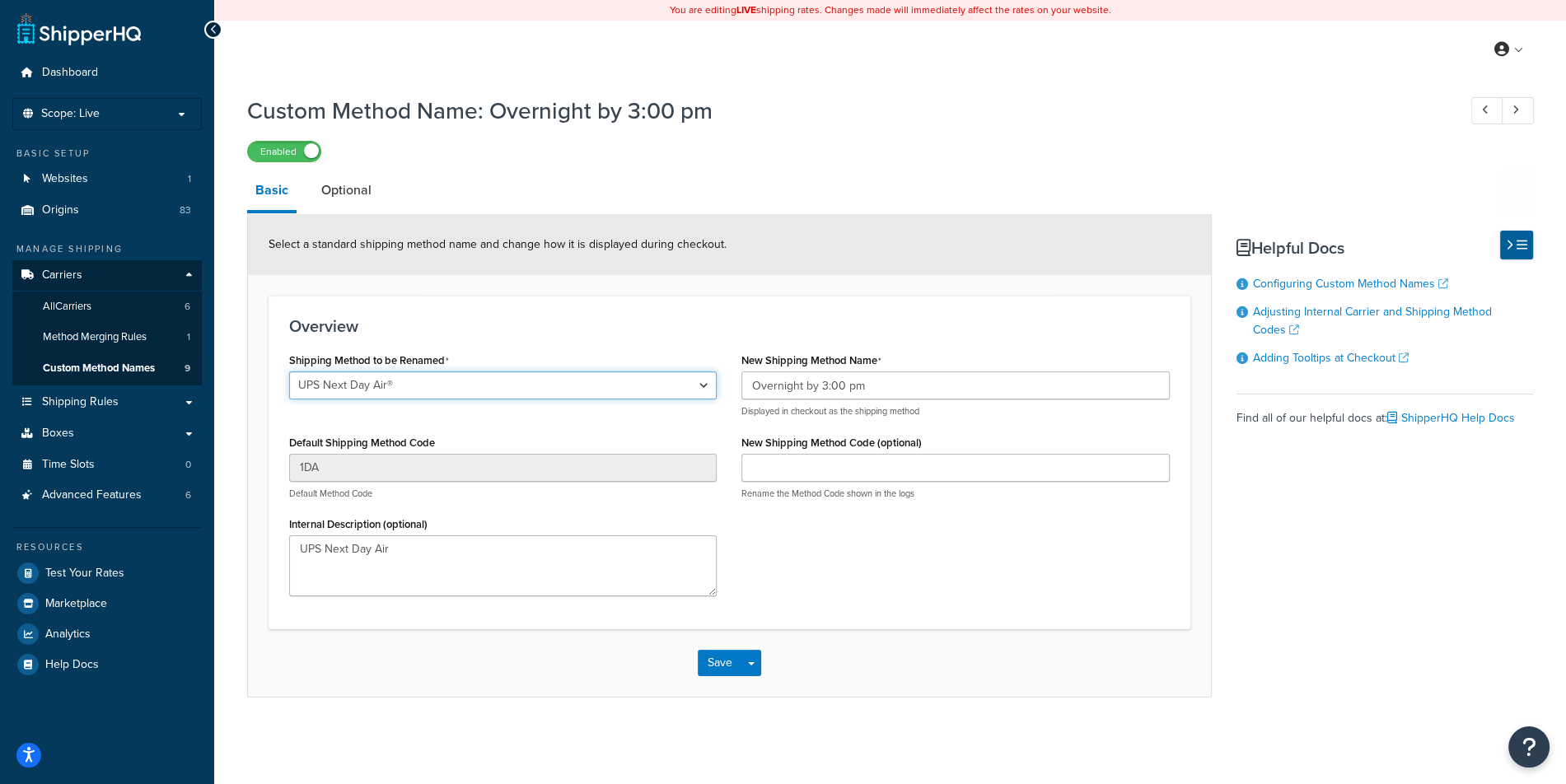
click option "UPS Next Day Air®" at bounding box center [0, 0] width 0 height 0
click at [774, 510] on div "New Shipping Method Name Overnight by 3:00 pm Displayed in checkout as the ship…" at bounding box center [955, 430] width 452 height 164
click at [163, 311] on link "All Carriers 6" at bounding box center [107, 306] width 190 height 31
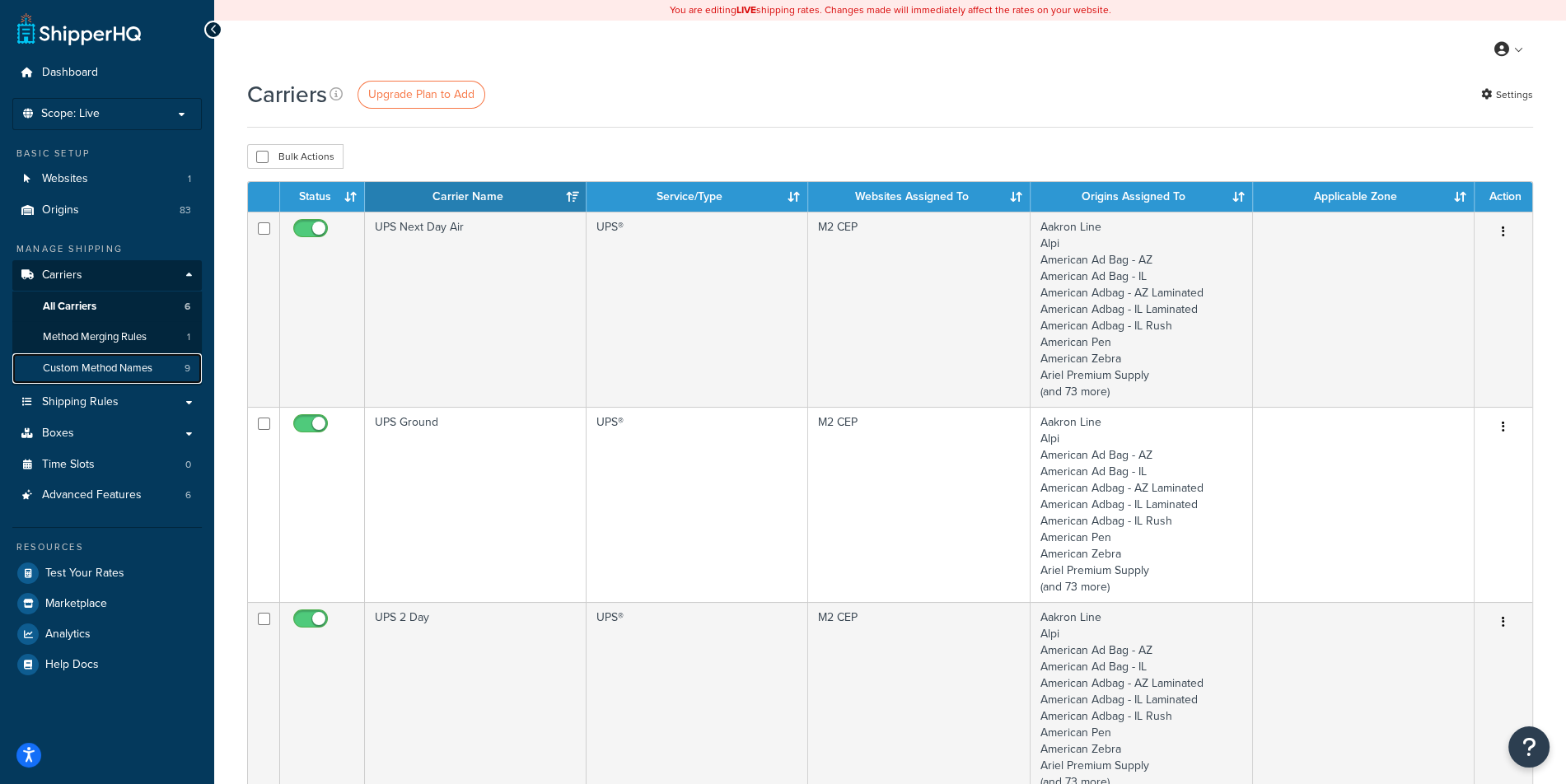
click at [96, 371] on span "Custom Method Names" at bounding box center [98, 368] width 109 height 14
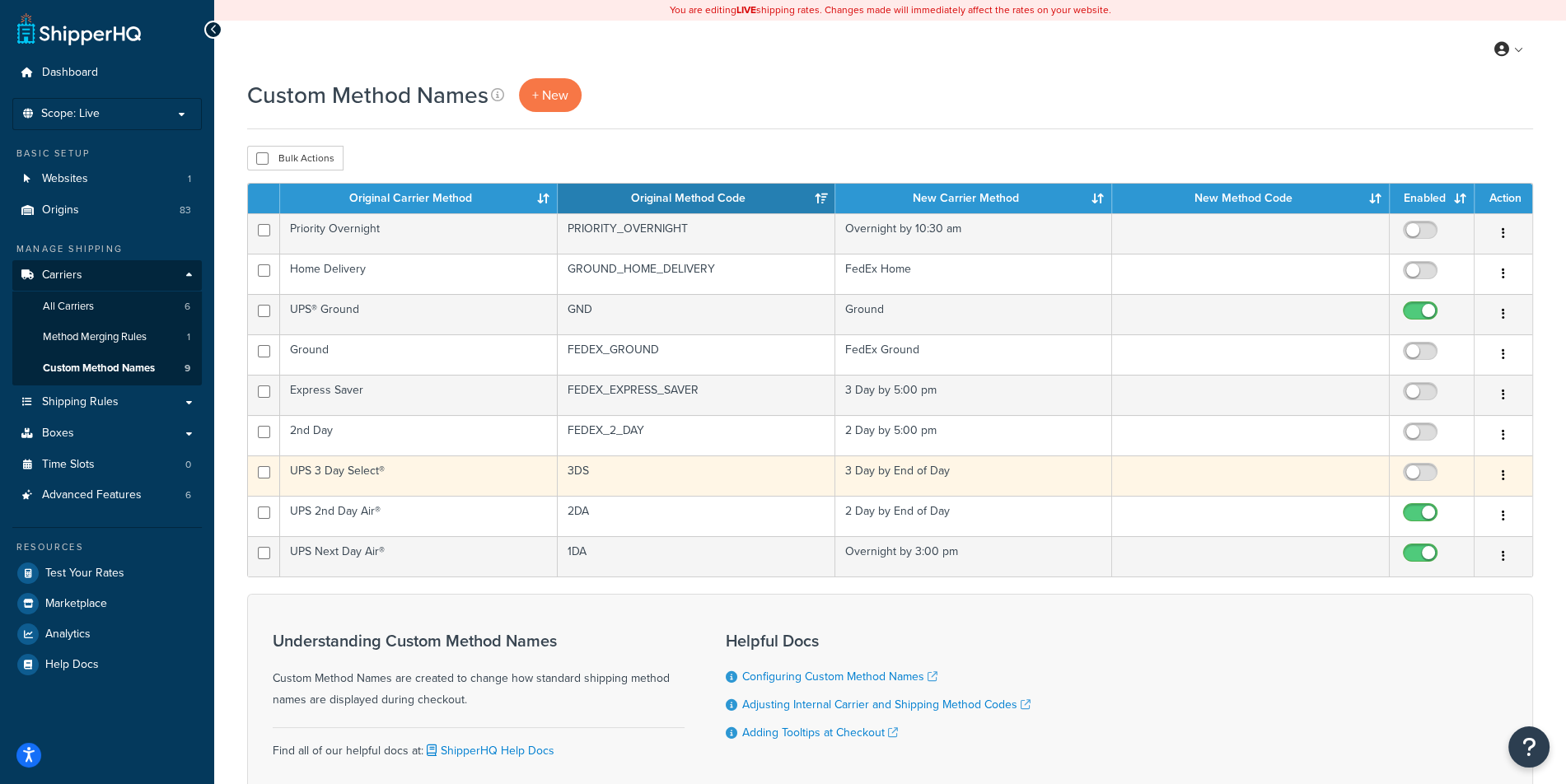
click at [364, 467] on td "UPS 3 Day Select®" at bounding box center [418, 475] width 277 height 41
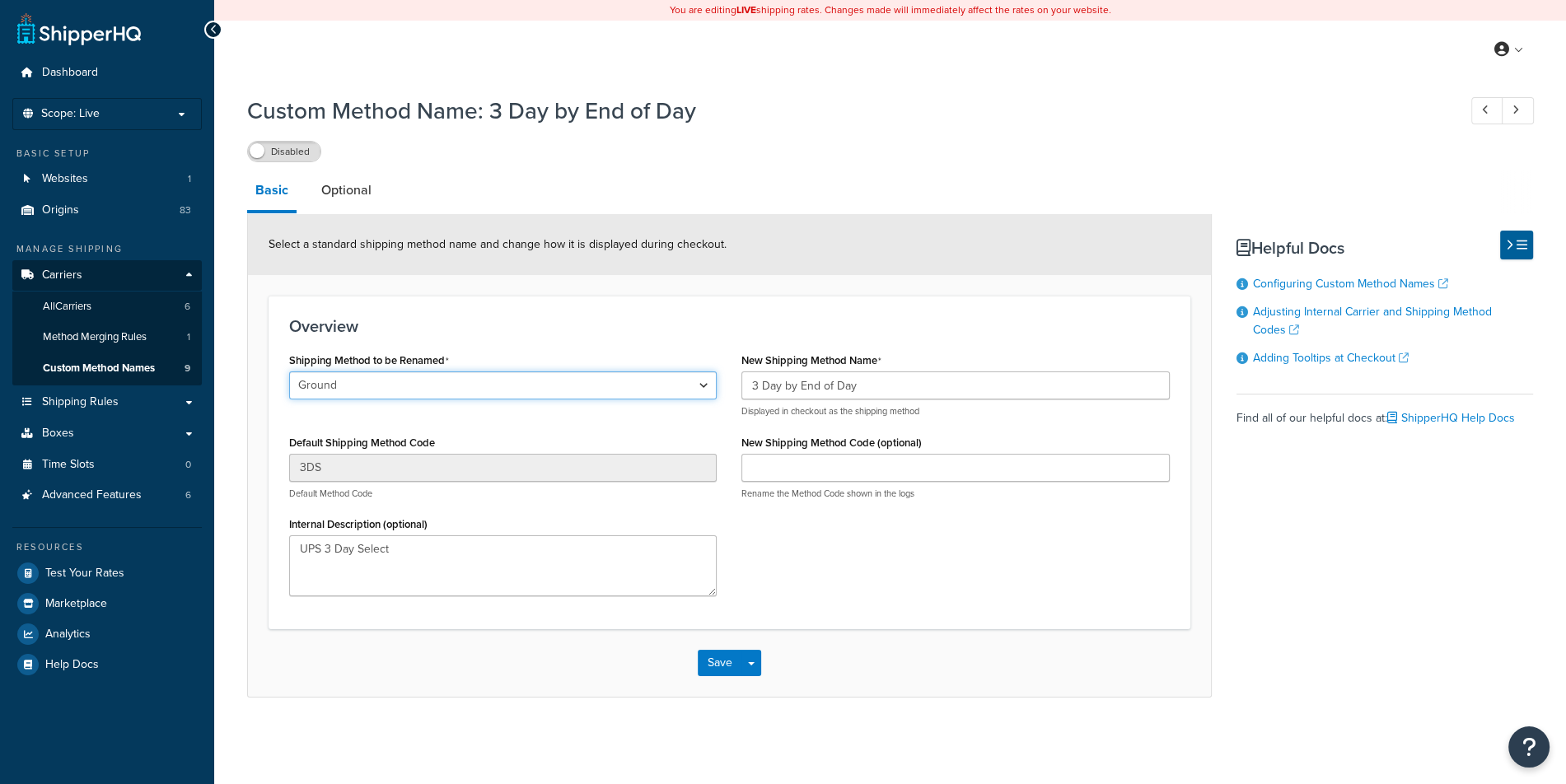
click at [289, 372] on select "Ground 2nd Day Home Delivery Priority Overnight Express Saver Old Dominion Frei…" at bounding box center [503, 386] width 427 height 28
click at [146, 363] on span "Custom Method Names" at bounding box center [99, 368] width 112 height 14
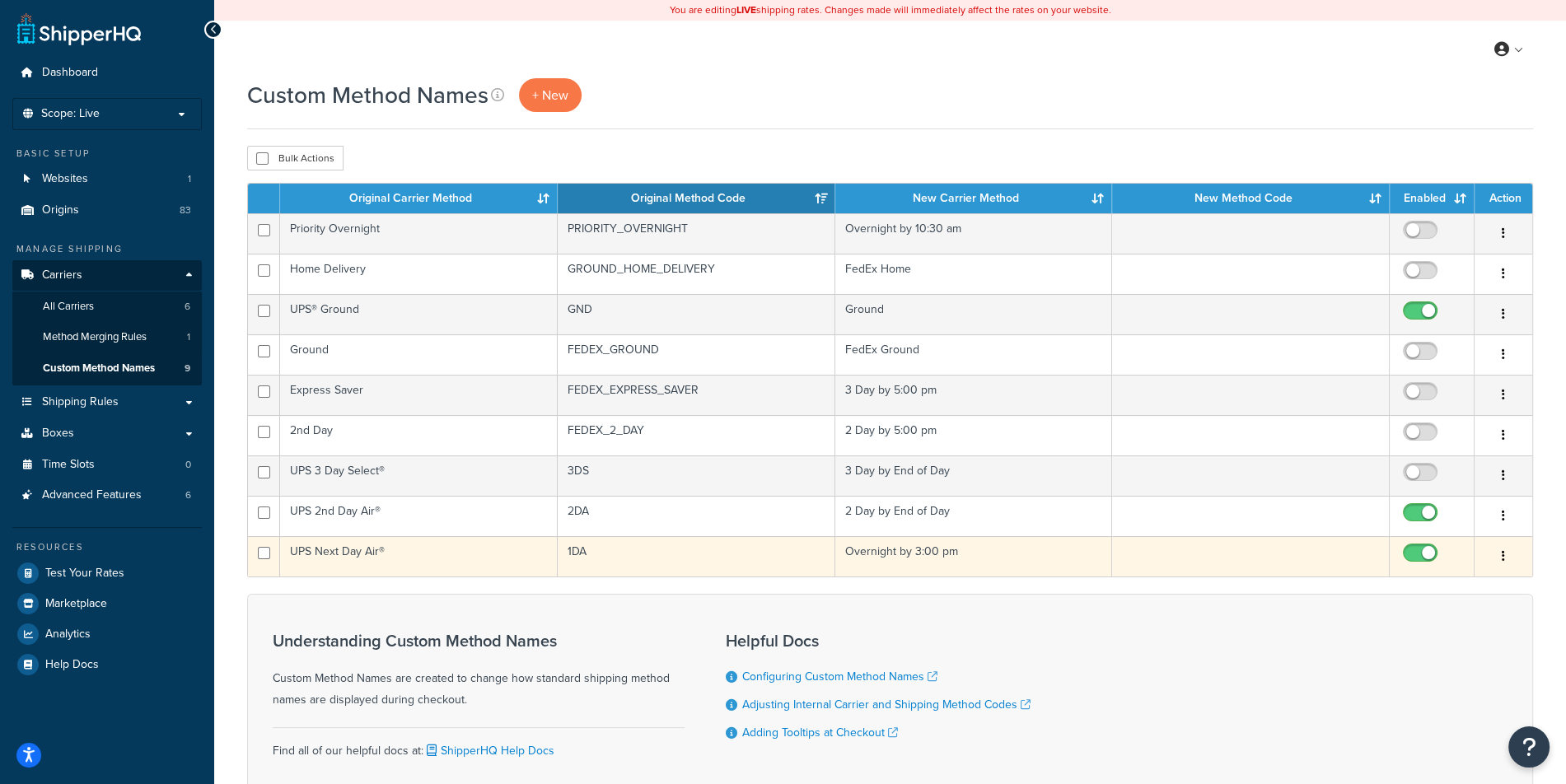
click at [425, 557] on td "UPS Next Day Air®" at bounding box center [418, 556] width 277 height 41
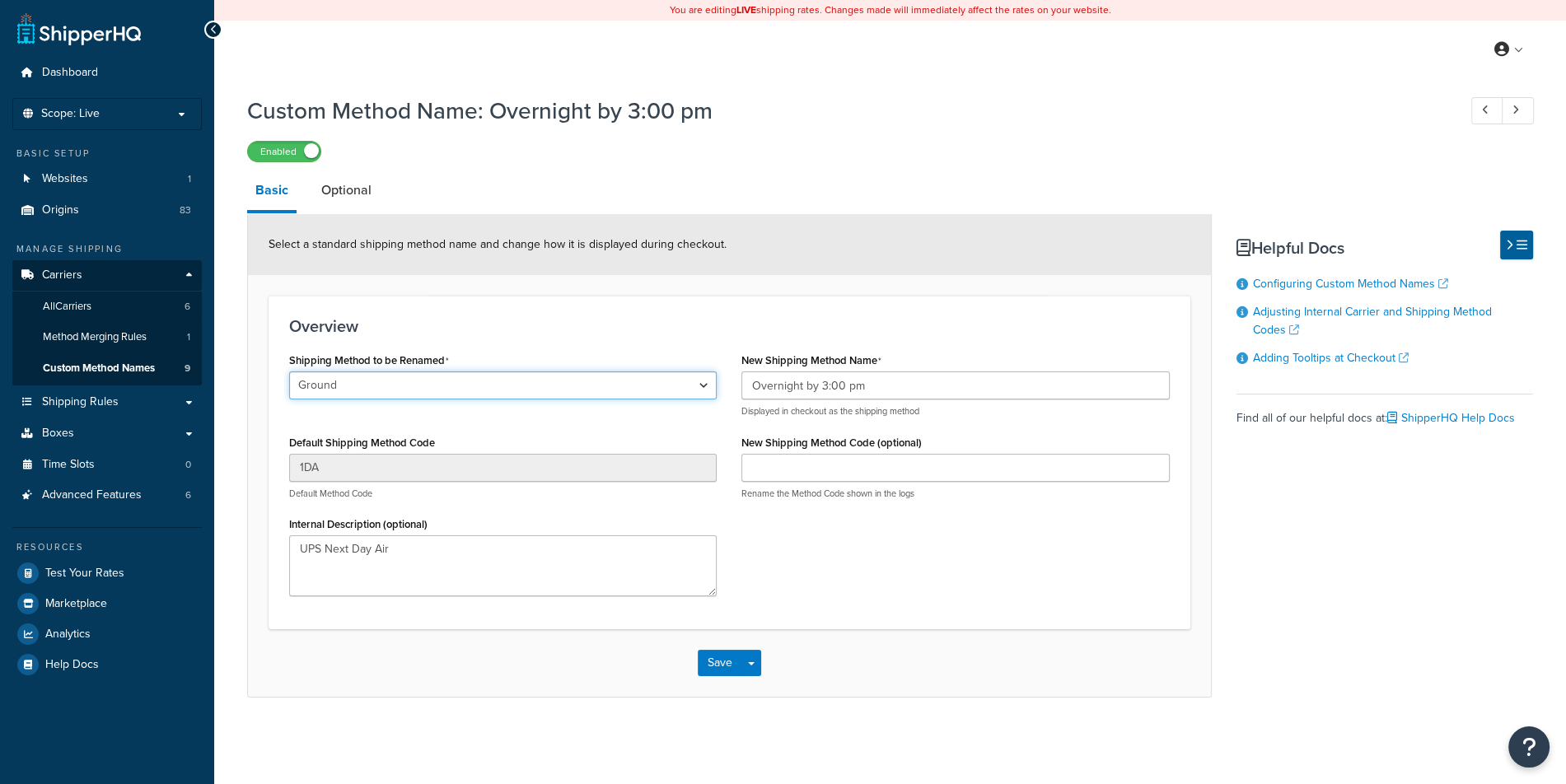
click at [289, 372] on select "Ground 2nd Day Home Delivery Priority Overnight Express Saver Old Dominion Frei…" at bounding box center [503, 386] width 427 height 28
select select "715286"
click option "UPS Next Day Air®" at bounding box center [0, 0] width 0 height 0
drag, startPoint x: 914, startPoint y: 541, endPoint x: 793, endPoint y: 648, distance: 161.5
click at [914, 541] on div "Shipping Method to be Renamed Ground 2nd Day Home Delivery Priority Overnight E…" at bounding box center [729, 479] width 905 height 260
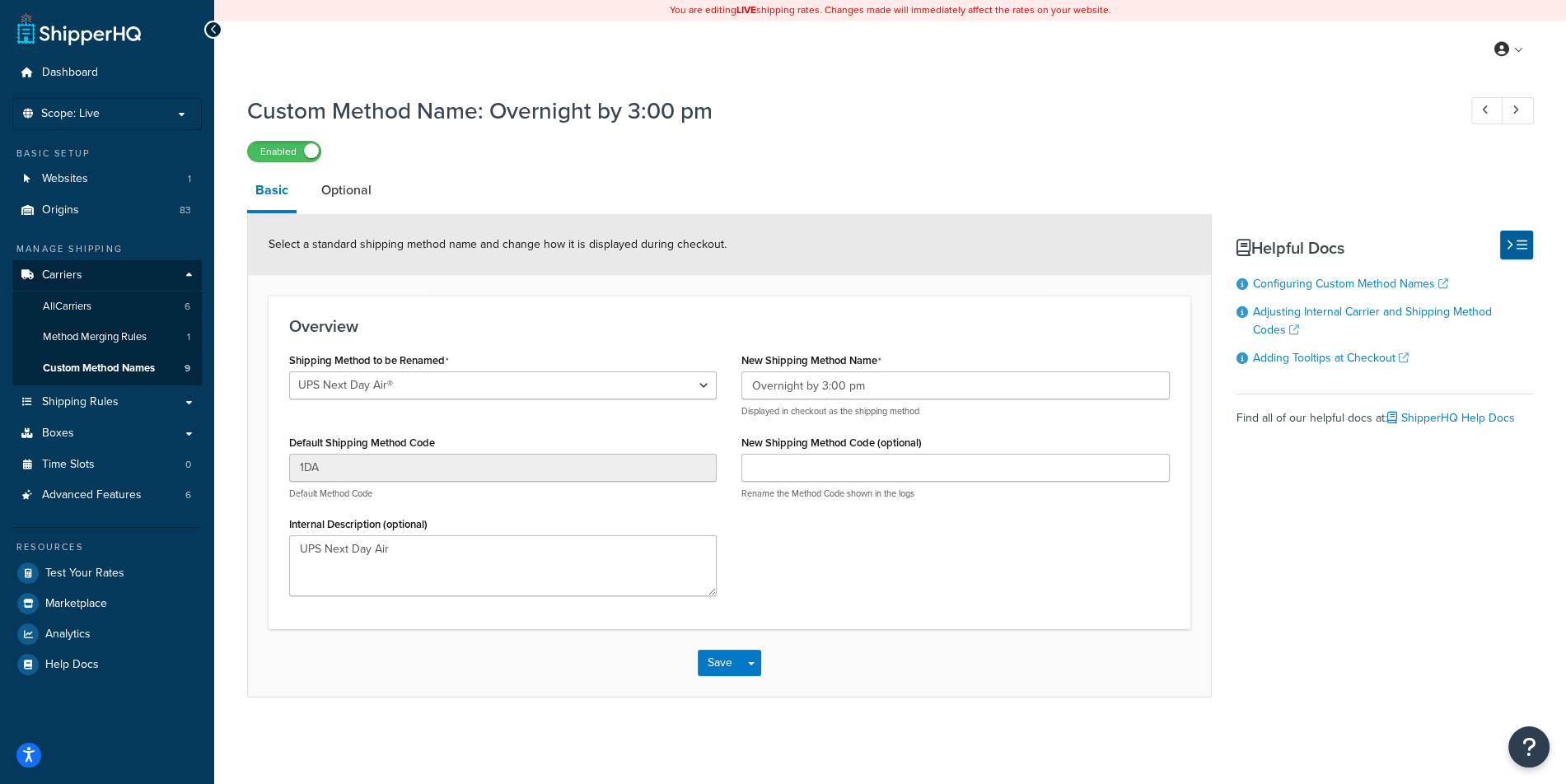
click at [764, 665] on div "Save Save Dropdown Save and Edit Save and Duplicate Save and Create New" at bounding box center [729, 663] width 963 height 68
click at [759, 669] on button "Save Dropdown" at bounding box center [751, 663] width 20 height 26
click at [773, 694] on button "Save and Edit" at bounding box center [777, 694] width 159 height 35
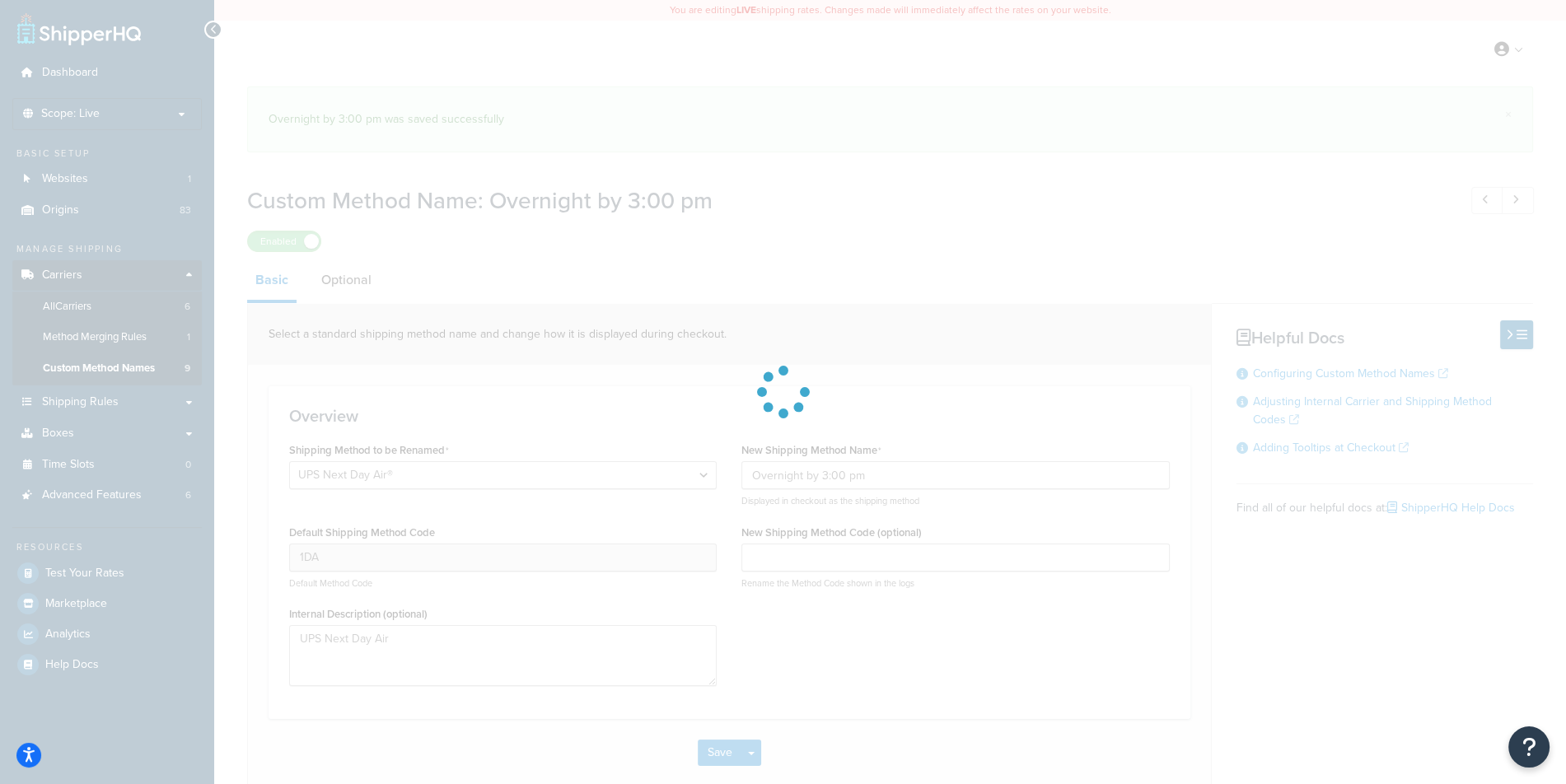
select select "715286"
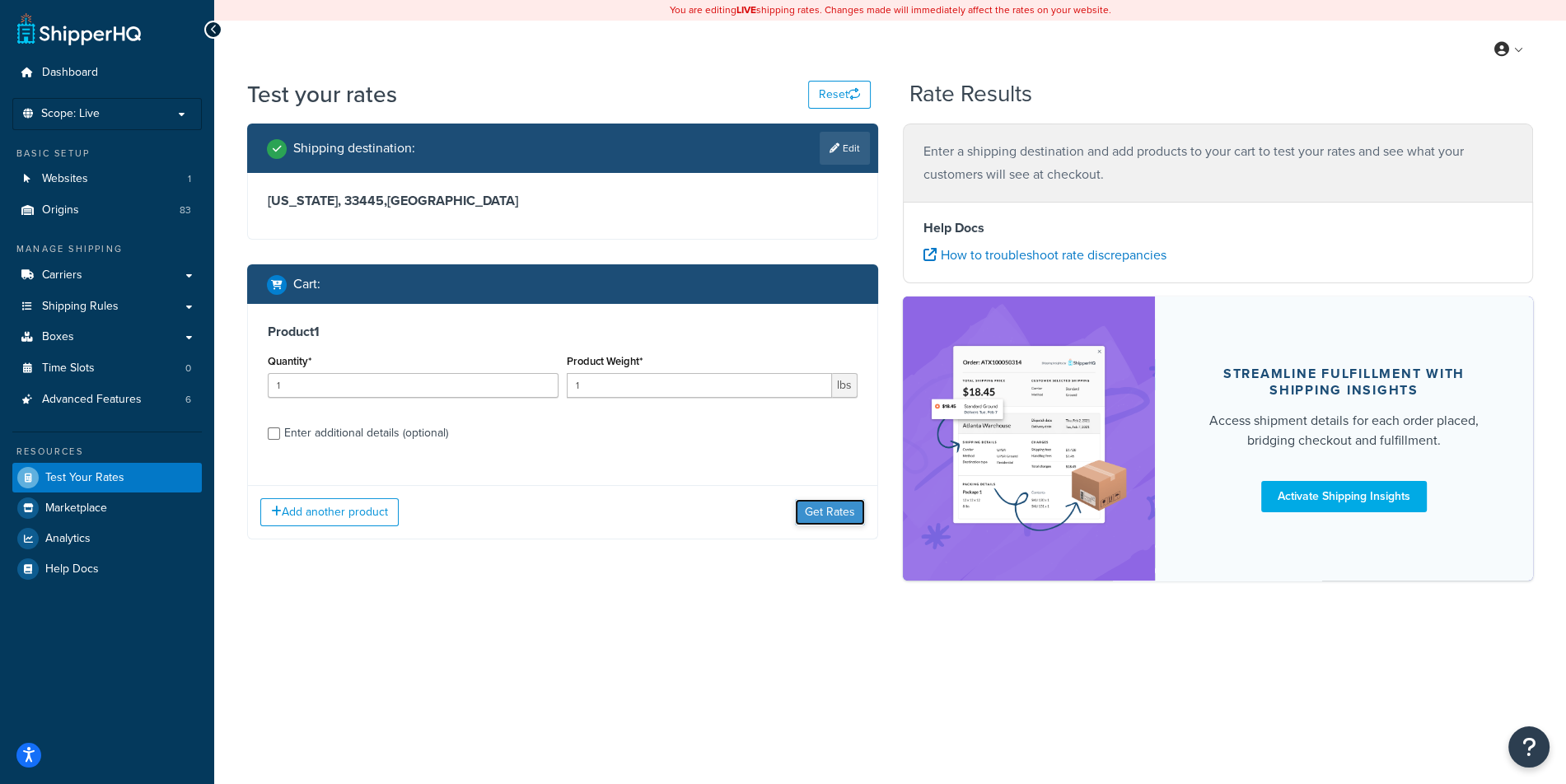
click at [826, 513] on button "Get Rates" at bounding box center [830, 512] width 70 height 26
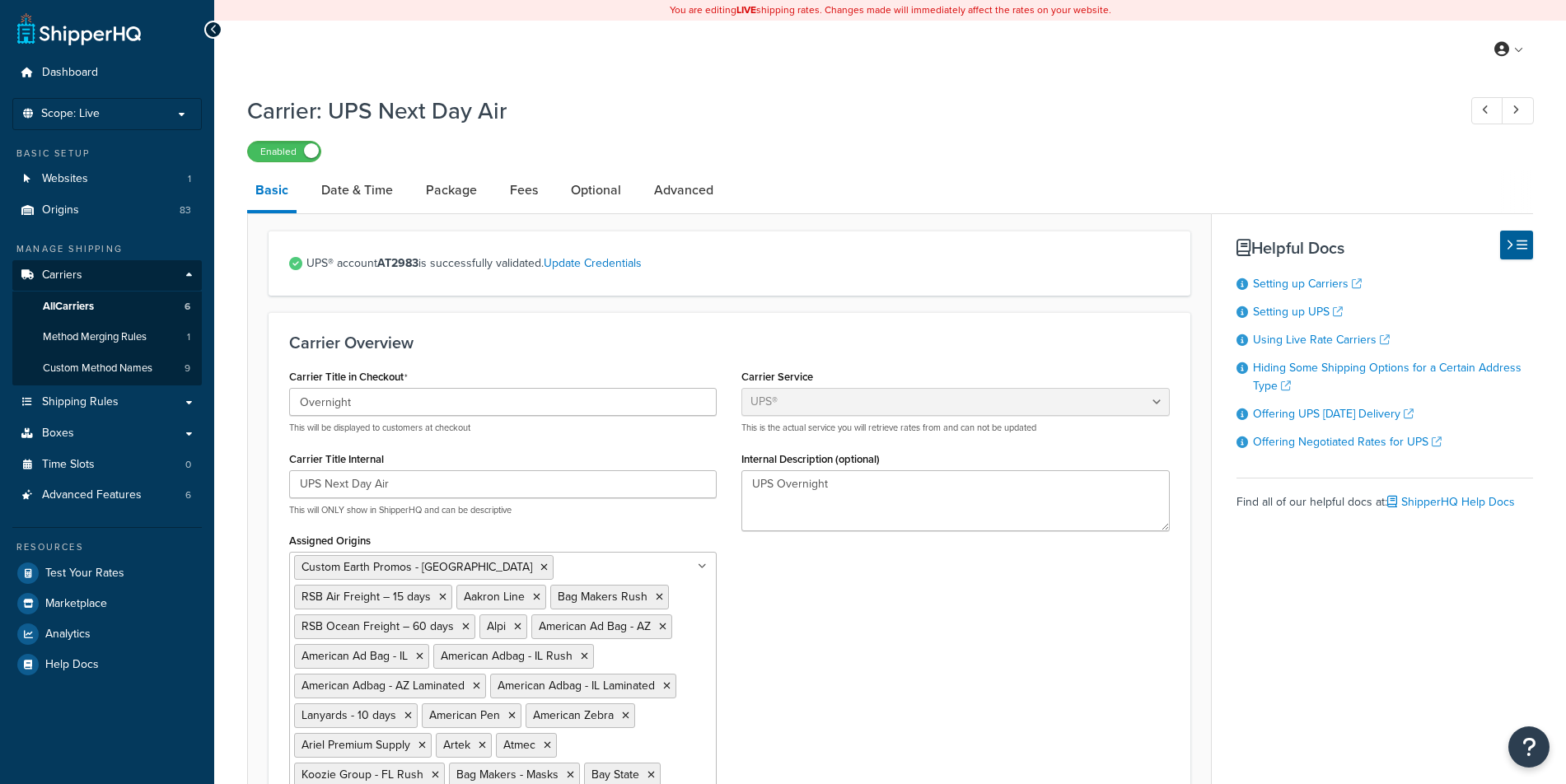
select select "ups"
select select "us"
click at [700, 198] on link "Advanced" at bounding box center [684, 190] width 76 height 40
select select "false"
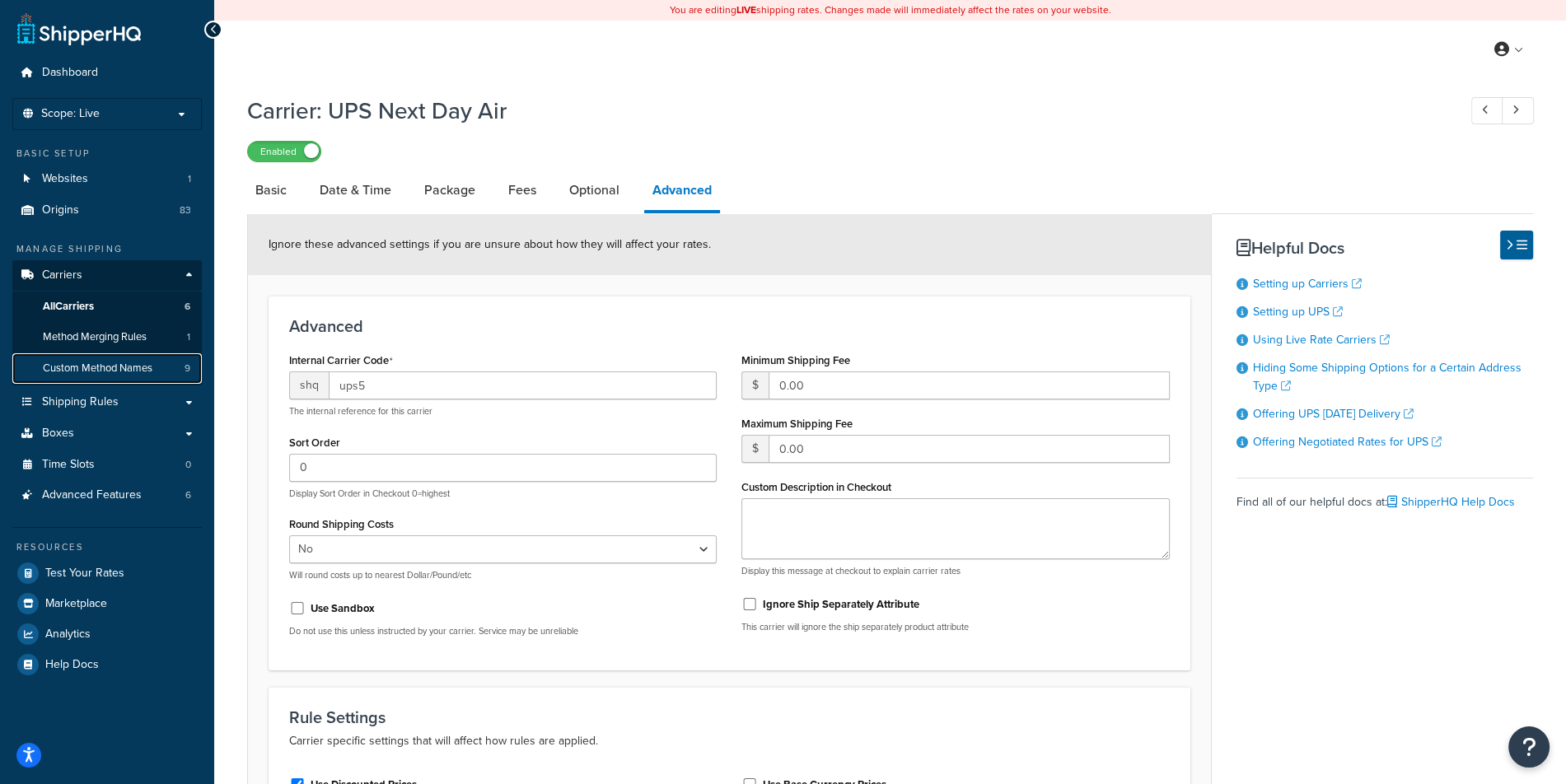
click at [177, 373] on link "Custom Method Names 9" at bounding box center [107, 368] width 190 height 31
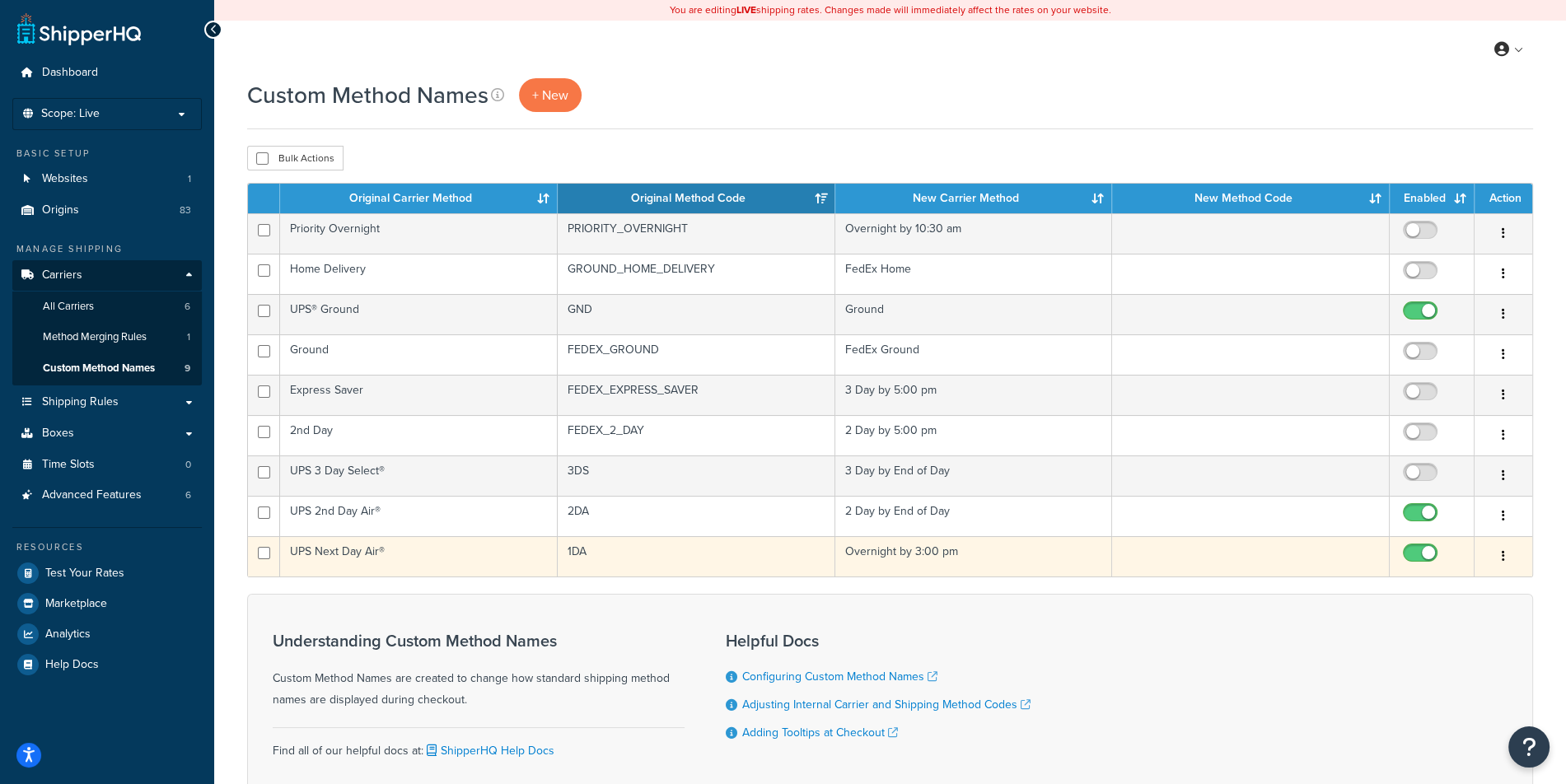
click at [422, 564] on td "UPS Next Day Air®" at bounding box center [418, 556] width 277 height 41
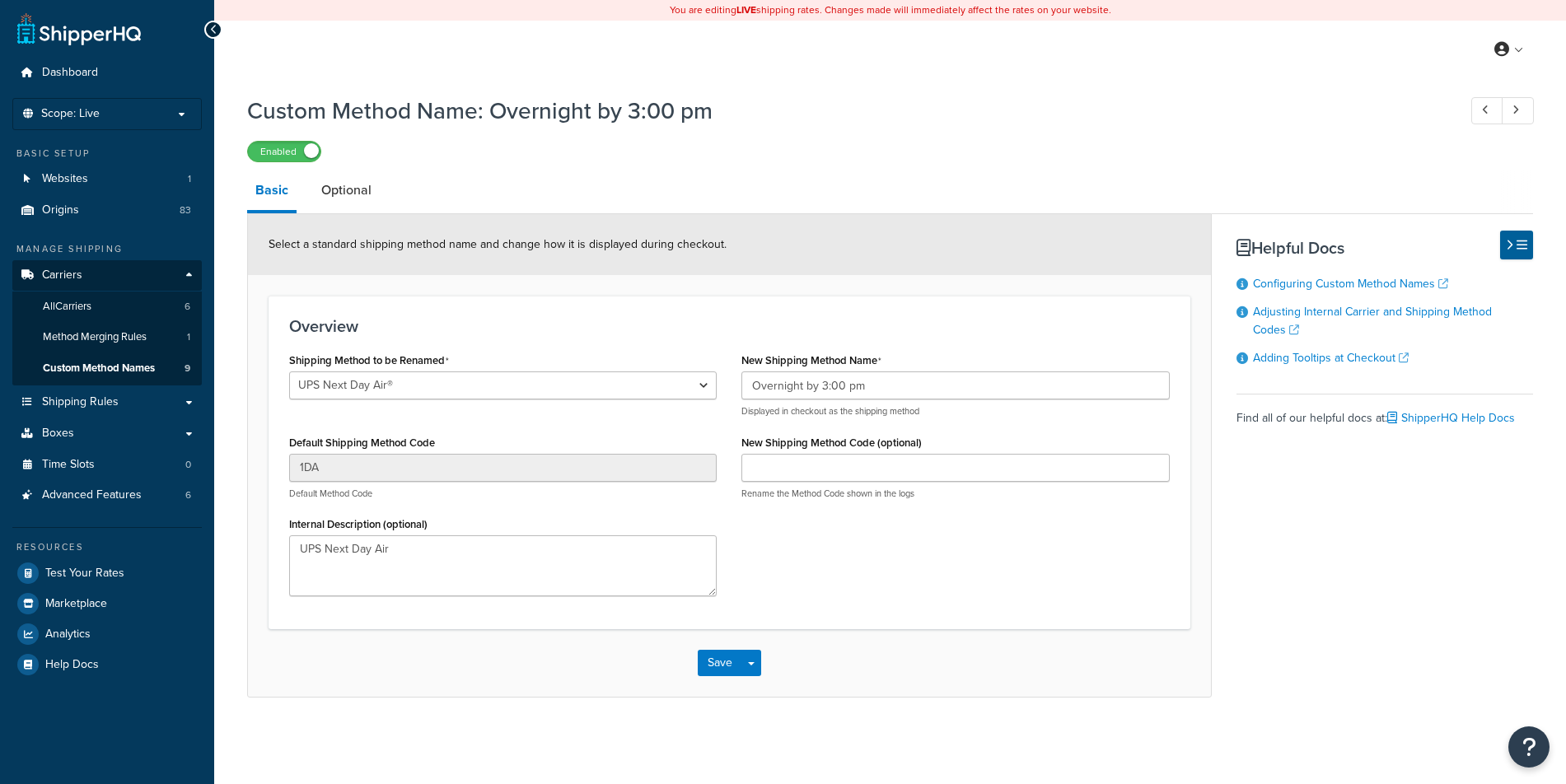
select select "715286"
click at [289, 372] on select "Ground 2nd Day Home Delivery Priority Overnight Express Saver Old Dominion Frei…" at bounding box center [503, 386] width 427 height 28
click at [38, 361] on link "Custom Method Names 9" at bounding box center [107, 368] width 190 height 31
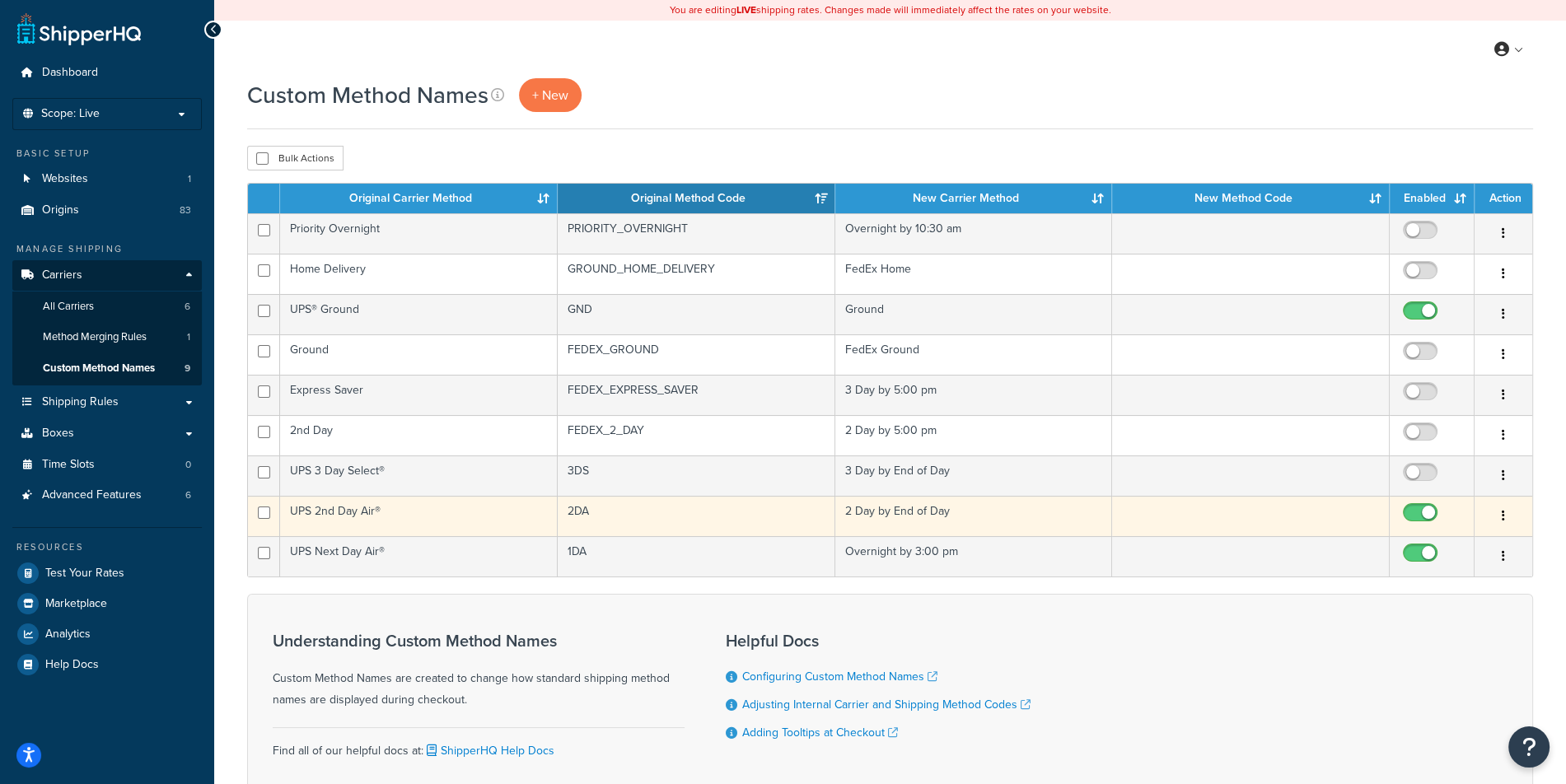
click at [347, 518] on td "UPS 2nd Day Air®" at bounding box center [418, 516] width 277 height 41
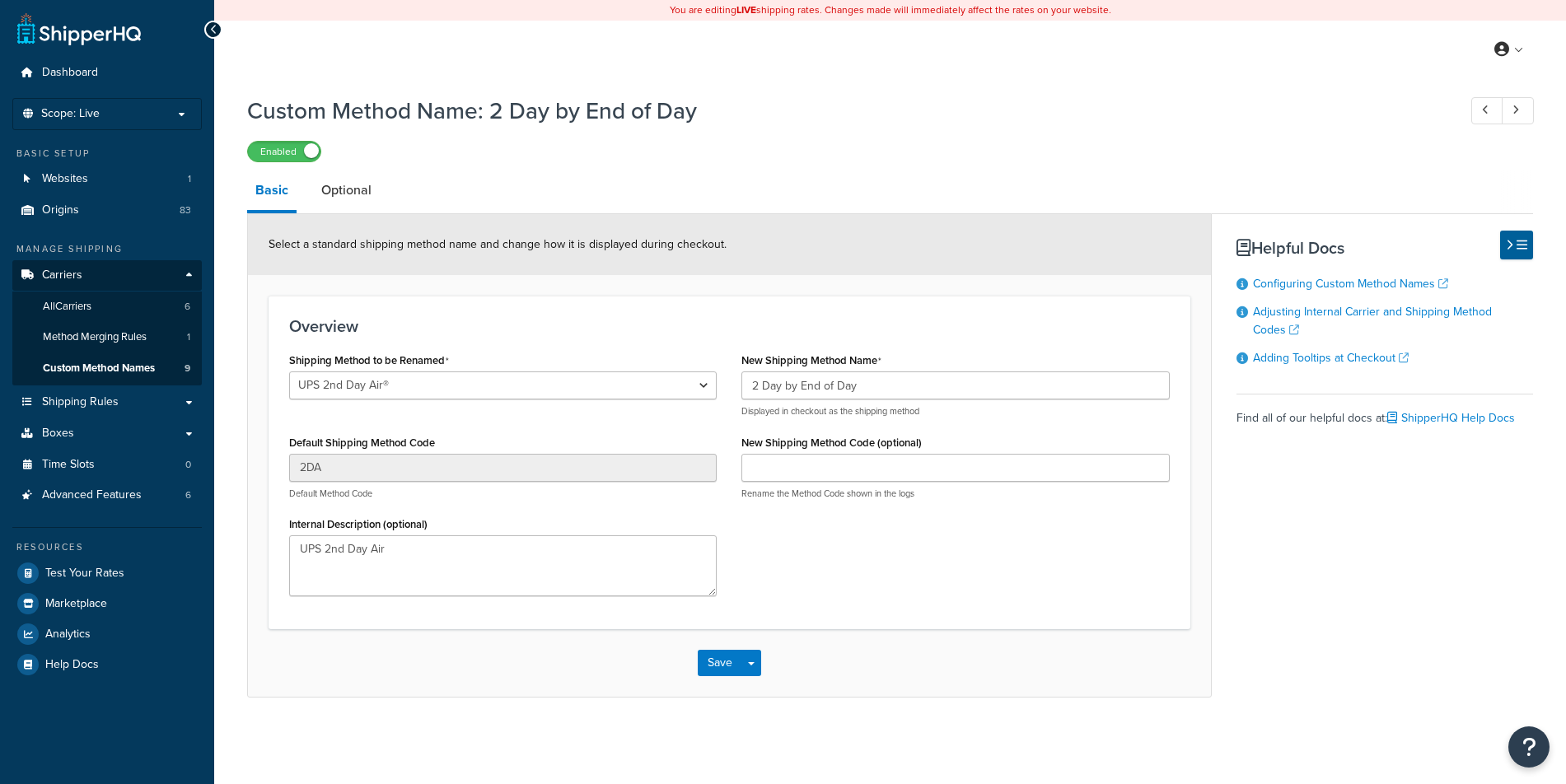
select select "704737"
click at [89, 373] on span "Custom Method Names" at bounding box center [99, 368] width 112 height 14
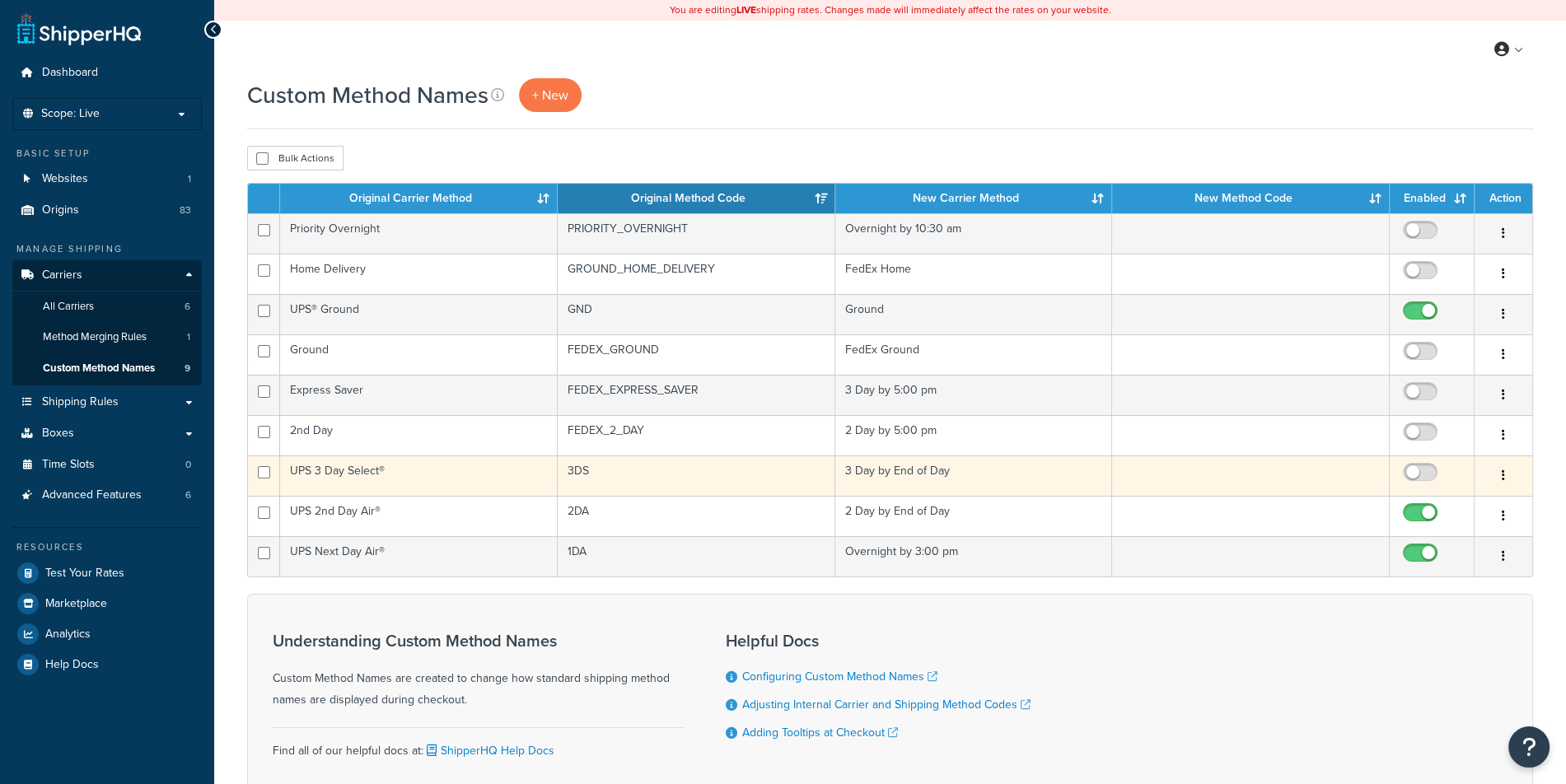
click at [426, 479] on td "UPS 3 Day Select®" at bounding box center [418, 475] width 277 height 41
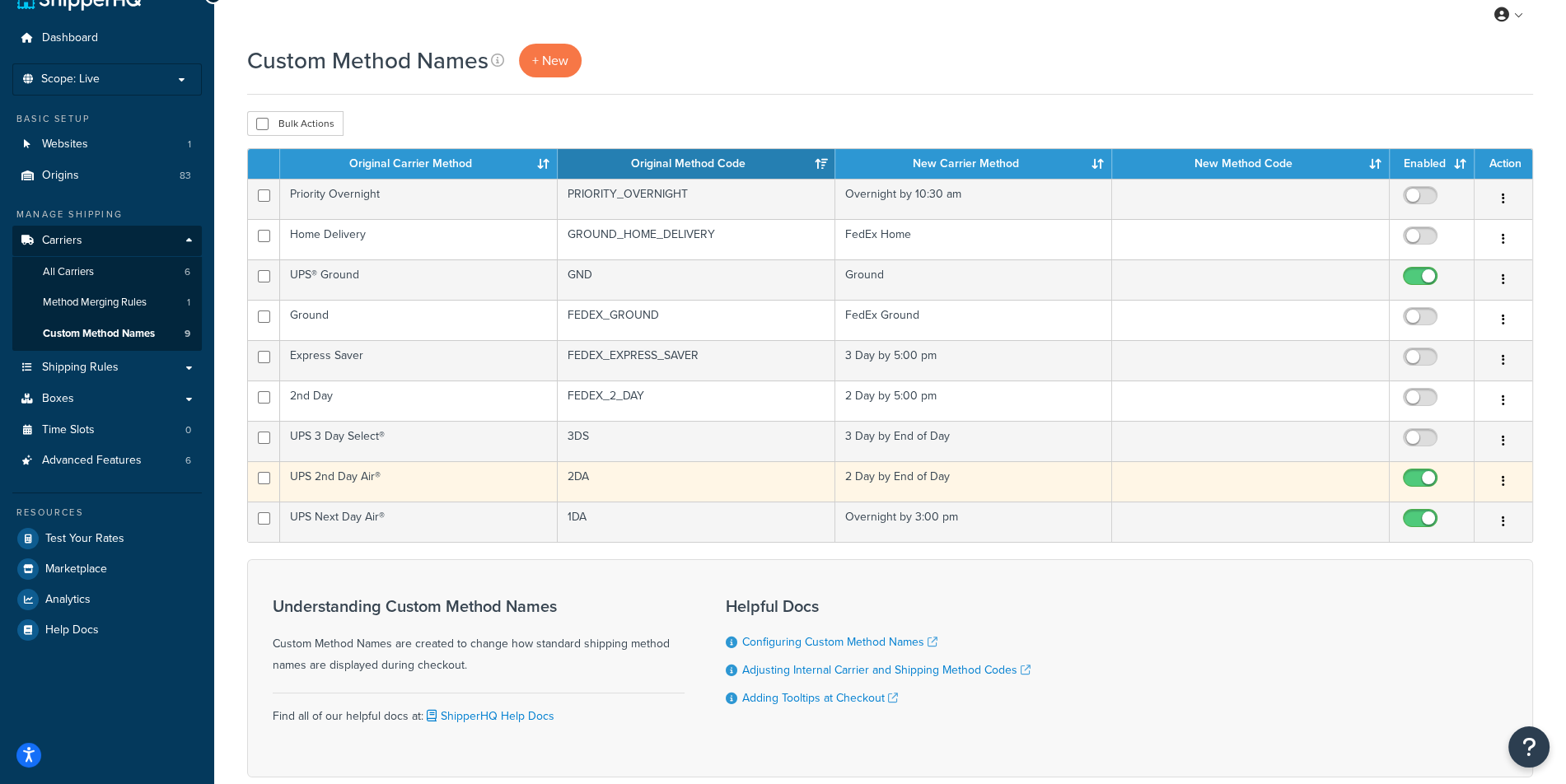
scroll to position [39, 0]
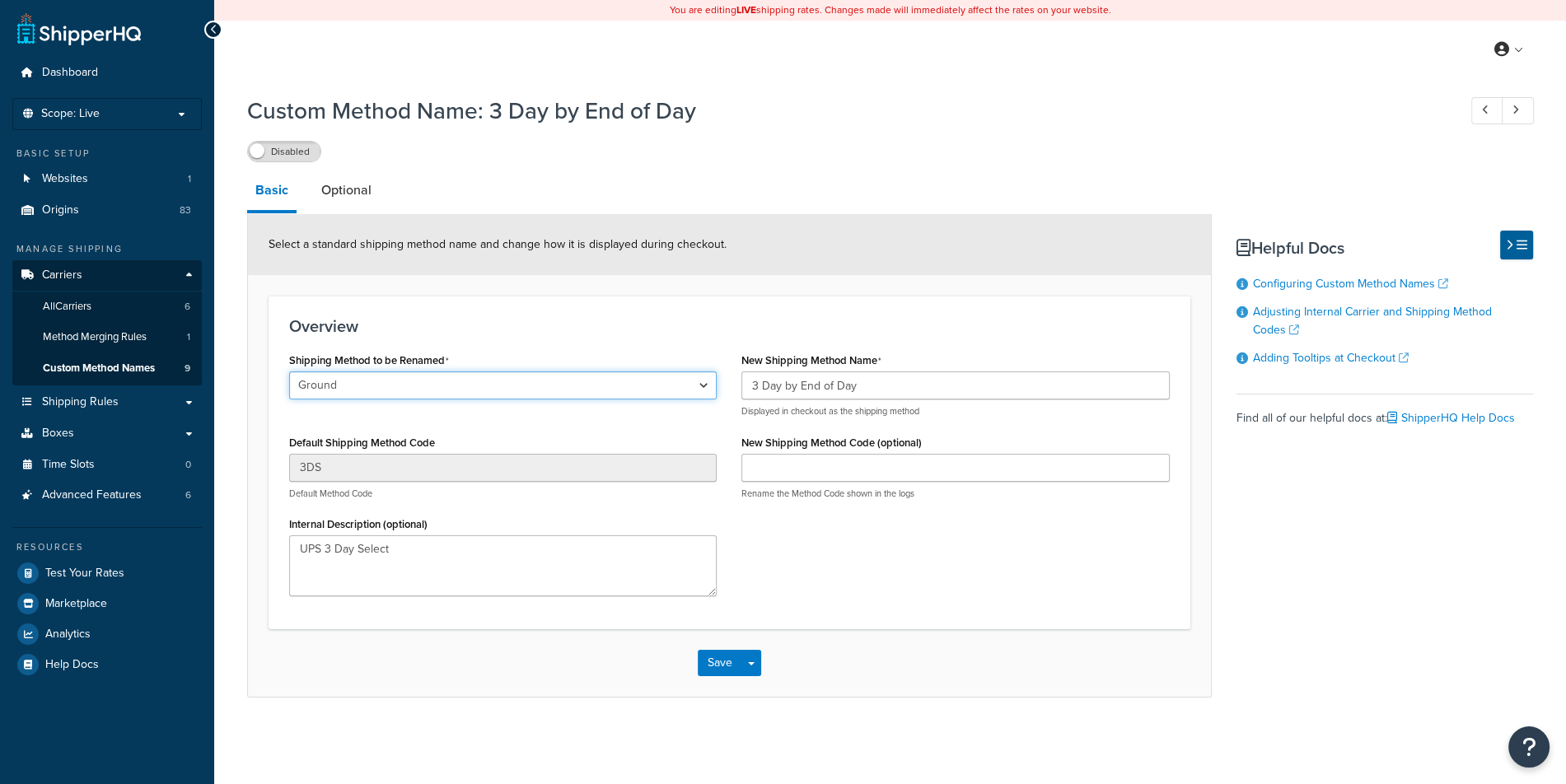
click at [289, 372] on select "Ground 2nd Day Home Delivery Priority Overnight Express Saver Old Dominion Frei…" at bounding box center [503, 386] width 427 height 28
click at [99, 369] on span "Custom Method Names" at bounding box center [99, 368] width 112 height 14
